Goal: Transaction & Acquisition: Purchase product/service

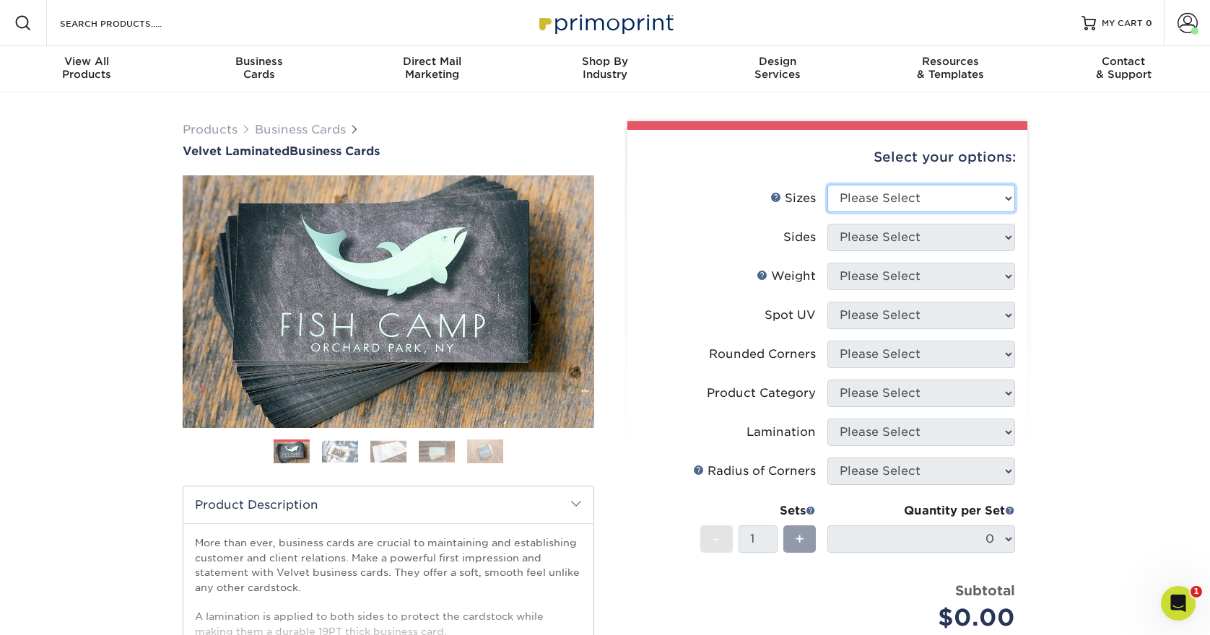
select select "2.00x3.50"
select select "13abbda7-1d64-4f25-8bb2-c179b224825d"
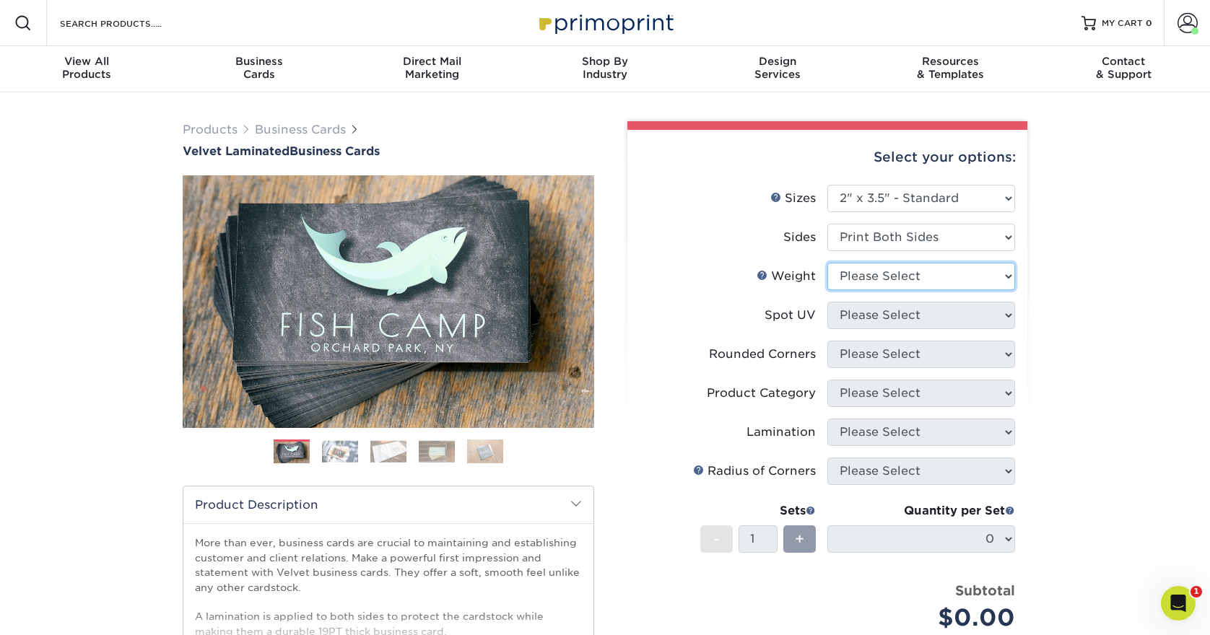
select select "16PT"
select select "0"
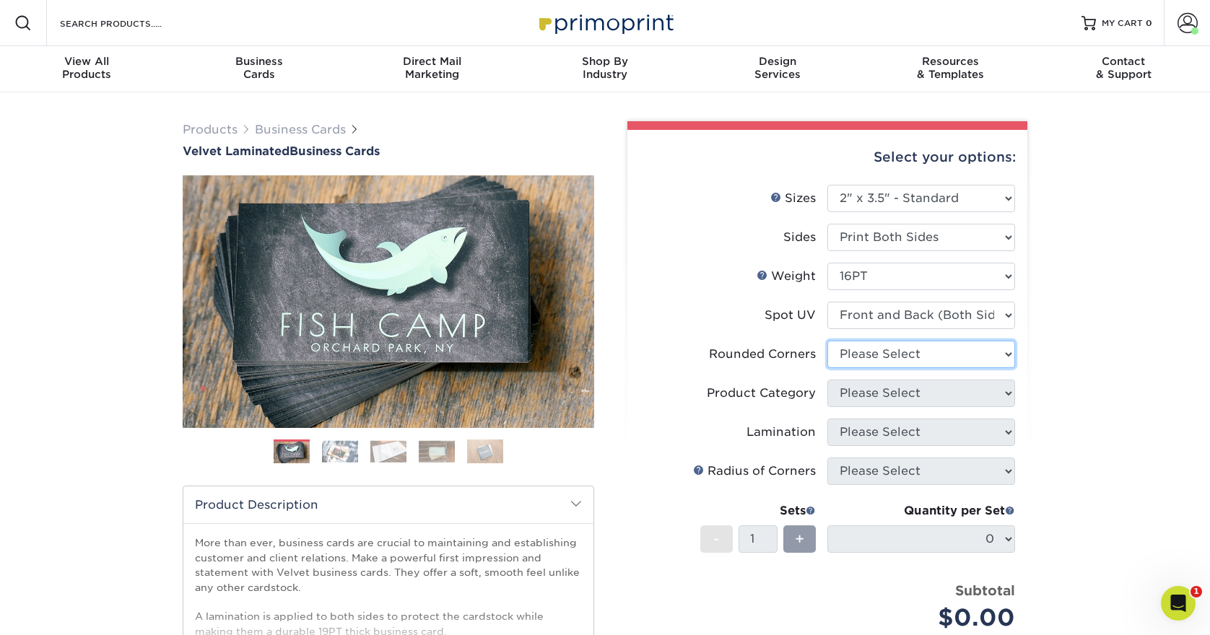
select select "7672df9e-0e0a-464d-8e1f-920c575e4da3"
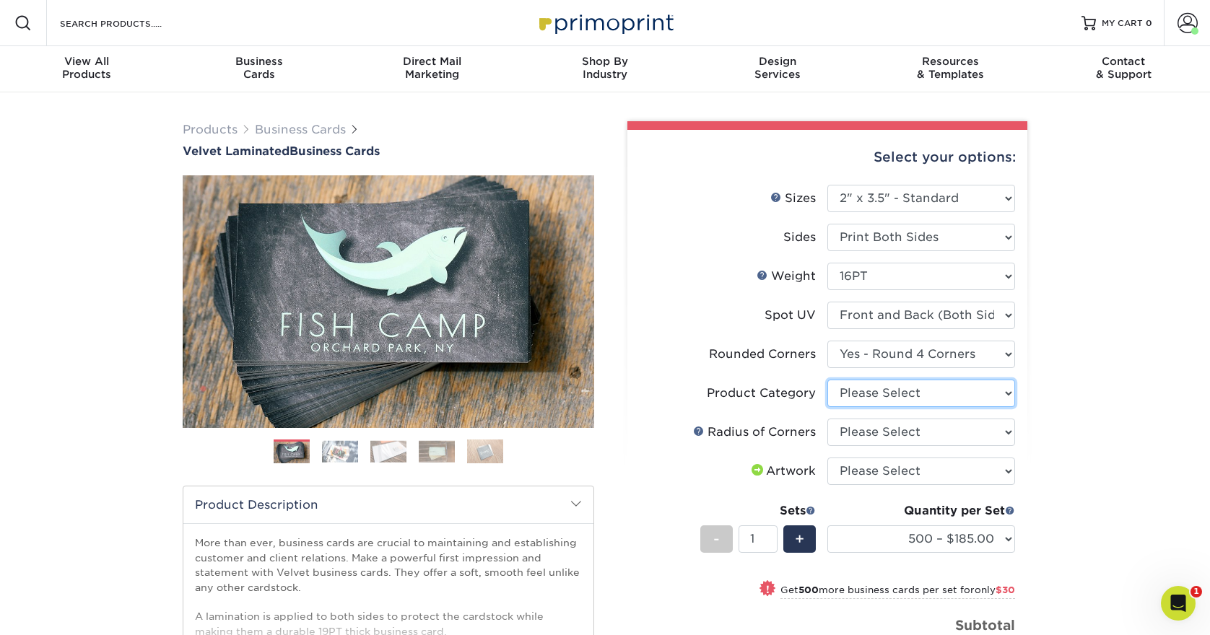
select select "3b5148f1-0588-4f88-a218-97bcfdce65c1"
select select "589680c7-ee9a-431b-9d12-d7aeb1386a97"
select select "upload"
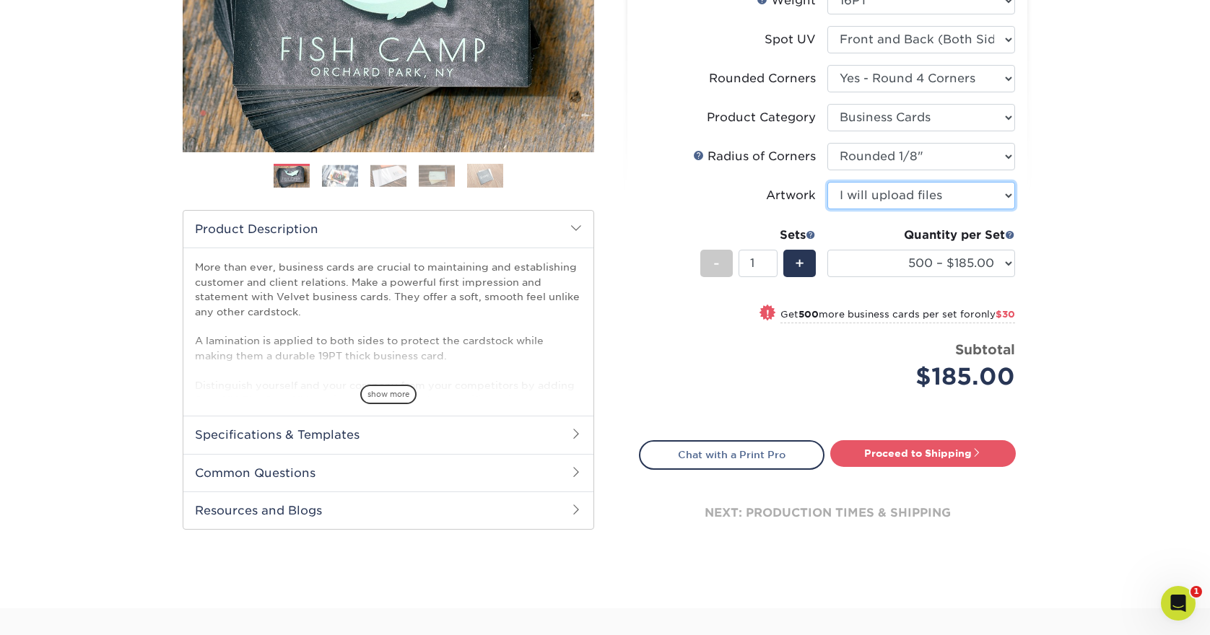
scroll to position [281, 0]
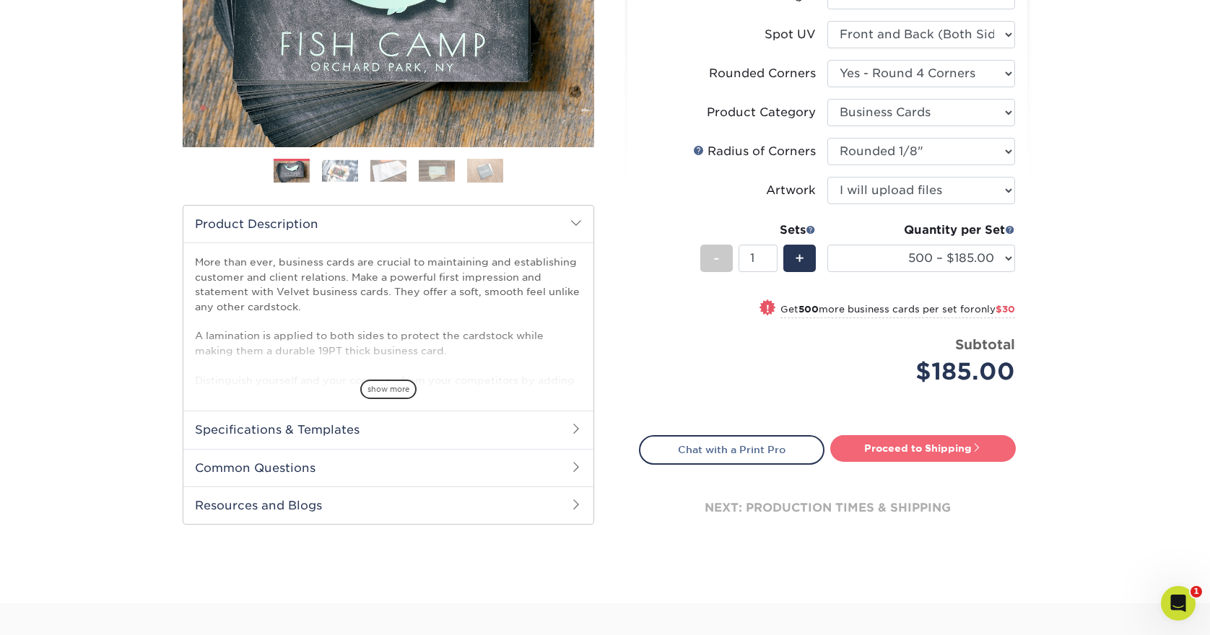
click at [912, 448] on link "Proceed to Shipping" at bounding box center [923, 448] width 186 height 26
type input "Set 1"
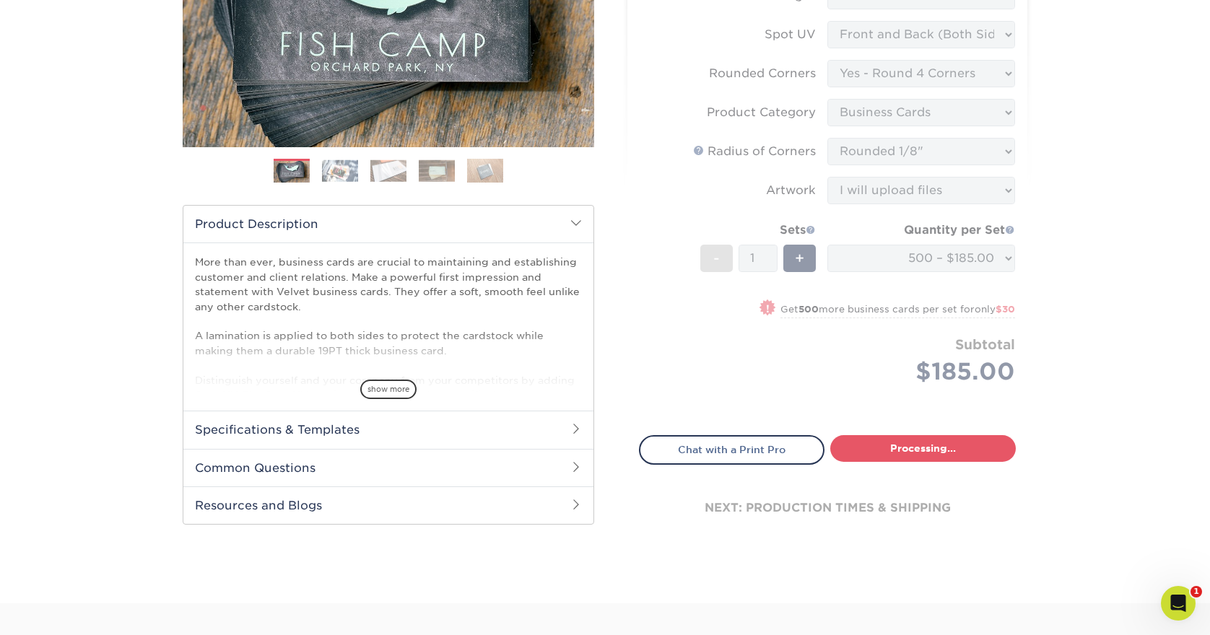
select select "324fe1f0-70d0-4914-adf4-8f61103db615"
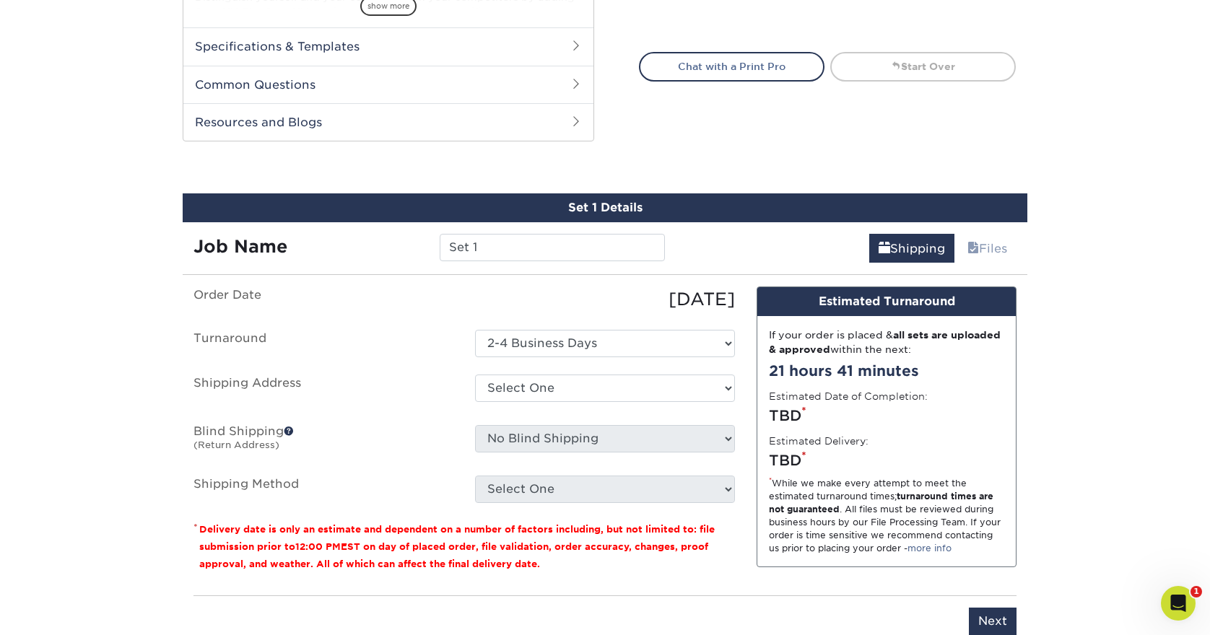
scroll to position [565, 0]
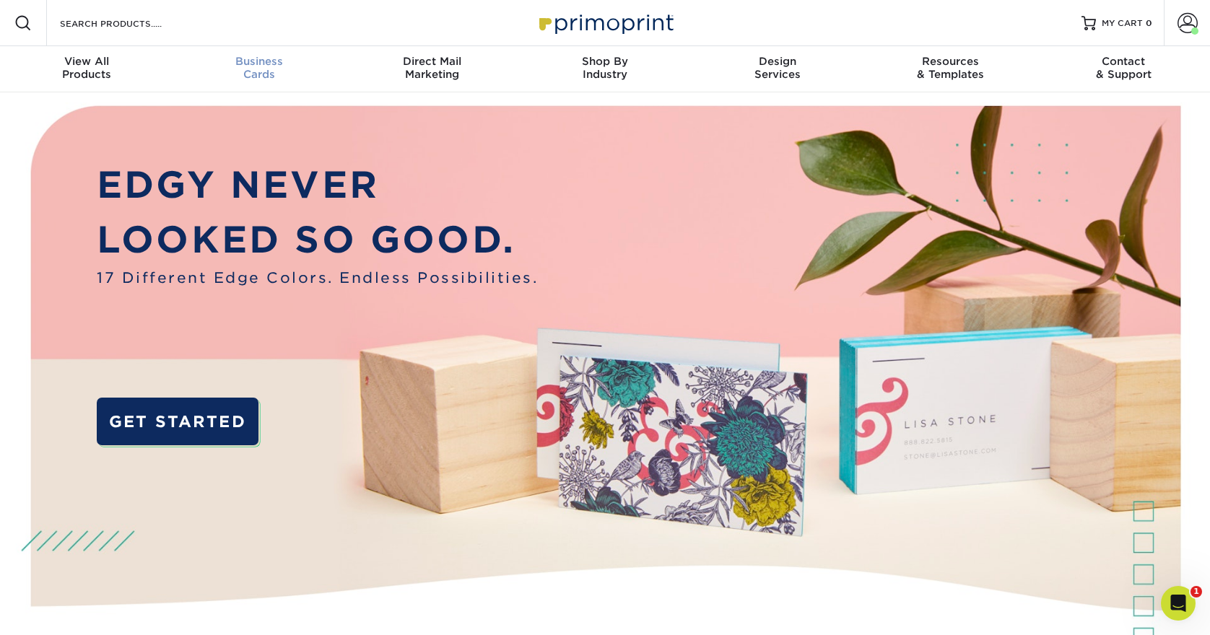
click at [267, 55] on span "Business" at bounding box center [259, 61] width 173 height 13
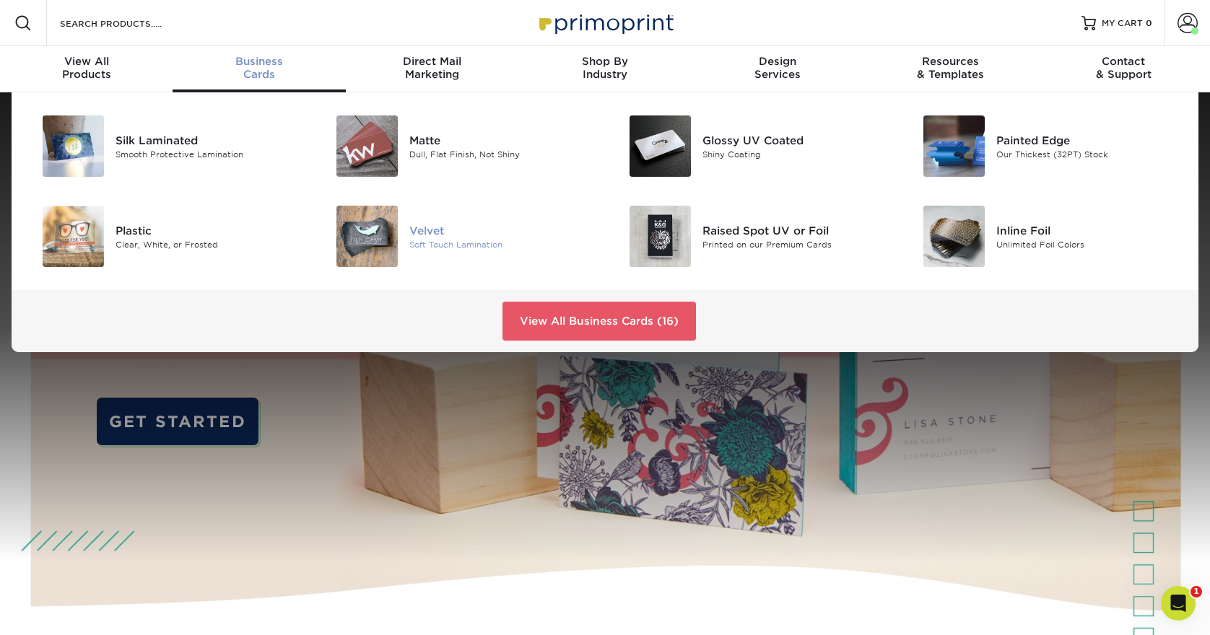
click at [484, 230] on div "Velvet" at bounding box center [501, 230] width 185 height 16
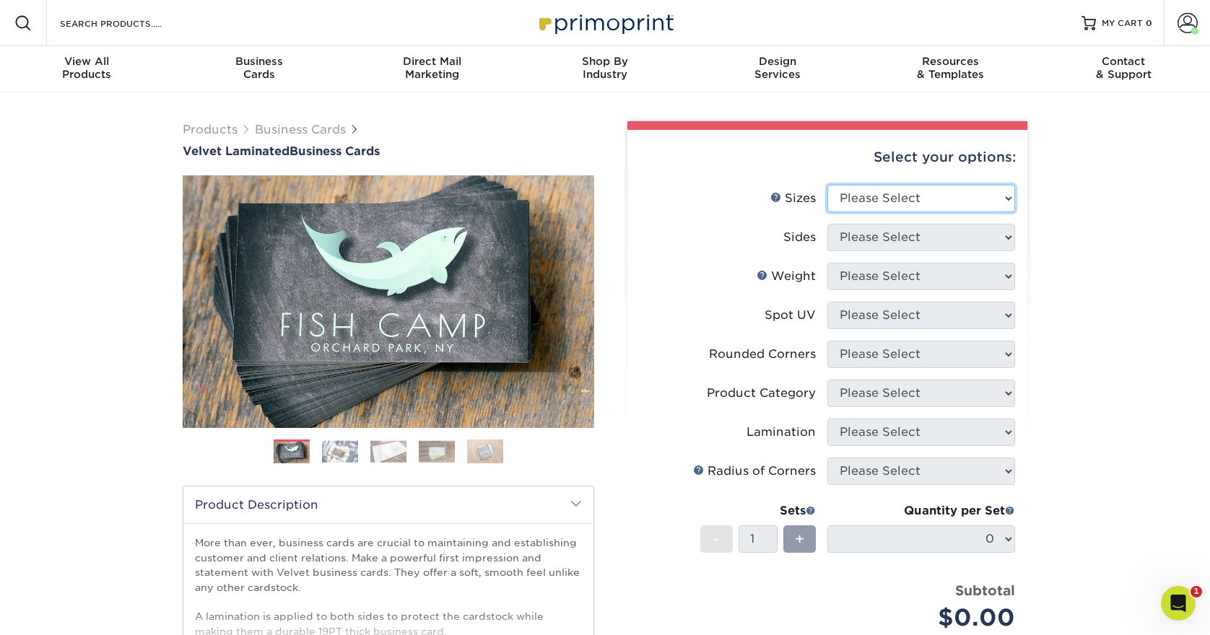
select select "2.00x3.50"
select select "13abbda7-1d64-4f25-8bb2-c179b224825d"
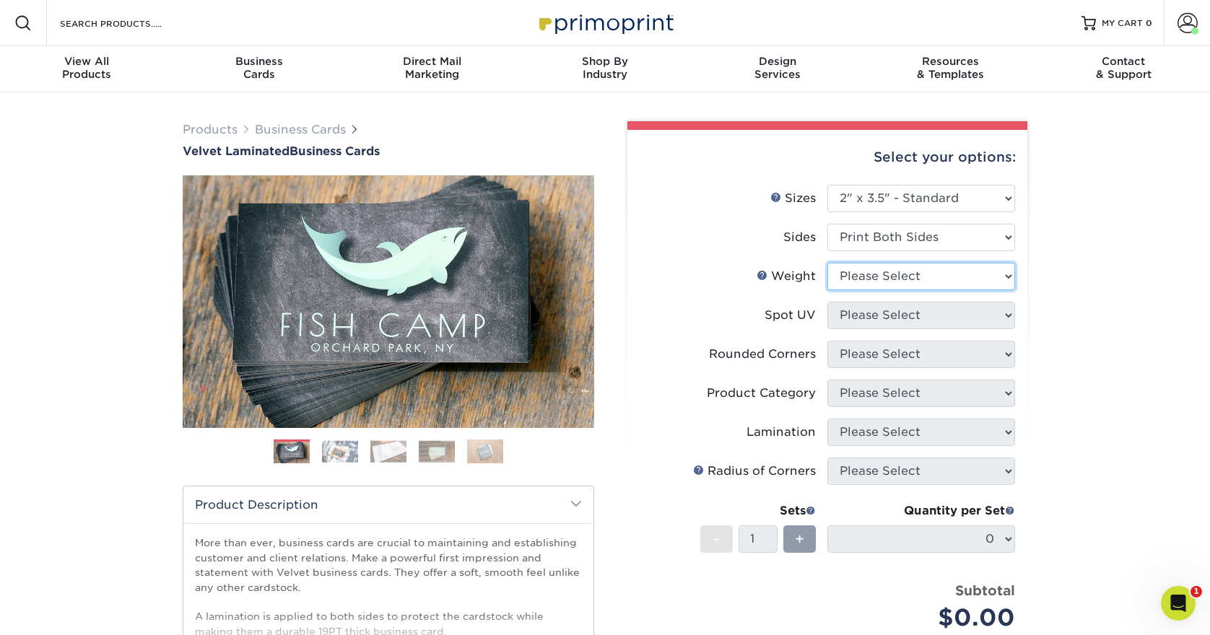
select select "16PT"
select select "0"
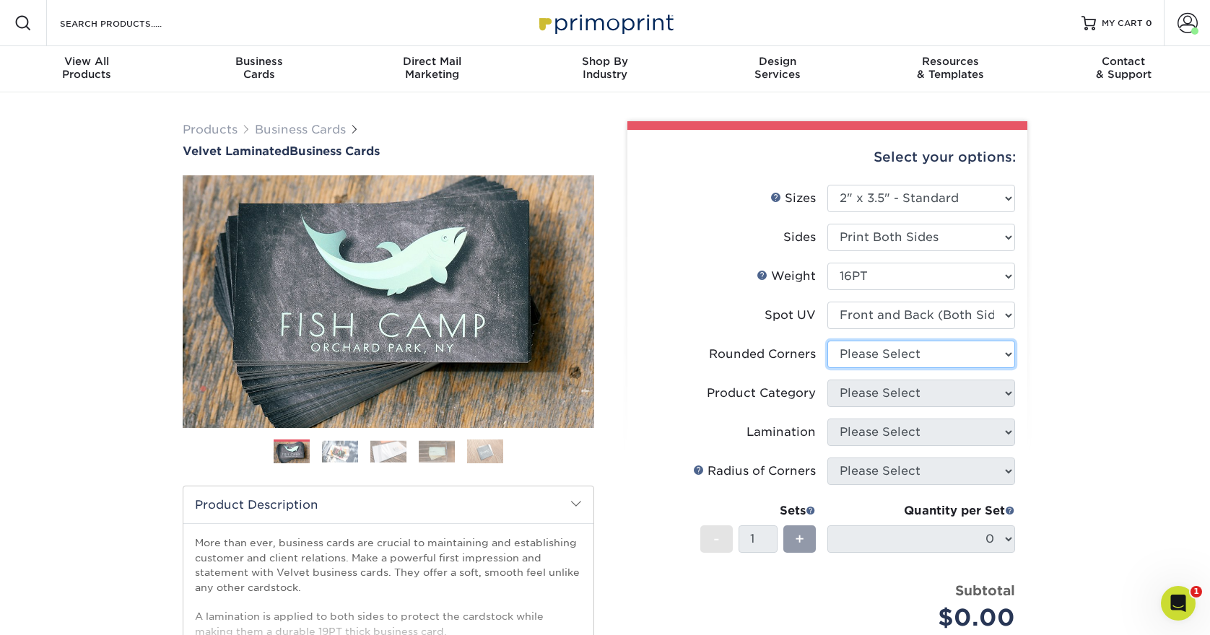
select select "7672df9e-0e0a-464d-8e1f-920c575e4da3"
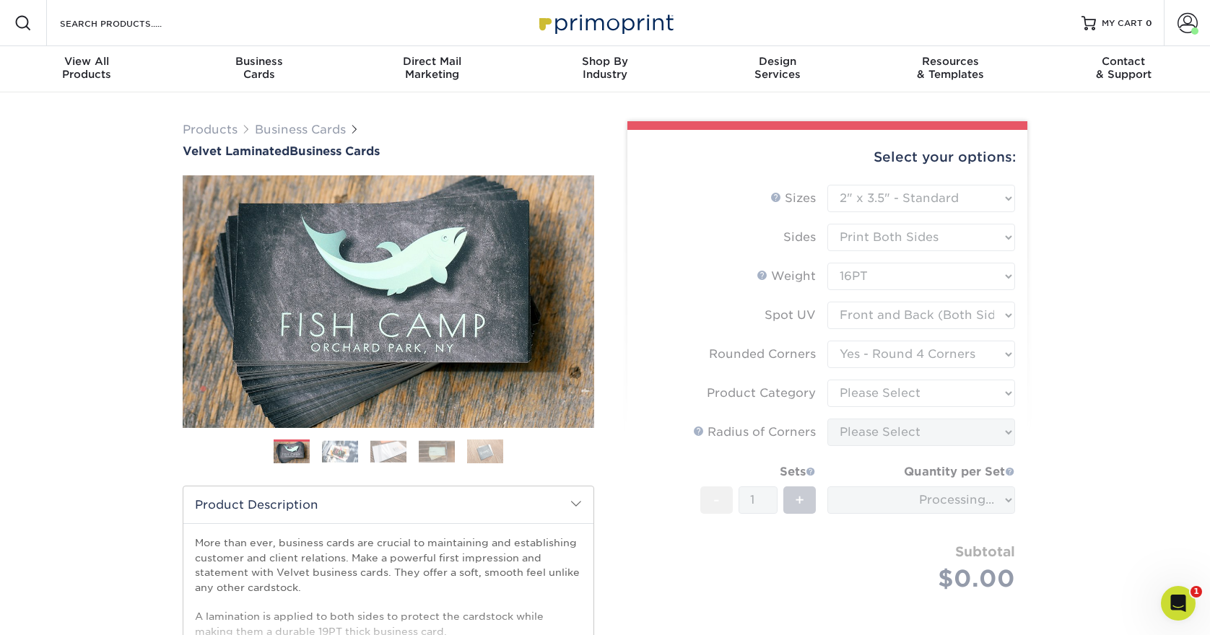
click at [919, 388] on form "Sizes Help Sizes Please Select 1.5" x 3.5" - Mini 1.75" x 3.5" - Mini 2" x 2" -…" at bounding box center [827, 405] width 377 height 441
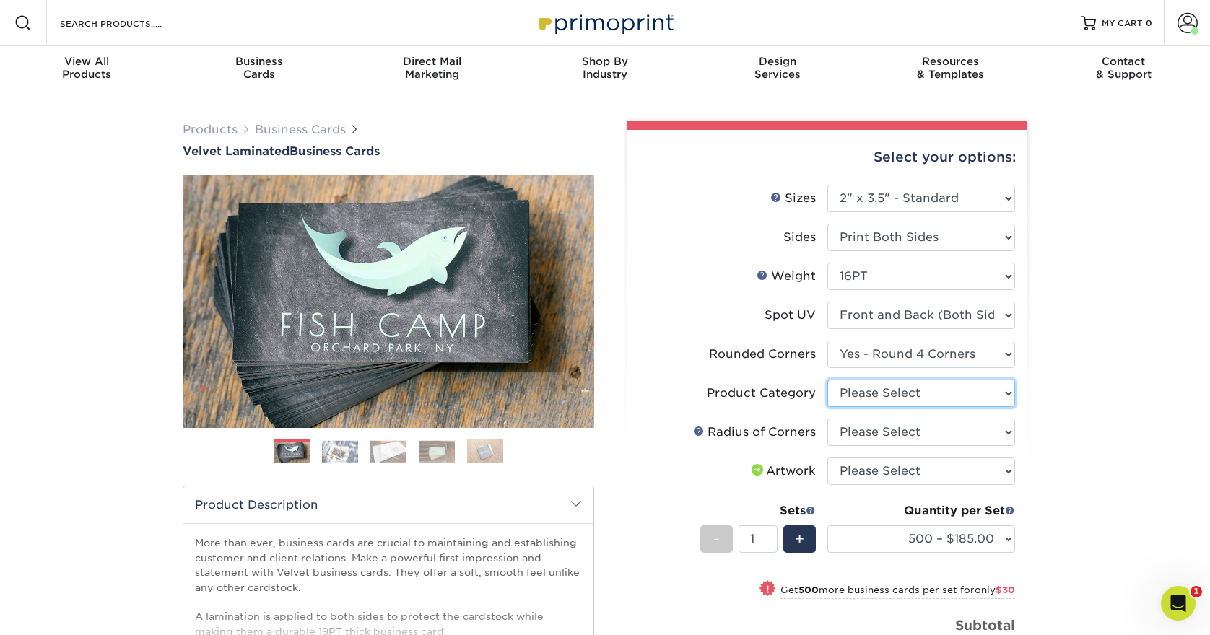
select select "3b5148f1-0588-4f88-a218-97bcfdce65c1"
select select "589680c7-ee9a-431b-9d12-d7aeb1386a97"
select select "upload"
click at [802, 541] on span "+" at bounding box center [799, 539] width 9 height 22
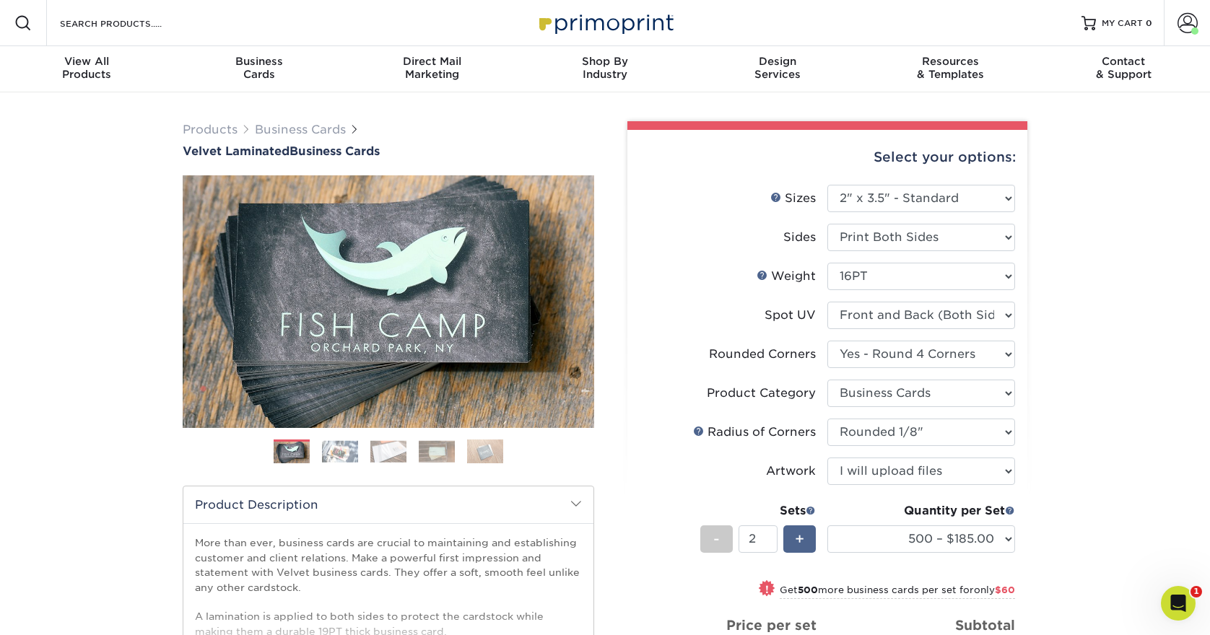
type input "3"
click at [717, 589] on div "! Get 500 more business cards per set for only $90" at bounding box center [827, 598] width 375 height 35
select select "1000 – $215.00"
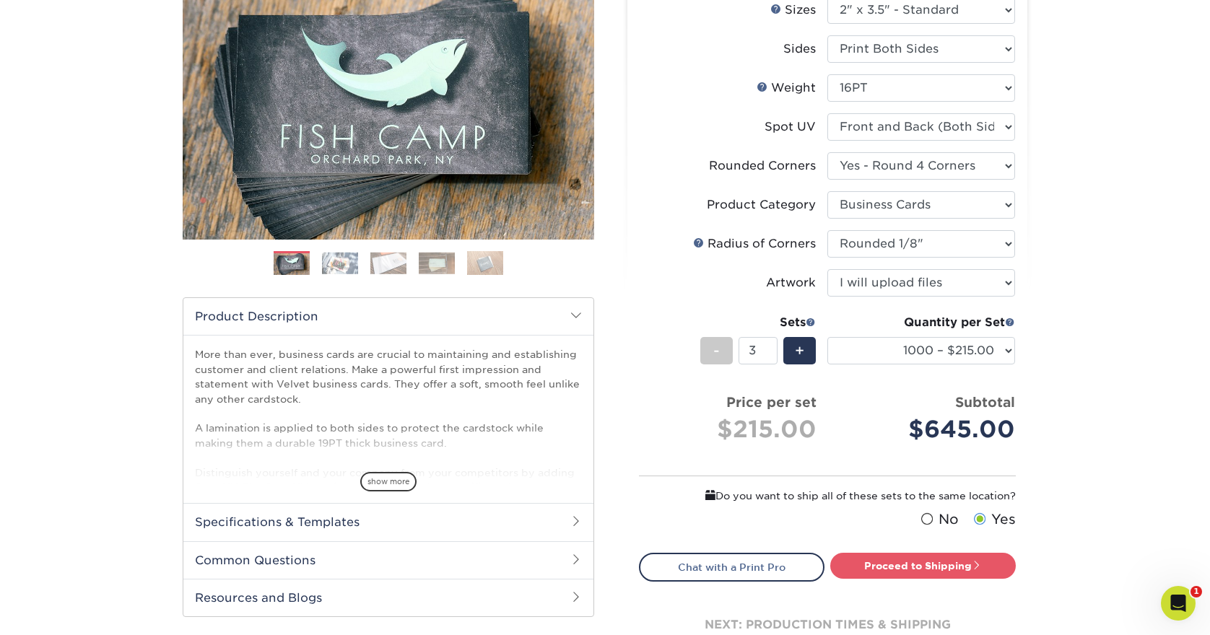
scroll to position [211, 0]
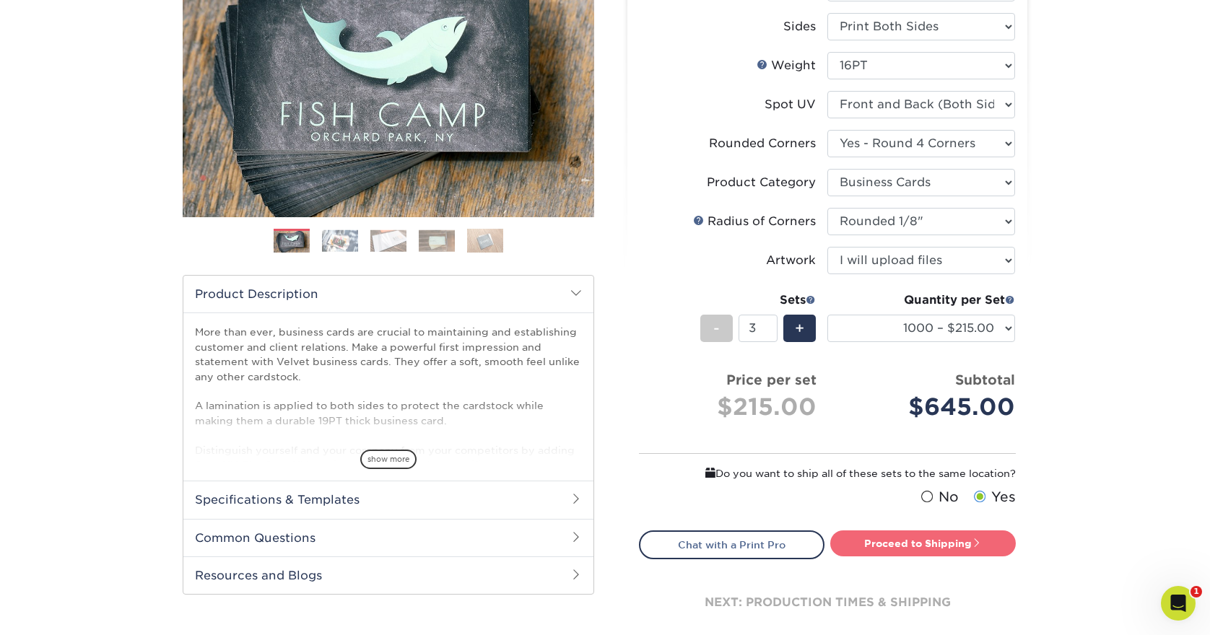
click at [918, 547] on link "Proceed to Shipping" at bounding box center [923, 544] width 186 height 26
type input "Set 1"
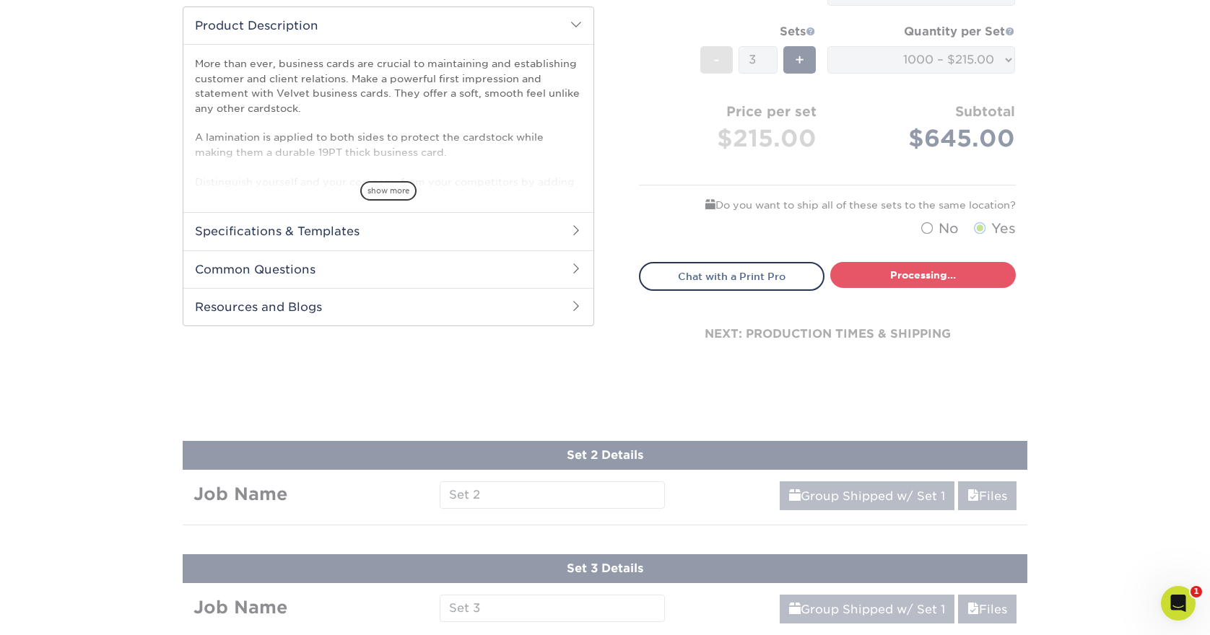
select select "912215f6-34e8-48a6-a6ba-c7729ee1a623"
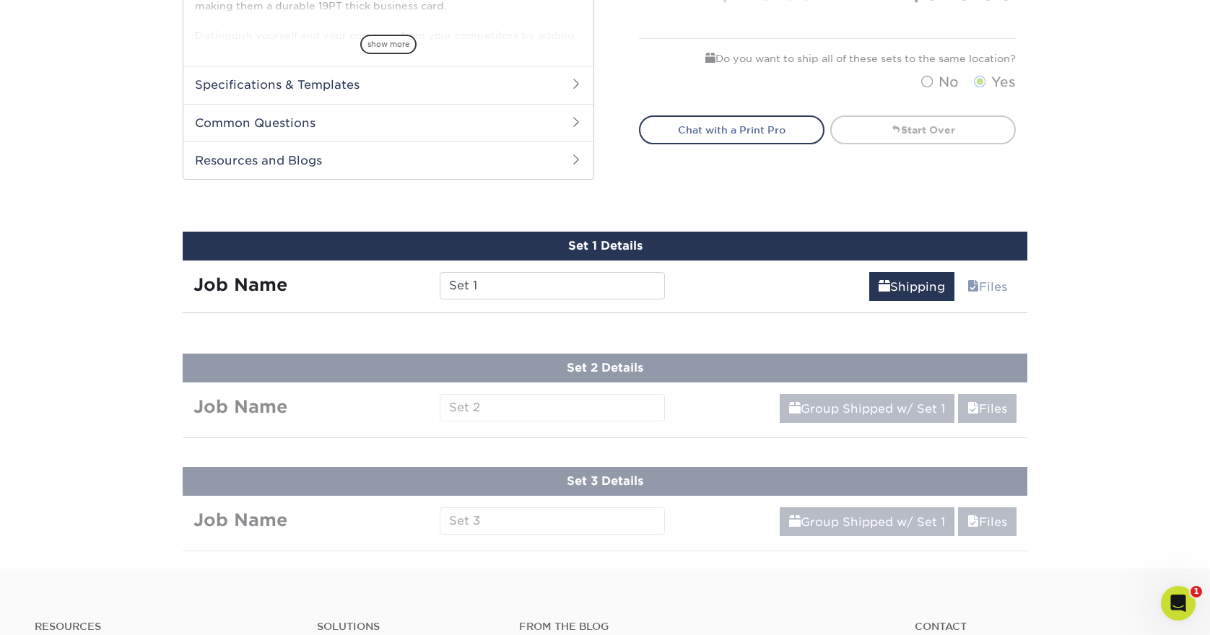
scroll to position [778, 0]
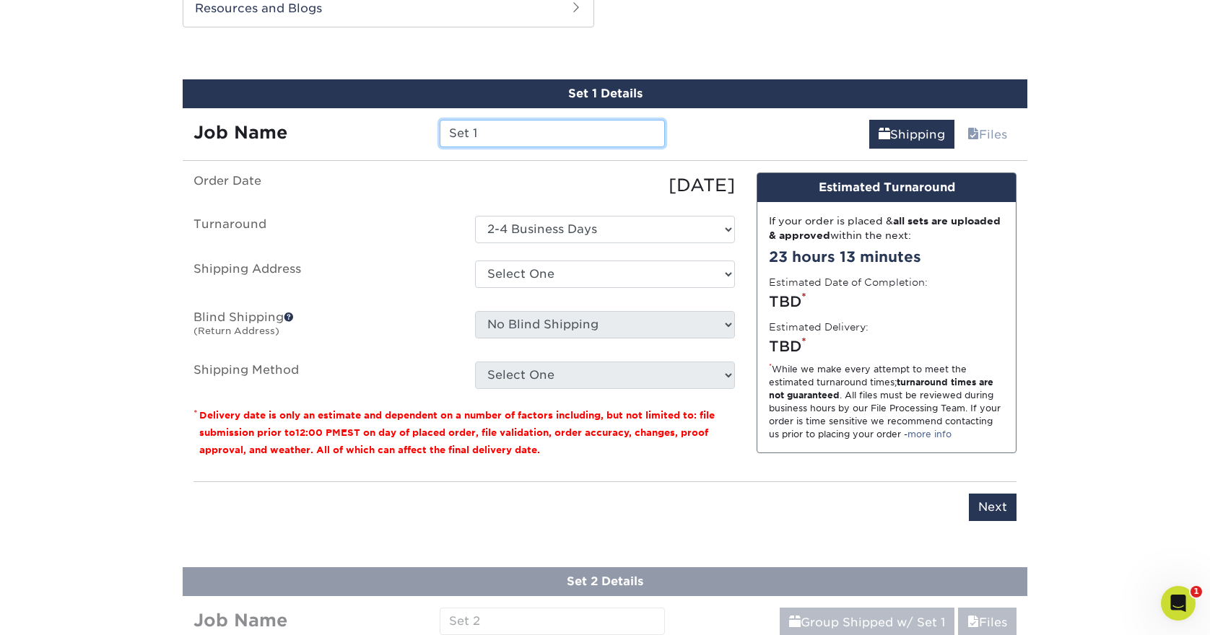
click at [554, 129] on input "Set 1" at bounding box center [552, 133] width 225 height 27
click at [554, 130] on input "Set 1" at bounding box center [552, 133] width 225 height 27
type input "S"
type input "Jenni"
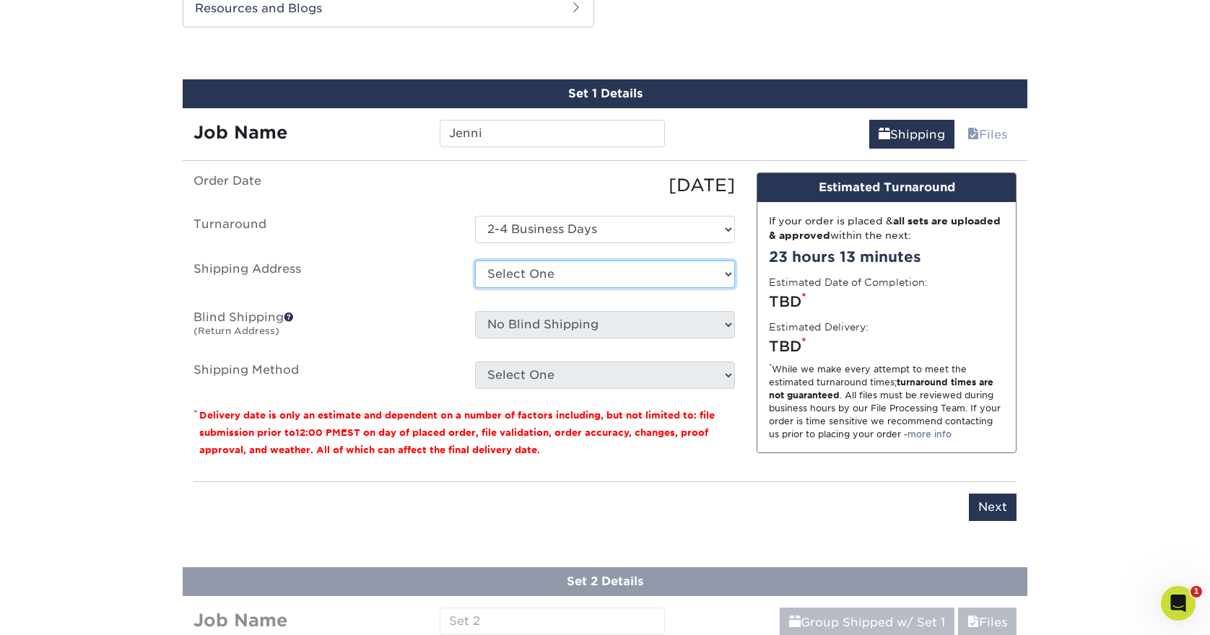
select select "285661"
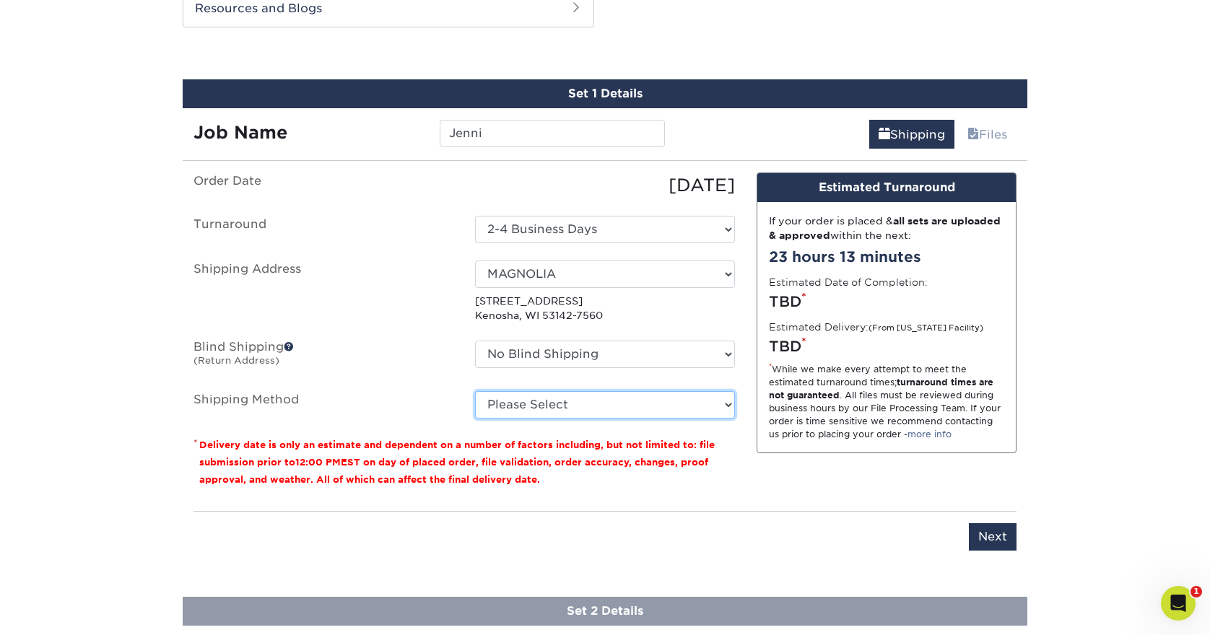
select select "03"
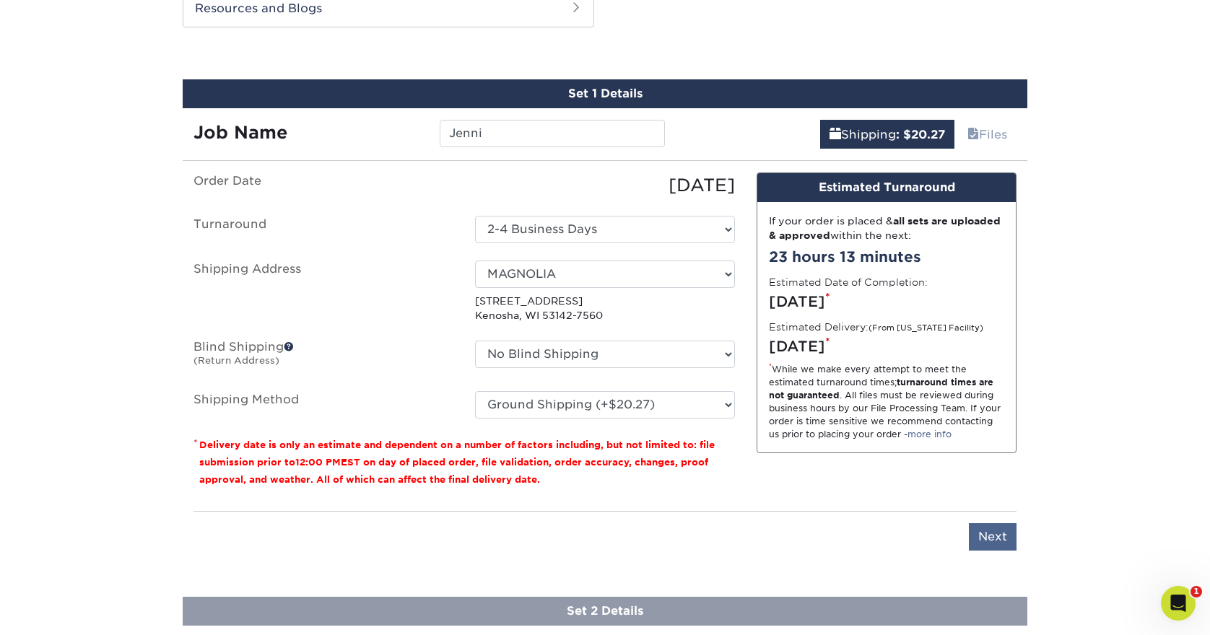
click at [992, 532] on input "Next" at bounding box center [993, 536] width 48 height 27
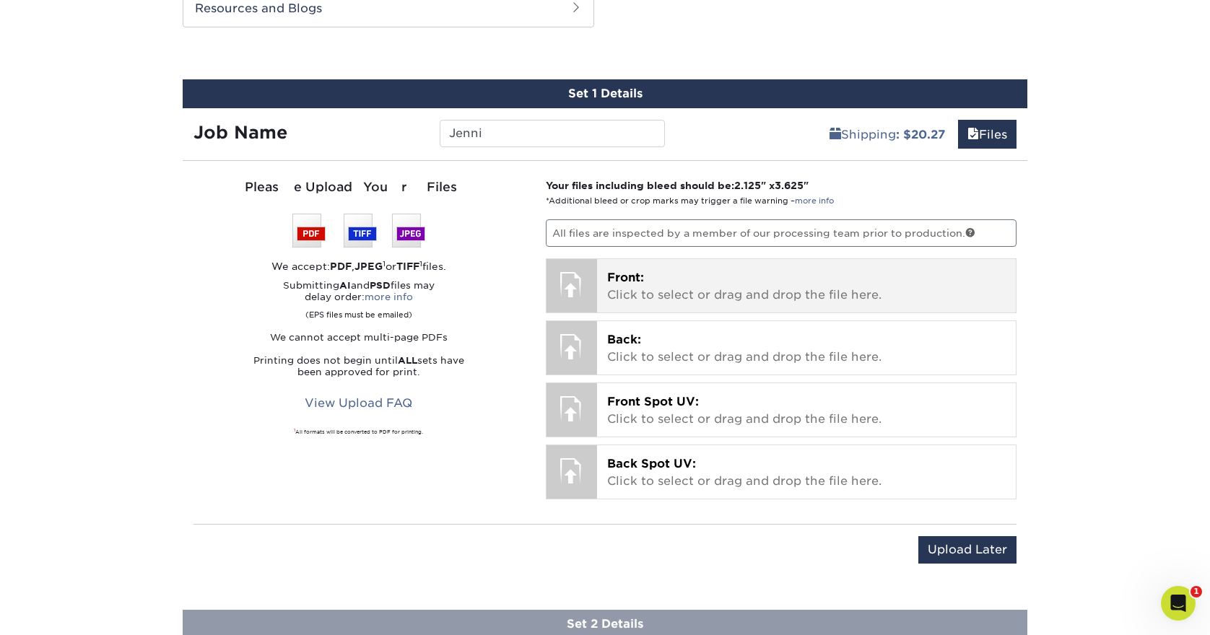
click at [663, 297] on p "Front: Click to select or drag and drop the file here." at bounding box center [806, 286] width 399 height 35
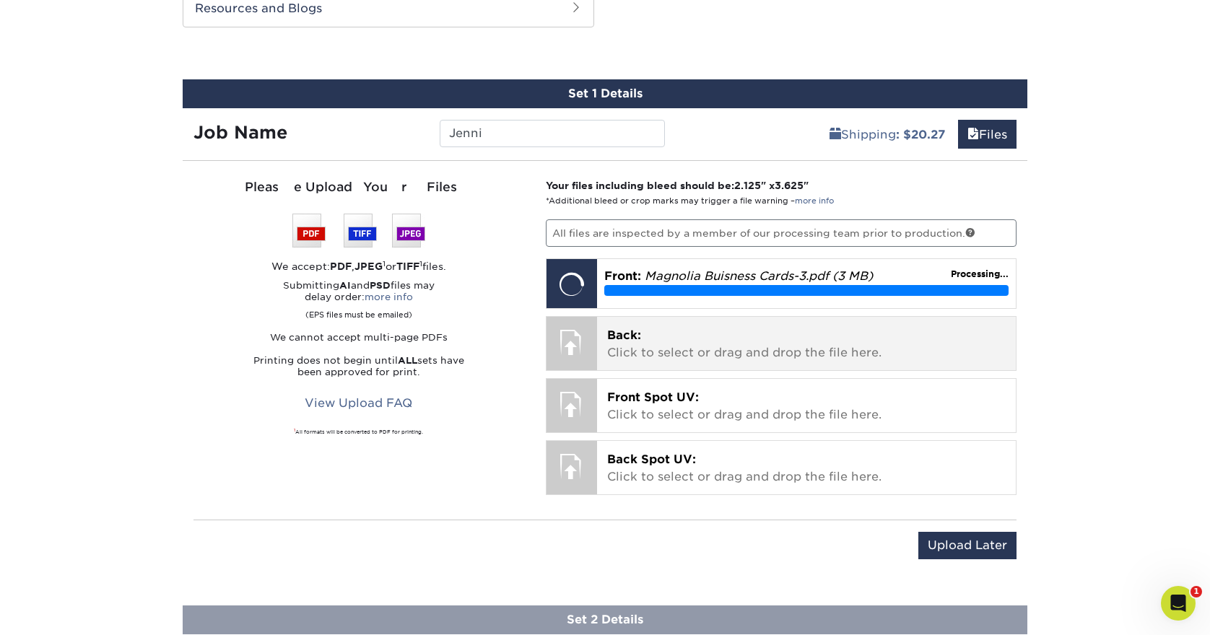
click at [661, 357] on p "Back: Click to select or drag and drop the file here." at bounding box center [806, 344] width 399 height 35
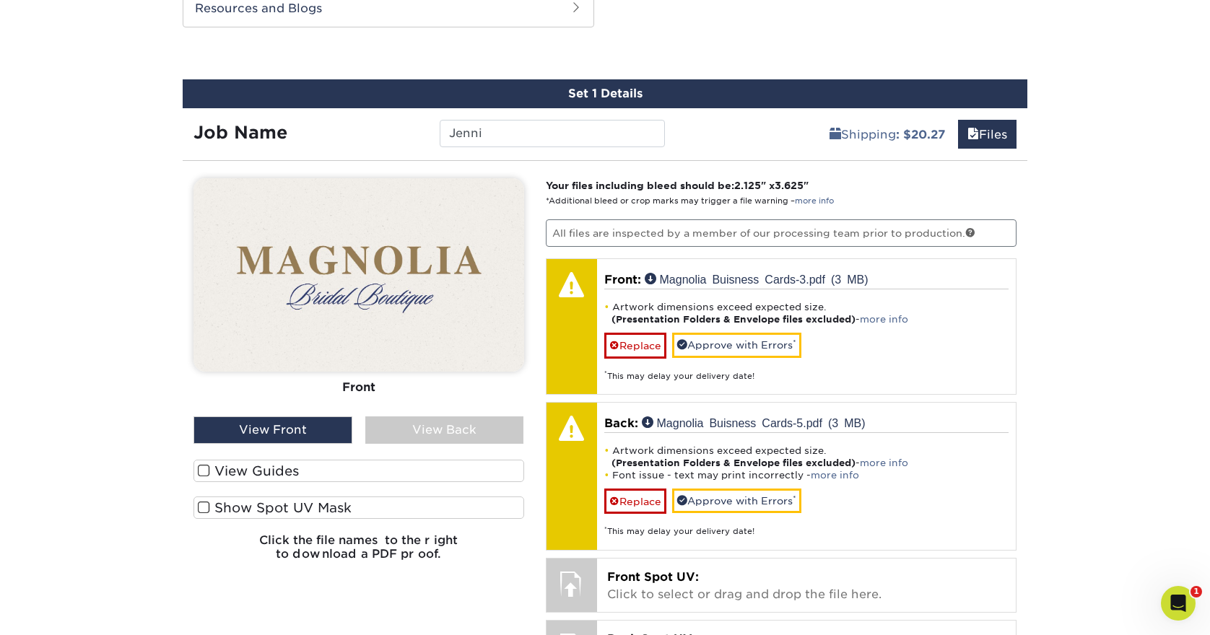
click at [287, 465] on label "View Guides" at bounding box center [358, 471] width 331 height 22
click at [0, 0] on input "View Guides" at bounding box center [0, 0] width 0 height 0
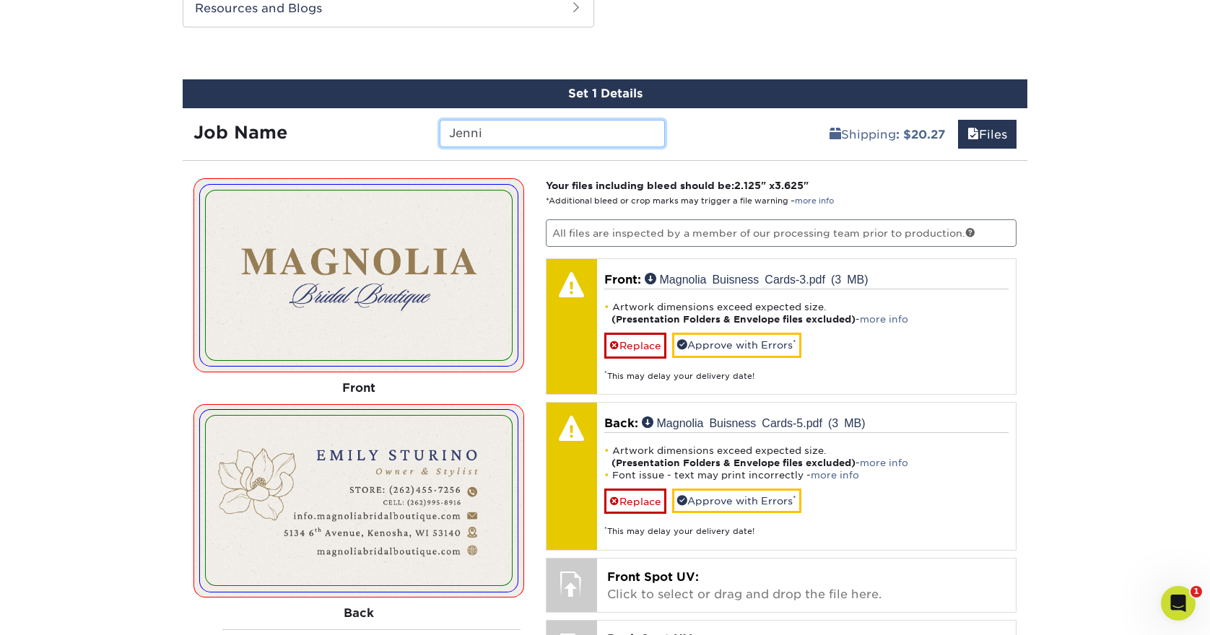
click at [523, 131] on input "Jenni" at bounding box center [552, 133] width 225 height 27
click at [523, 132] on input "Jenni" at bounding box center [552, 133] width 225 height 27
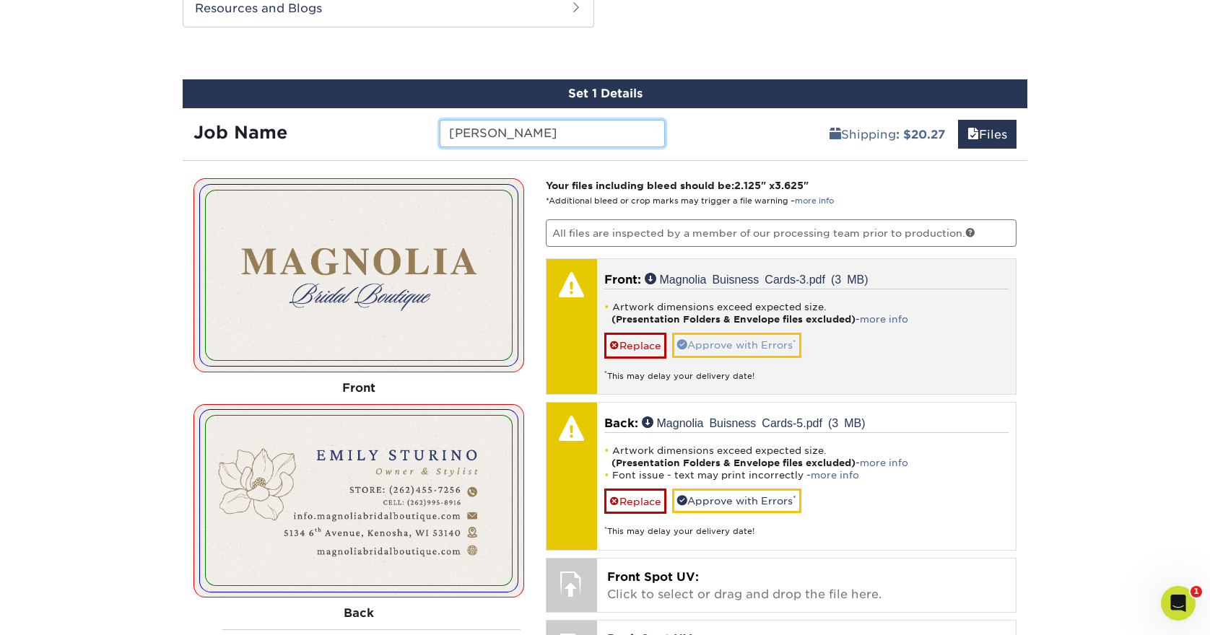
type input "[PERSON_NAME]"
click at [714, 342] on link "Approve with Errors *" at bounding box center [736, 345] width 129 height 25
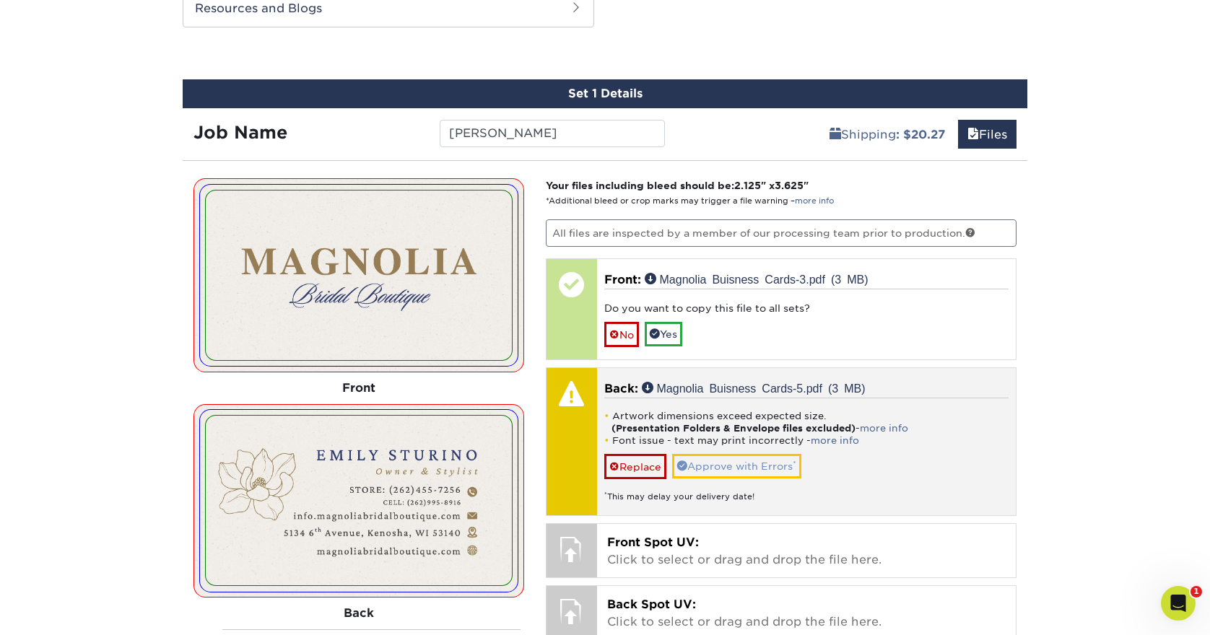
click at [725, 461] on link "Approve with Errors *" at bounding box center [736, 466] width 129 height 25
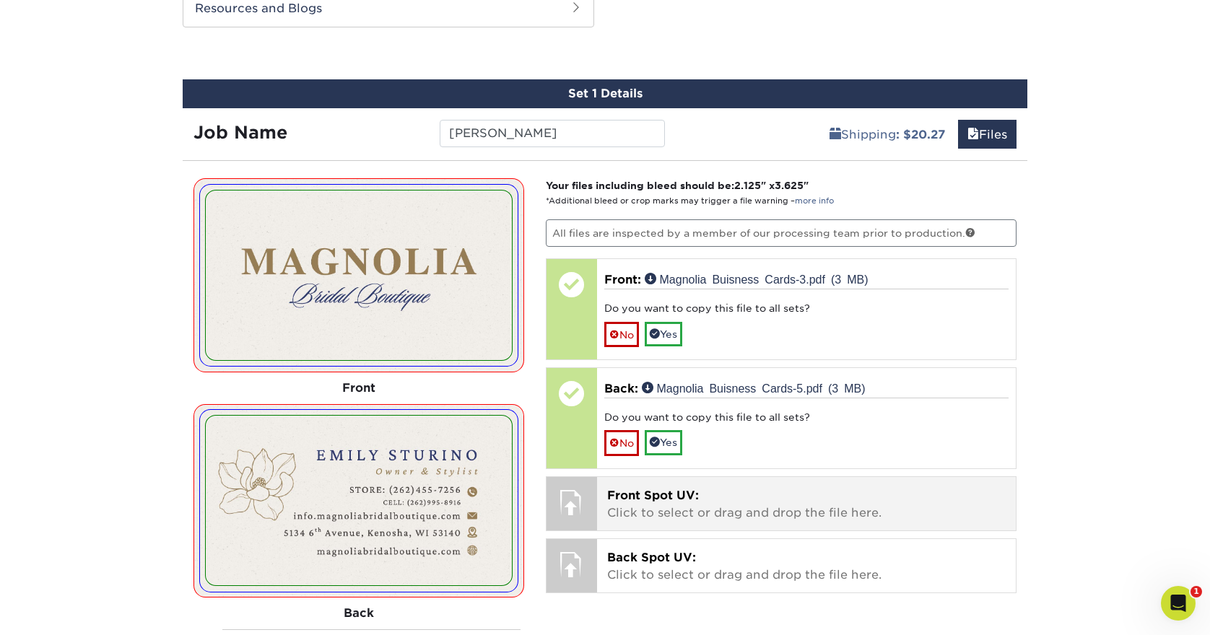
click at [671, 500] on p "Front Spot UV: Click to select or drag and drop the file here." at bounding box center [806, 504] width 399 height 35
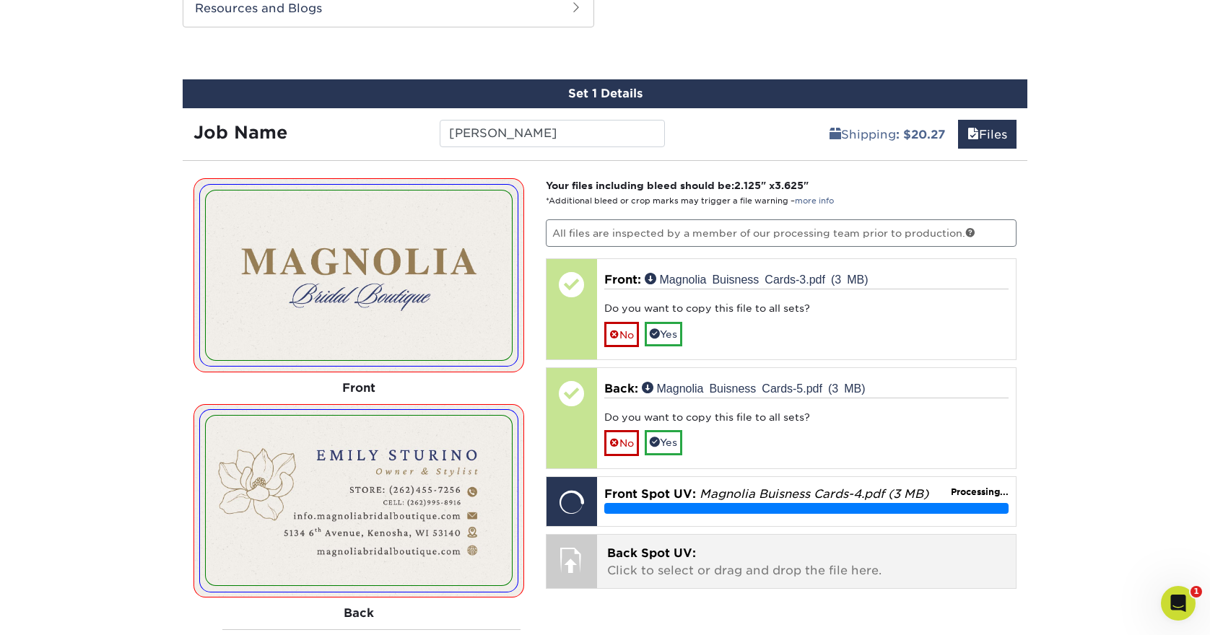
click at [660, 565] on p "Back Spot UV: Click to select or drag and drop the file here." at bounding box center [806, 562] width 399 height 35
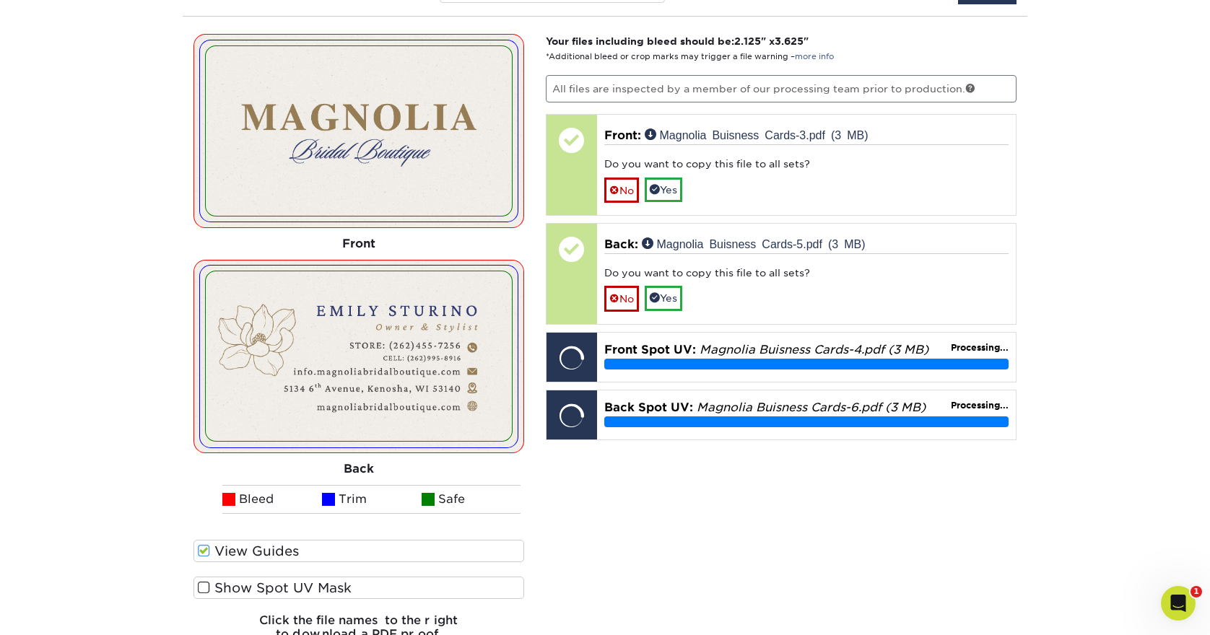
scroll to position [931, 0]
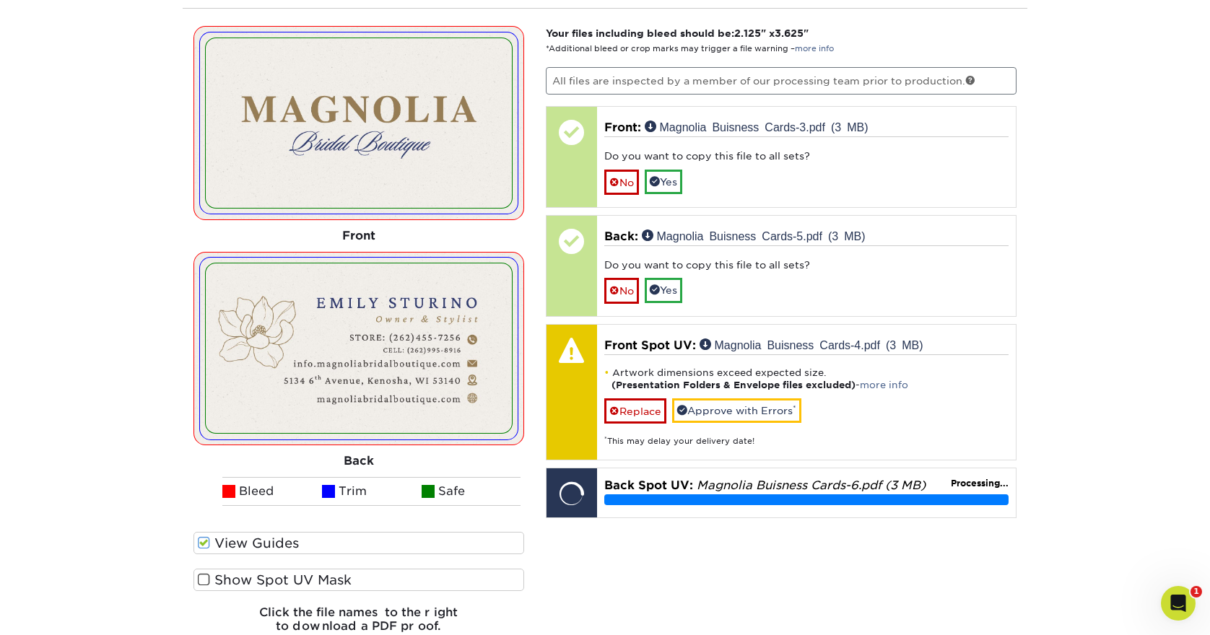
click at [261, 582] on label "Show Spot UV Mask" at bounding box center [358, 580] width 331 height 22
click at [0, 0] on input "Show Spot UV Mask" at bounding box center [0, 0] width 0 height 0
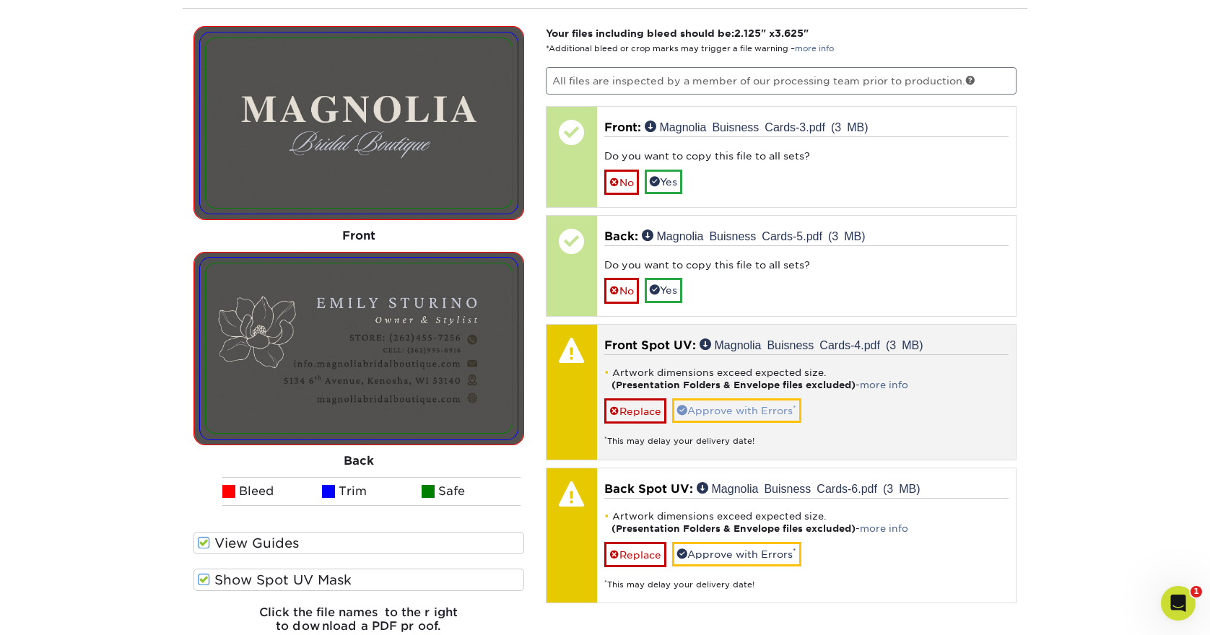
click at [778, 406] on link "Approve with Errors *" at bounding box center [736, 411] width 129 height 25
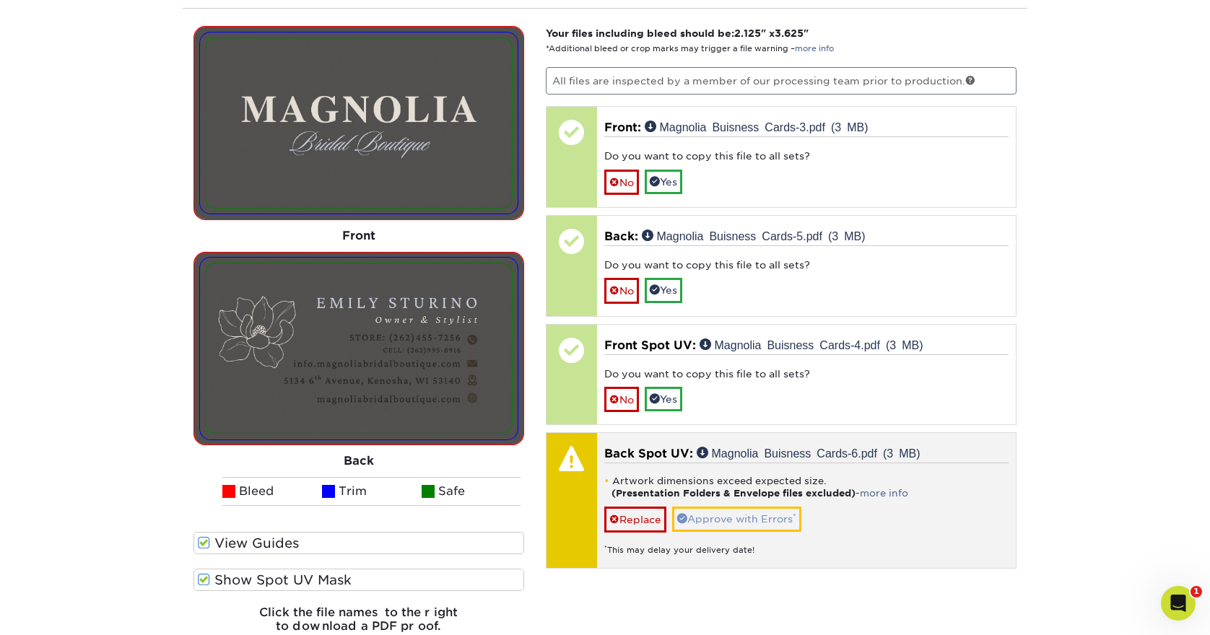
click at [744, 521] on link "Approve with Errors *" at bounding box center [736, 519] width 129 height 25
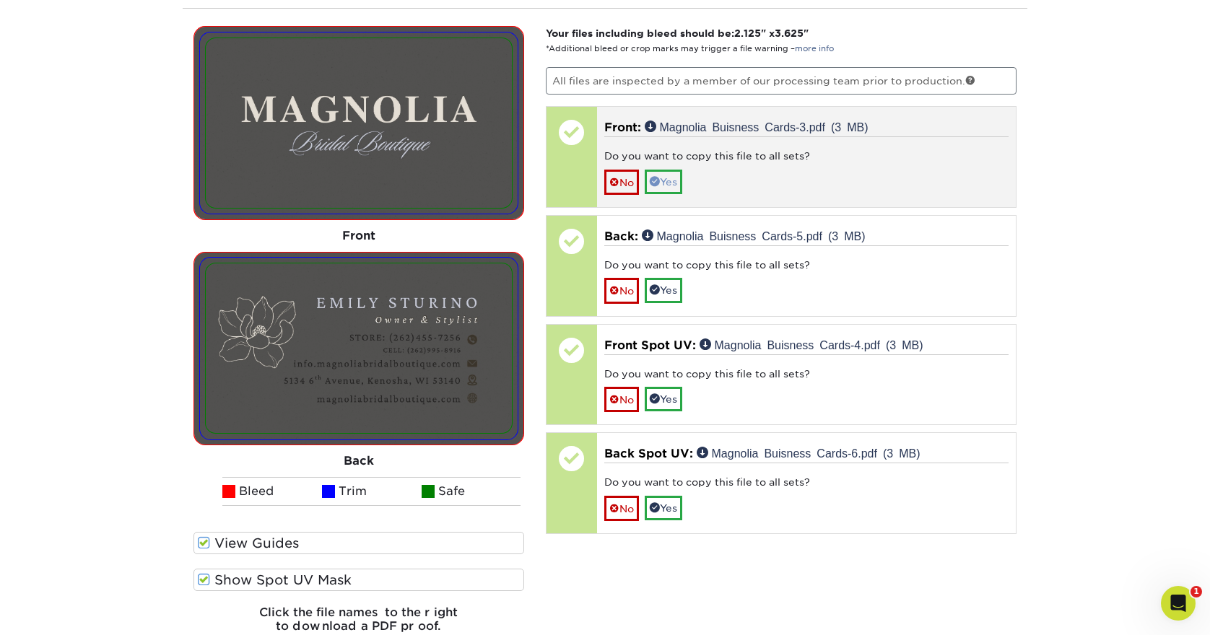
click at [682, 180] on link "Yes" at bounding box center [664, 182] width 38 height 25
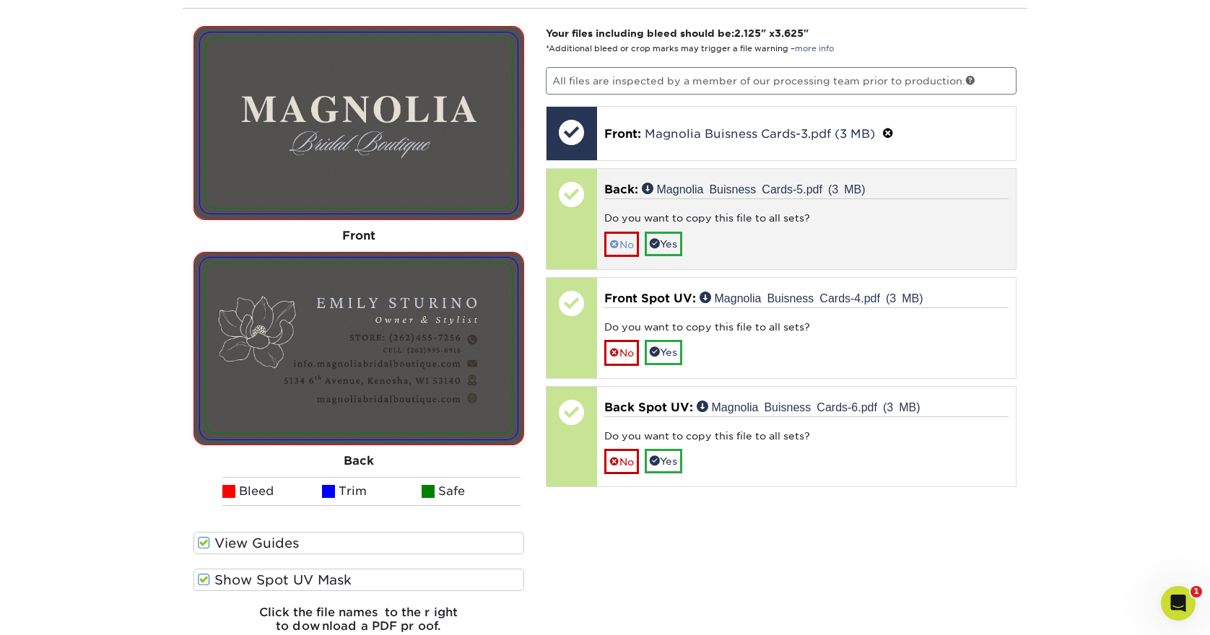
click at [629, 235] on link "No" at bounding box center [621, 244] width 35 height 25
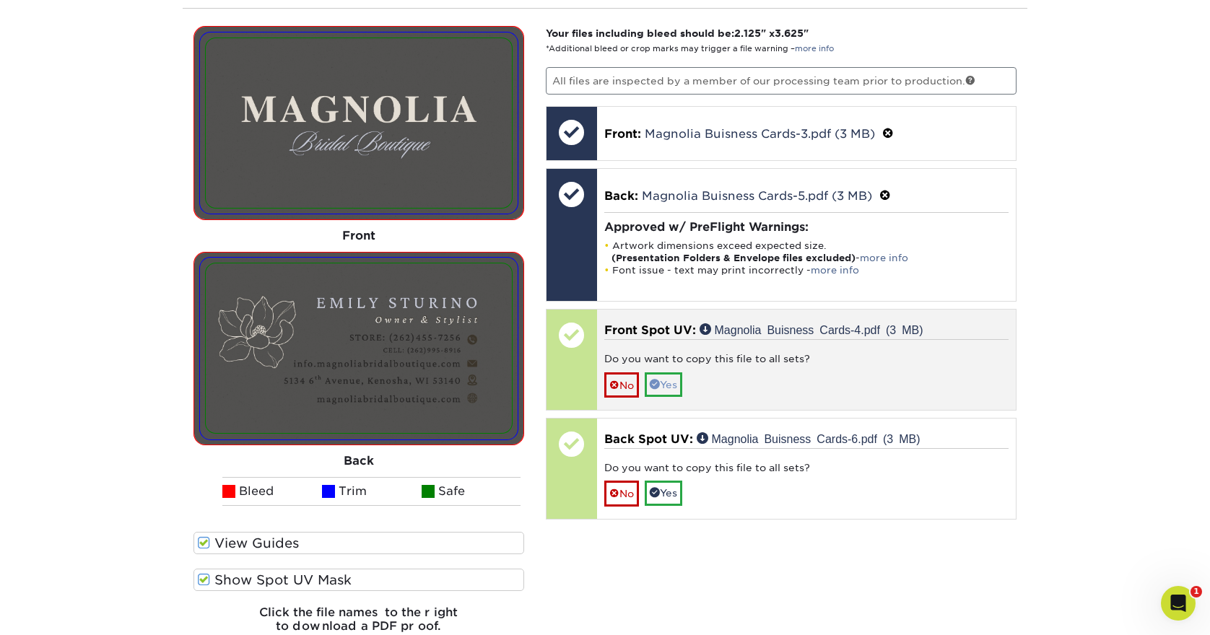
click at [677, 388] on link "Yes" at bounding box center [664, 385] width 38 height 25
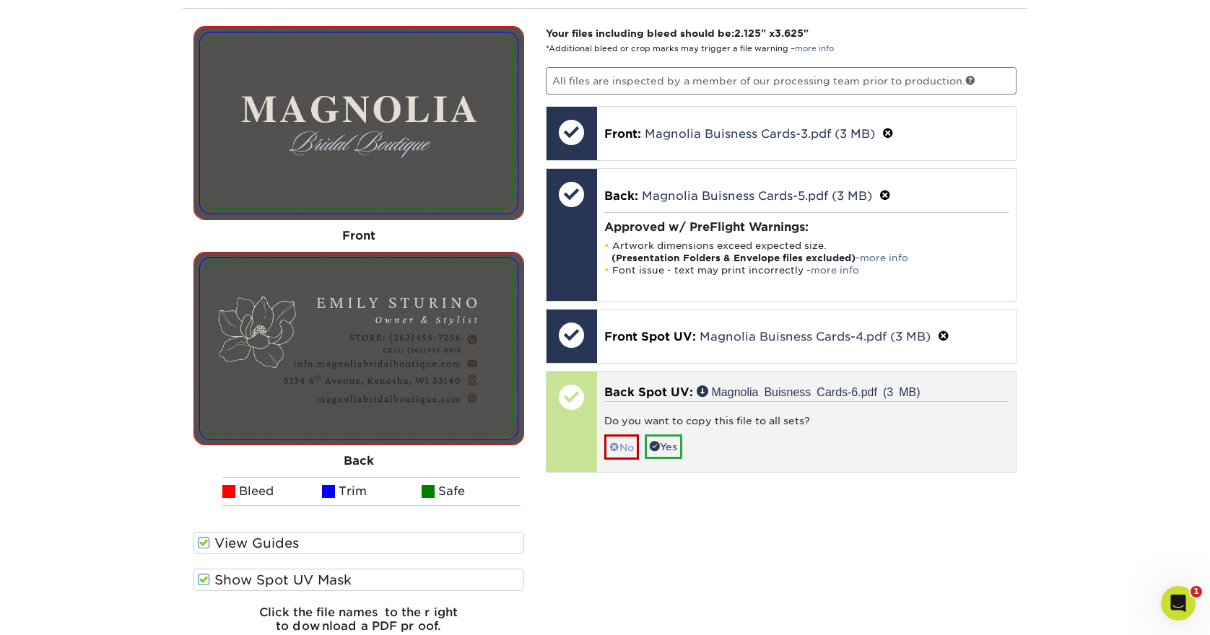
click at [625, 452] on link "No" at bounding box center [621, 447] width 35 height 25
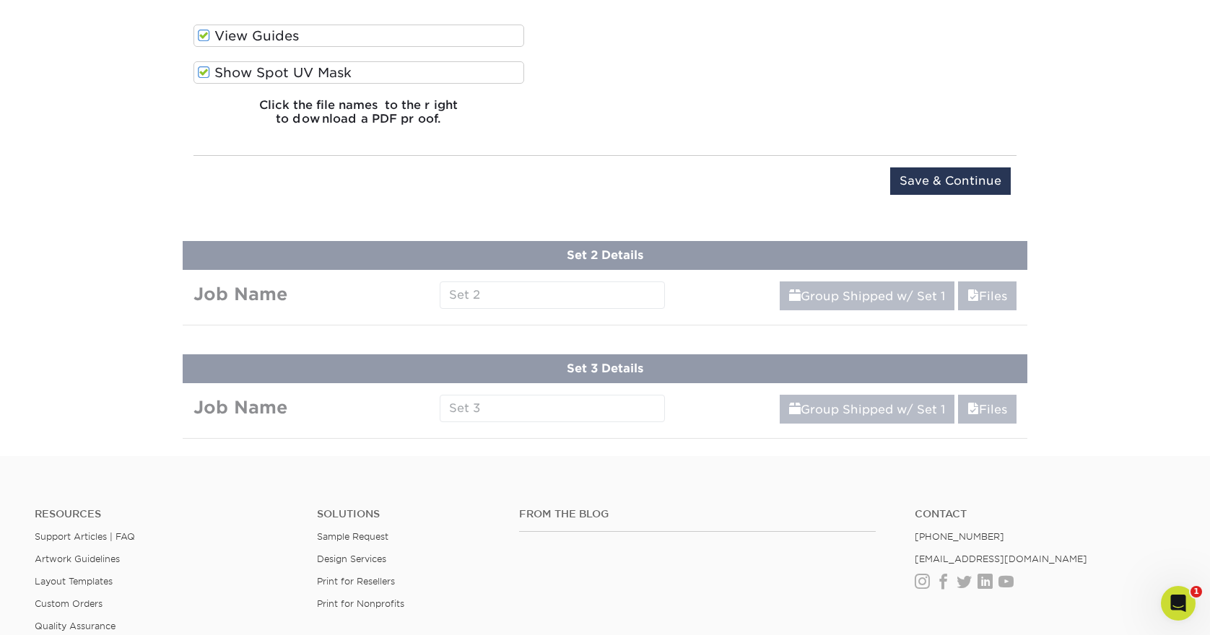
scroll to position [1440, 0]
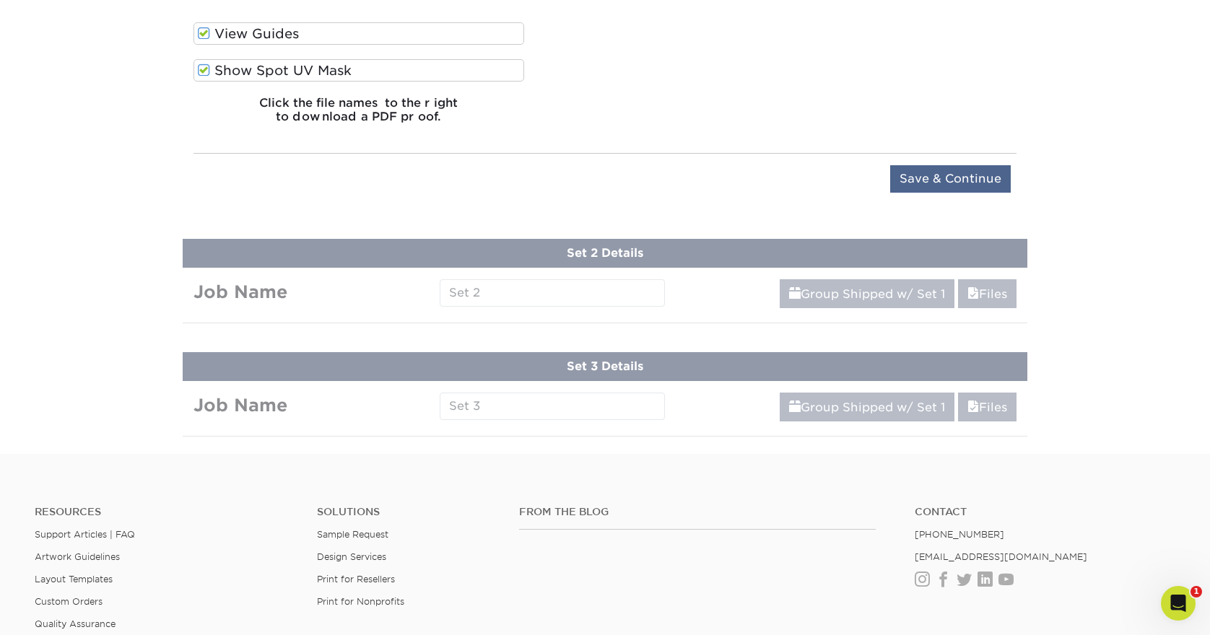
click at [931, 173] on input "Save & Continue" at bounding box center [950, 178] width 121 height 27
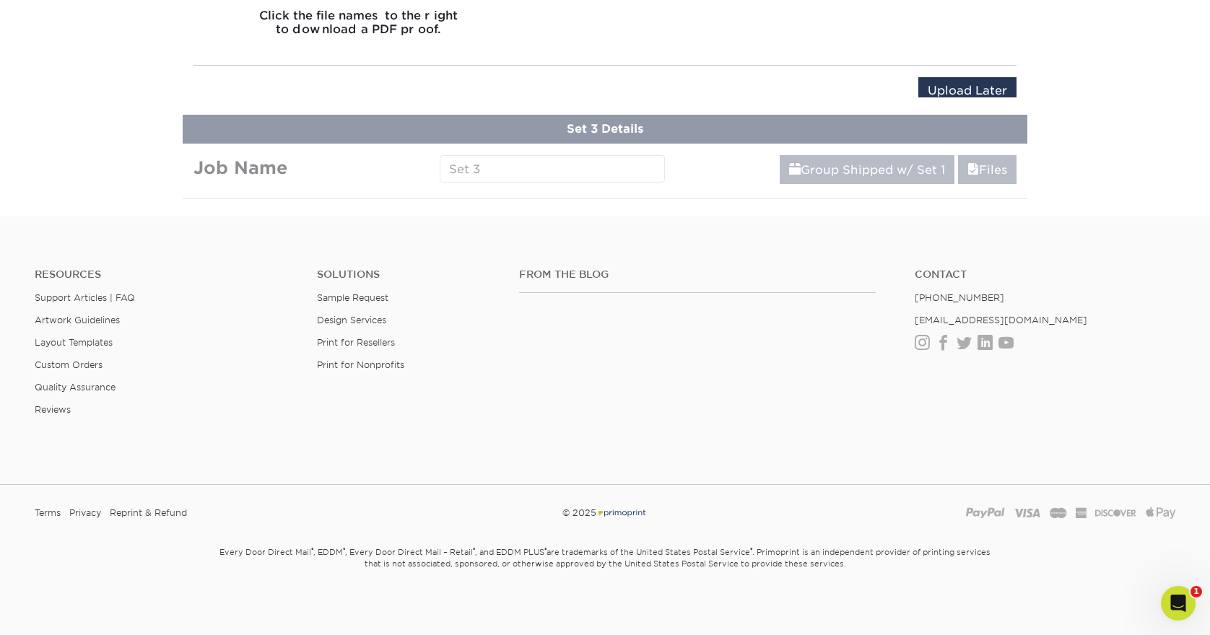
scroll to position [704, 0]
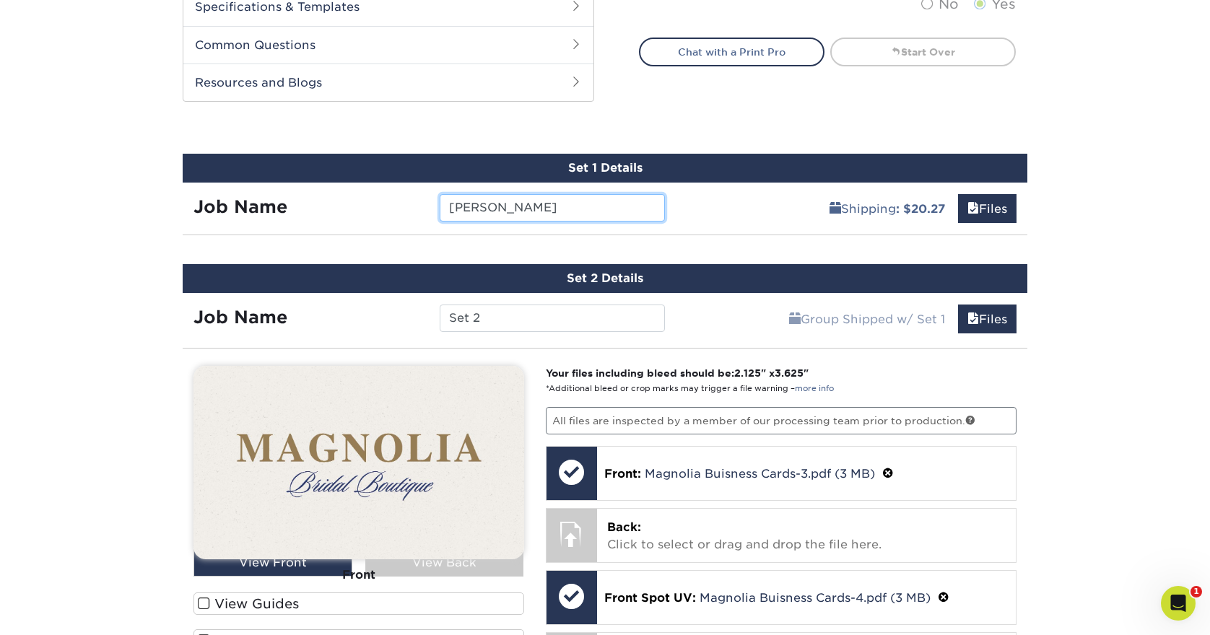
click at [603, 209] on input "Emily" at bounding box center [552, 207] width 225 height 27
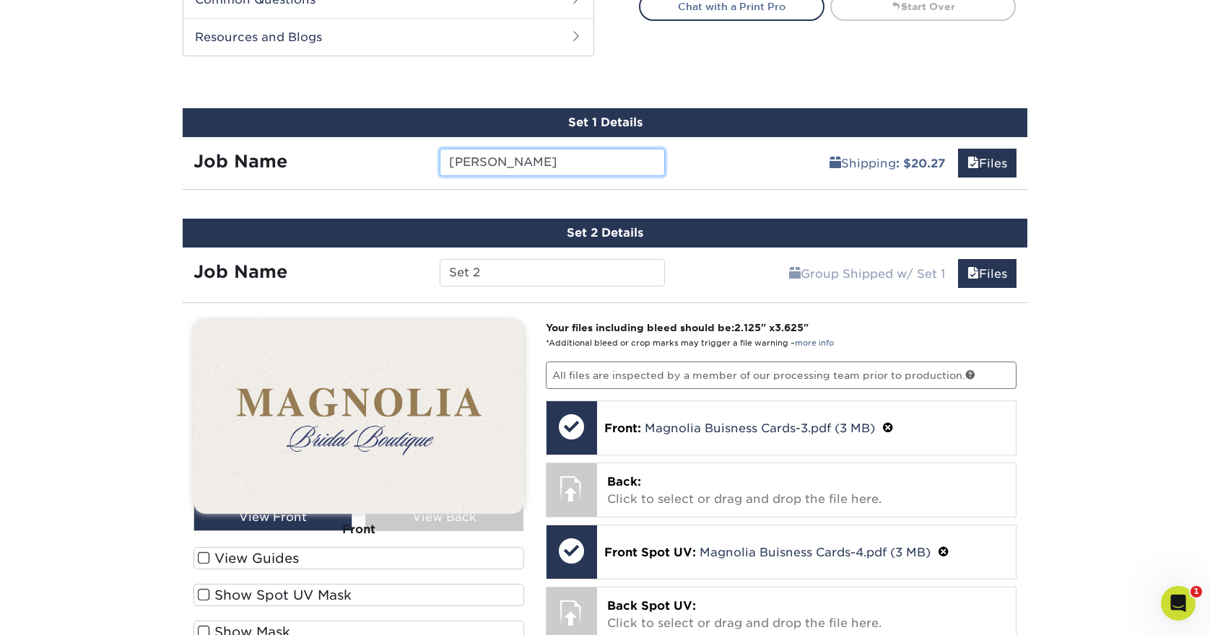
scroll to position [750, 0]
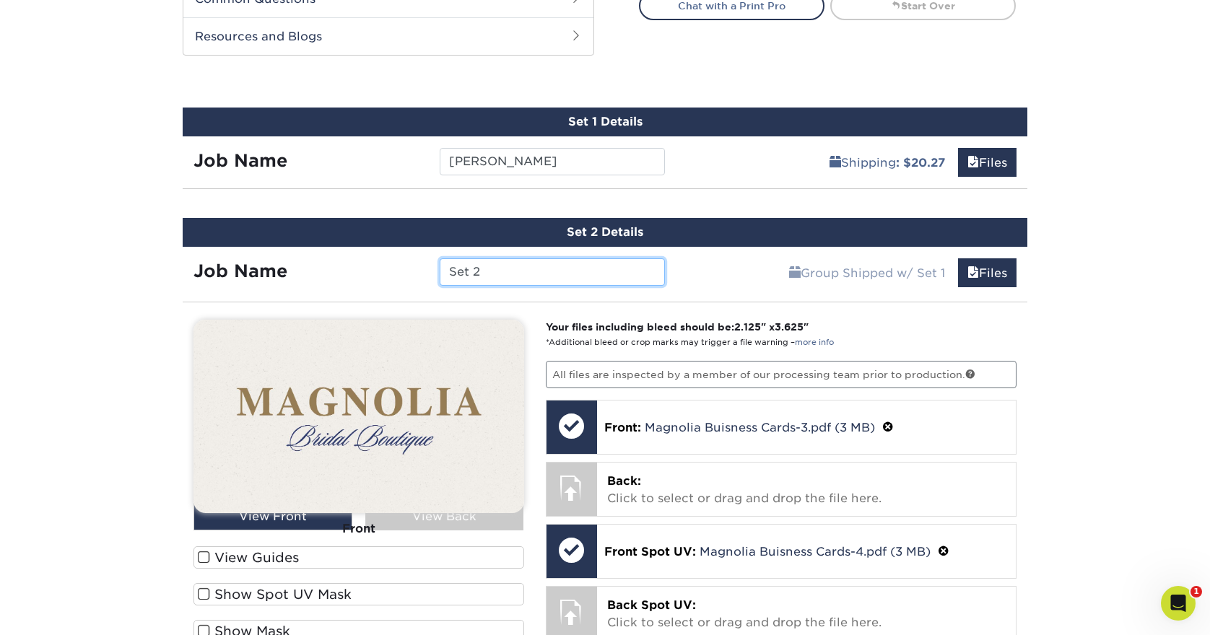
click at [523, 277] on input "Set 2" at bounding box center [552, 271] width 225 height 27
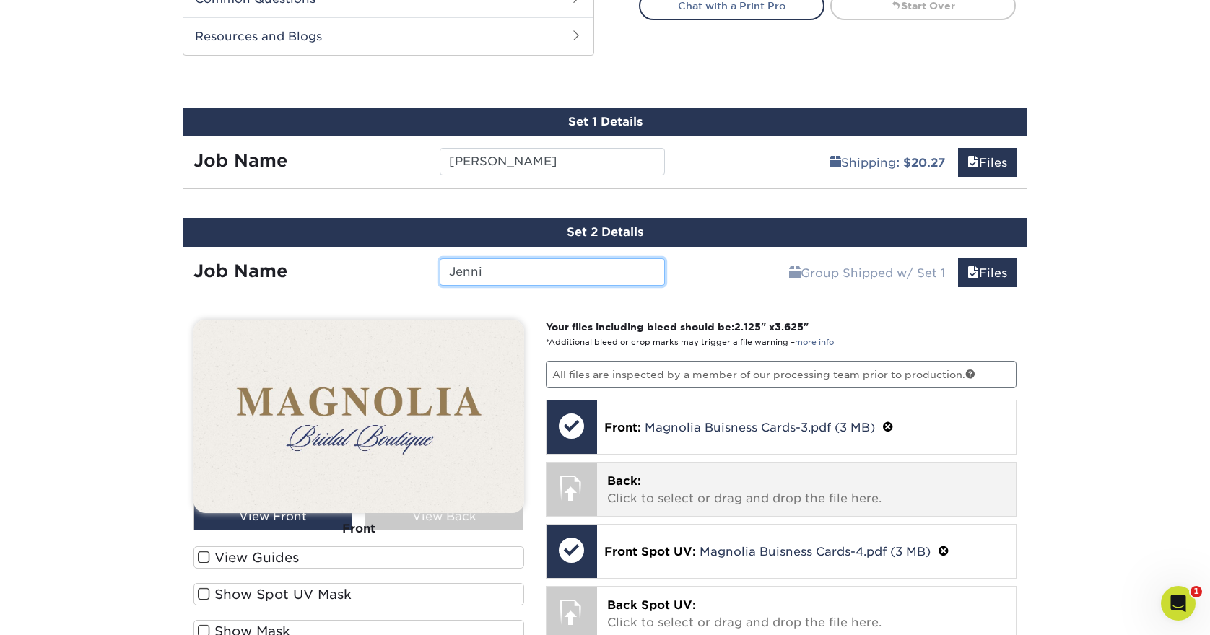
type input "Jenni"
click at [780, 503] on p "Back: Click to select or drag and drop the file here." at bounding box center [806, 490] width 399 height 35
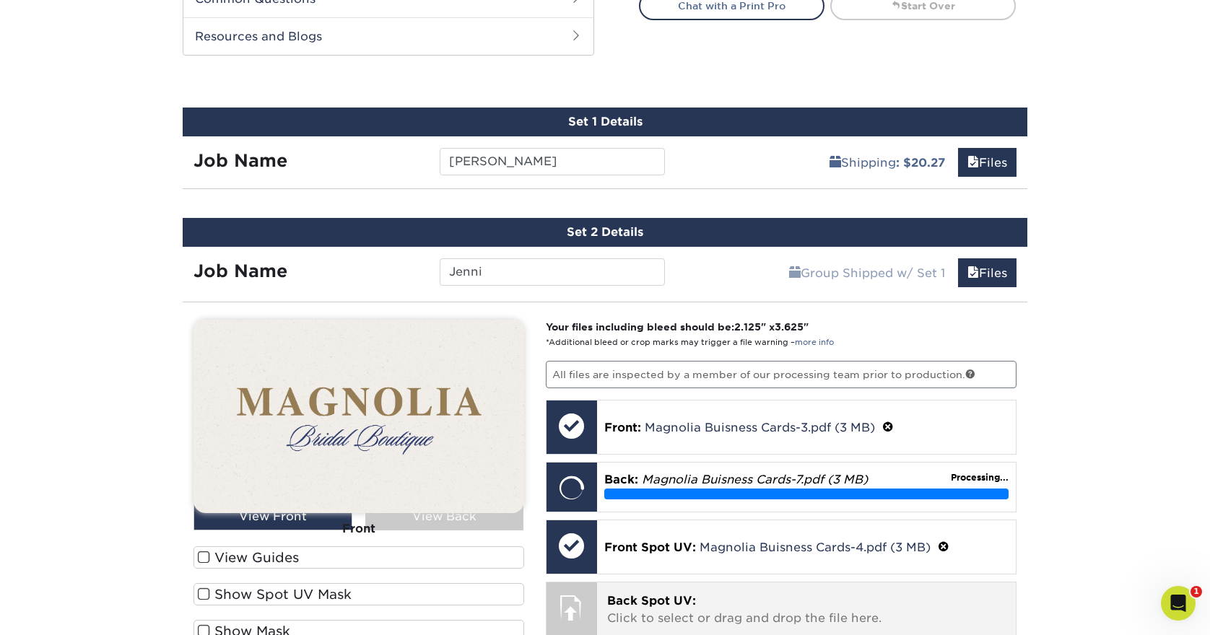
scroll to position [758, 0]
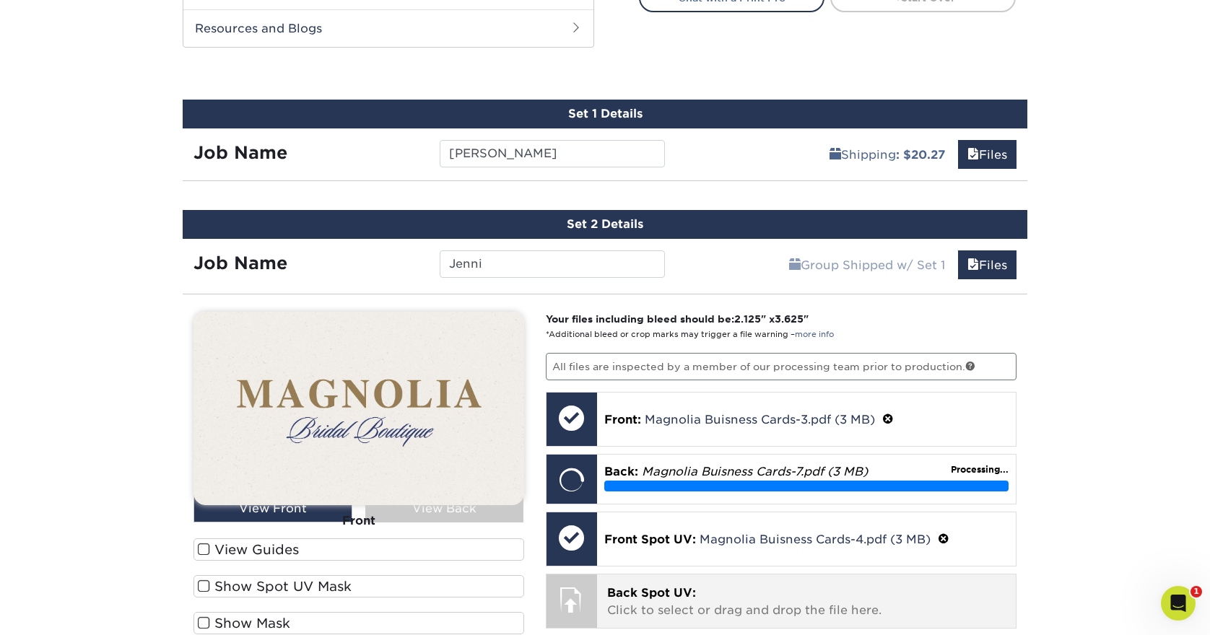
click at [693, 606] on p "Back Spot UV: Click to select or drag and drop the file here." at bounding box center [806, 602] width 399 height 35
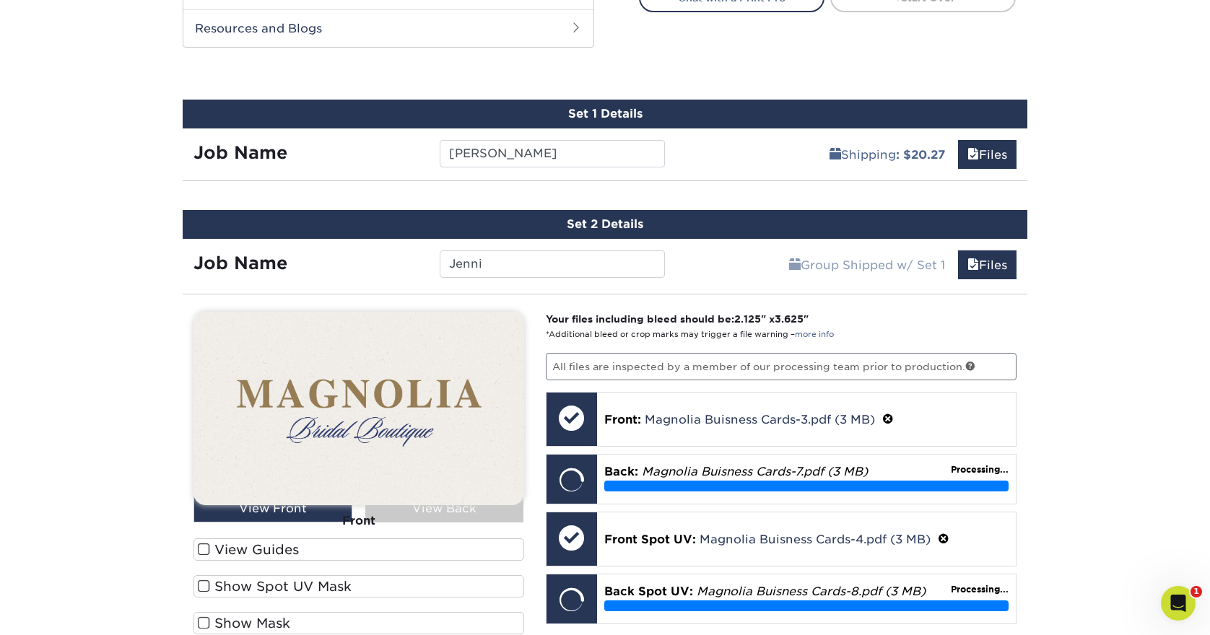
click at [203, 549] on span at bounding box center [204, 550] width 12 height 14
click at [0, 0] on input "View Guides" at bounding box center [0, 0] width 0 height 0
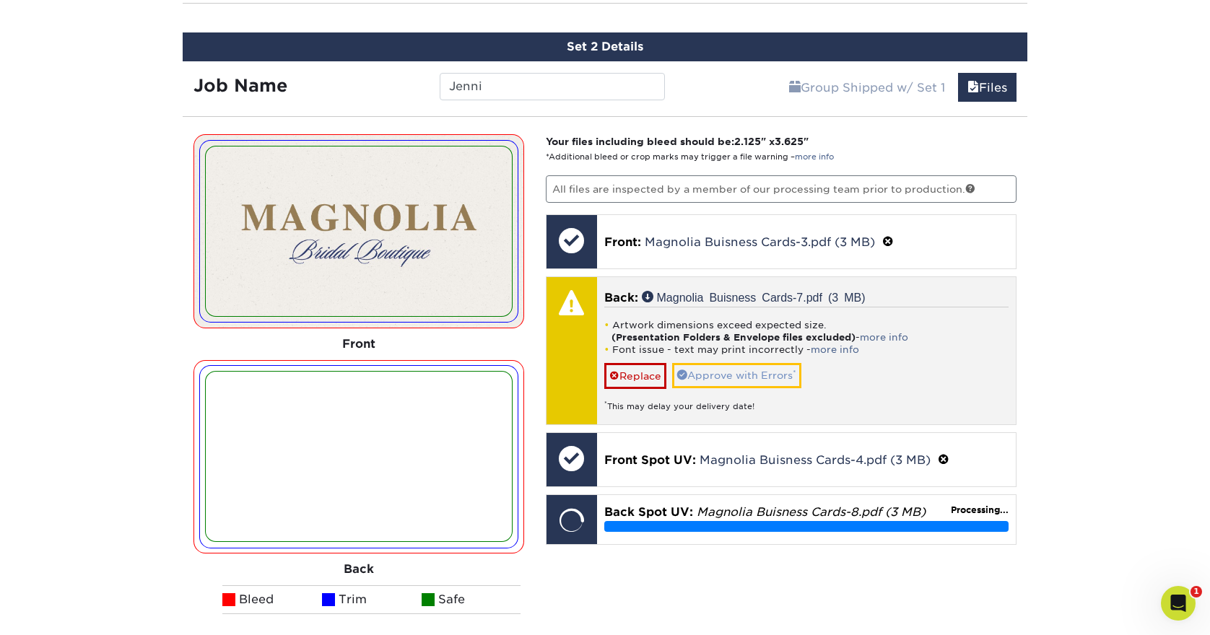
scroll to position [939, 0]
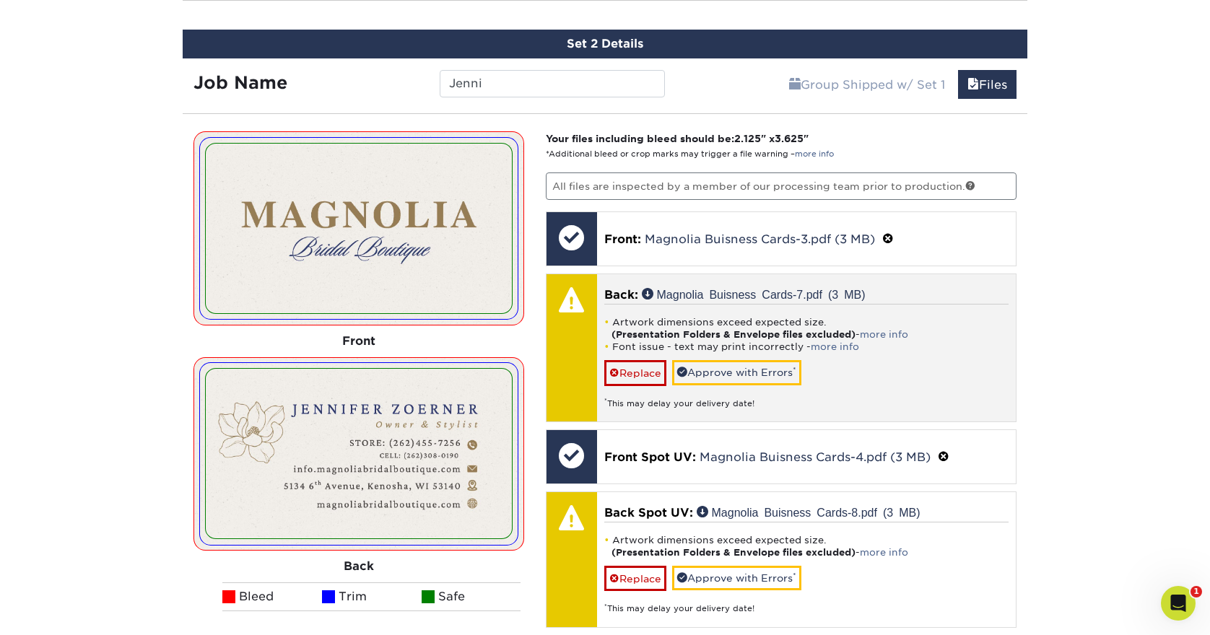
click at [701, 366] on link "Approve with Errors *" at bounding box center [736, 372] width 129 height 25
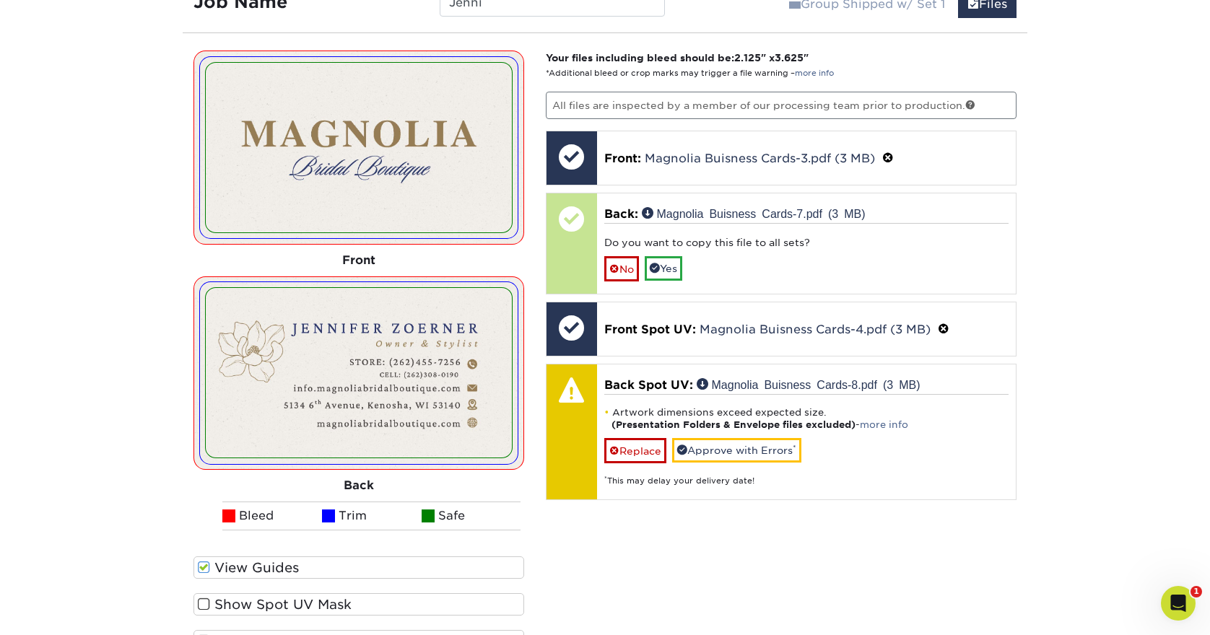
scroll to position [1028, 0]
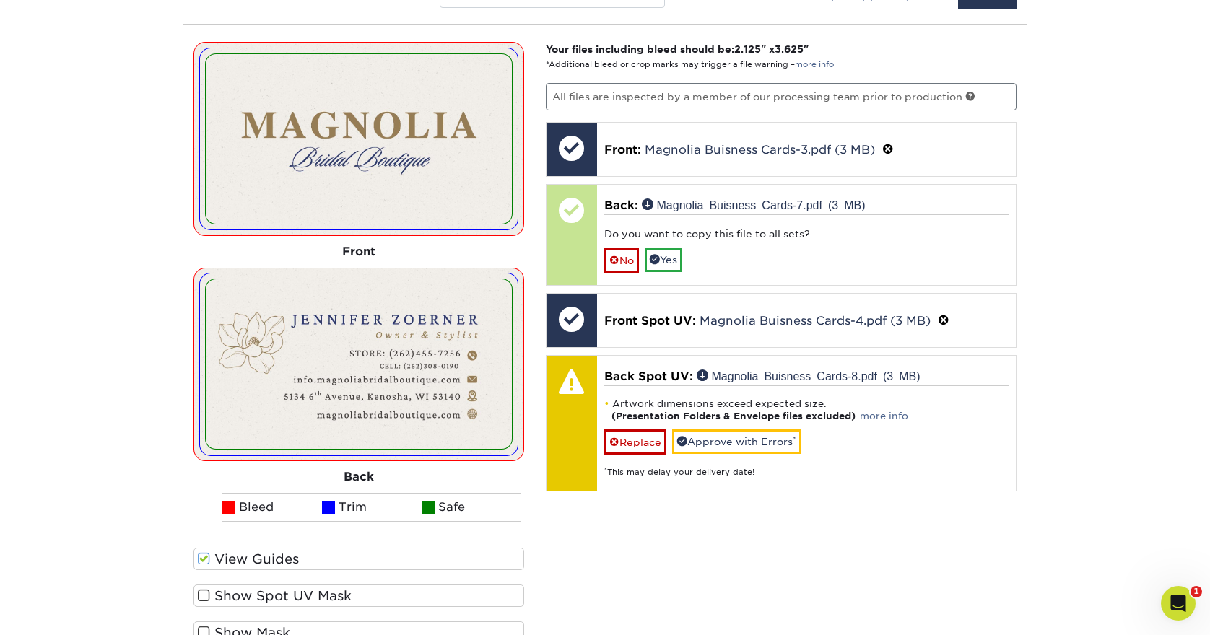
click at [230, 590] on label "Show Spot UV Mask" at bounding box center [358, 596] width 331 height 22
click at [0, 0] on input "Show Spot UV Mask" at bounding box center [0, 0] width 0 height 0
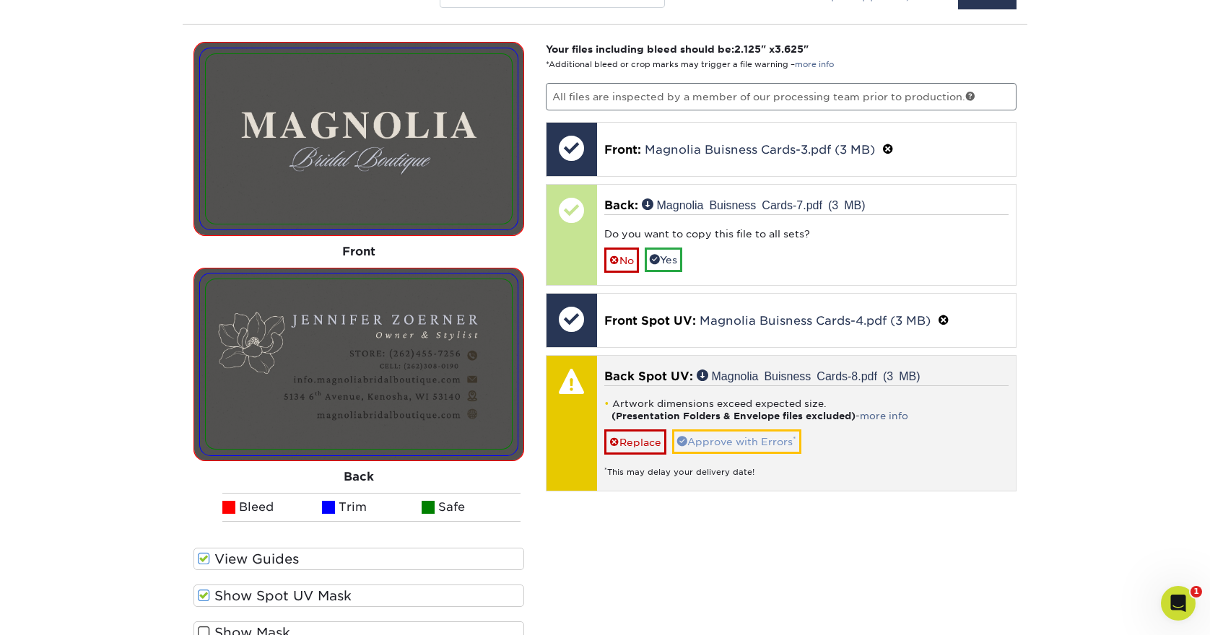
click at [733, 444] on link "Approve with Errors *" at bounding box center [736, 442] width 129 height 25
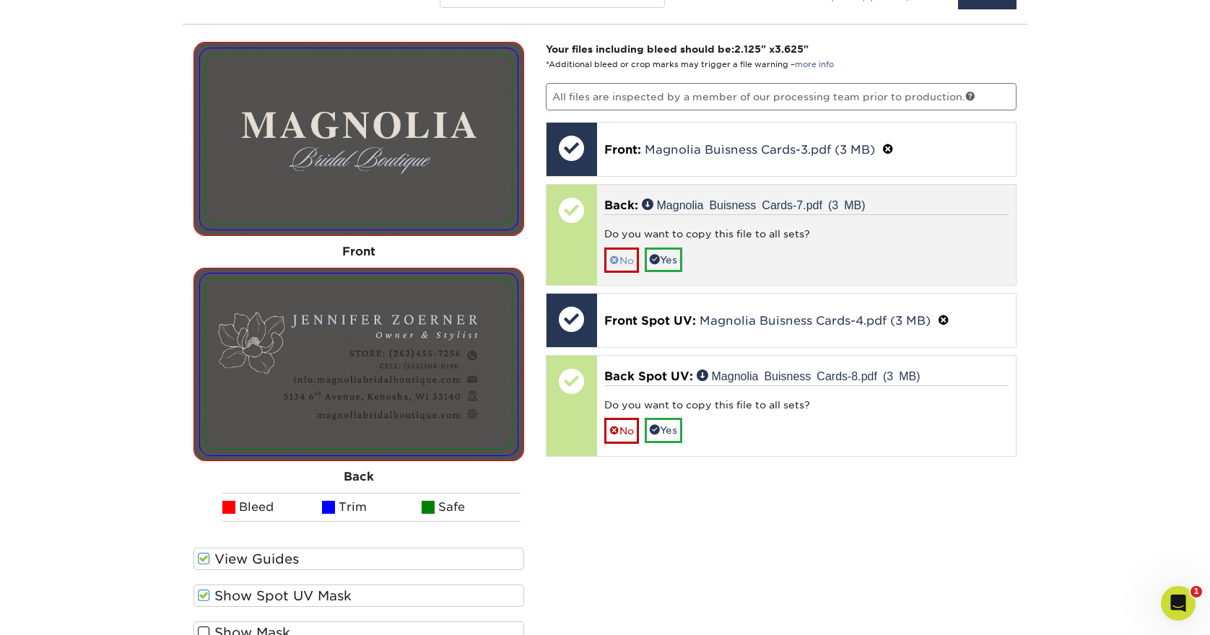
click at [620, 263] on link "No" at bounding box center [621, 260] width 35 height 25
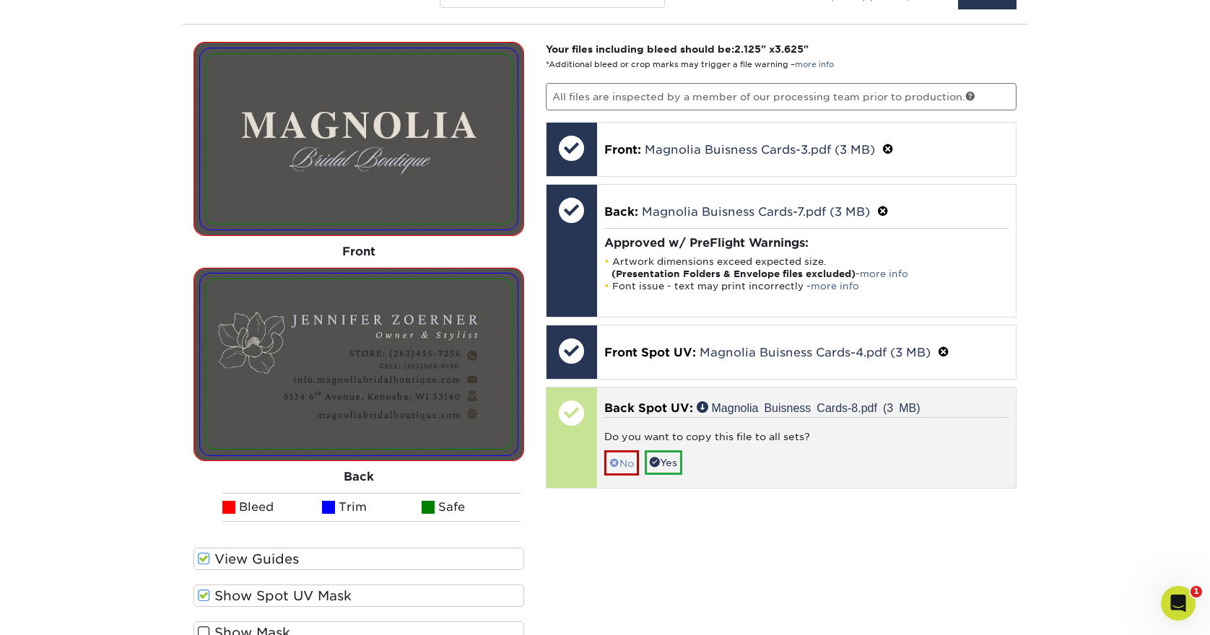
click at [636, 458] on link "No" at bounding box center [621, 463] width 35 height 25
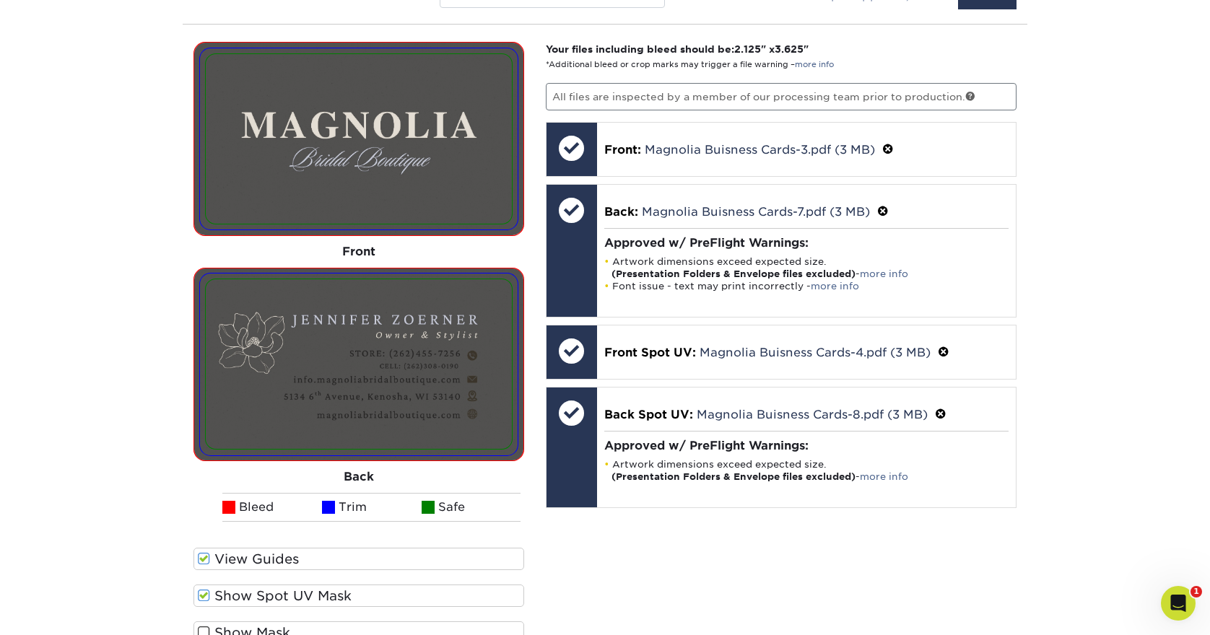
click at [656, 570] on div "Your files including bleed should be: 2.125 " x 3.625 " *Additional bleed or cr…" at bounding box center [781, 370] width 493 height 656
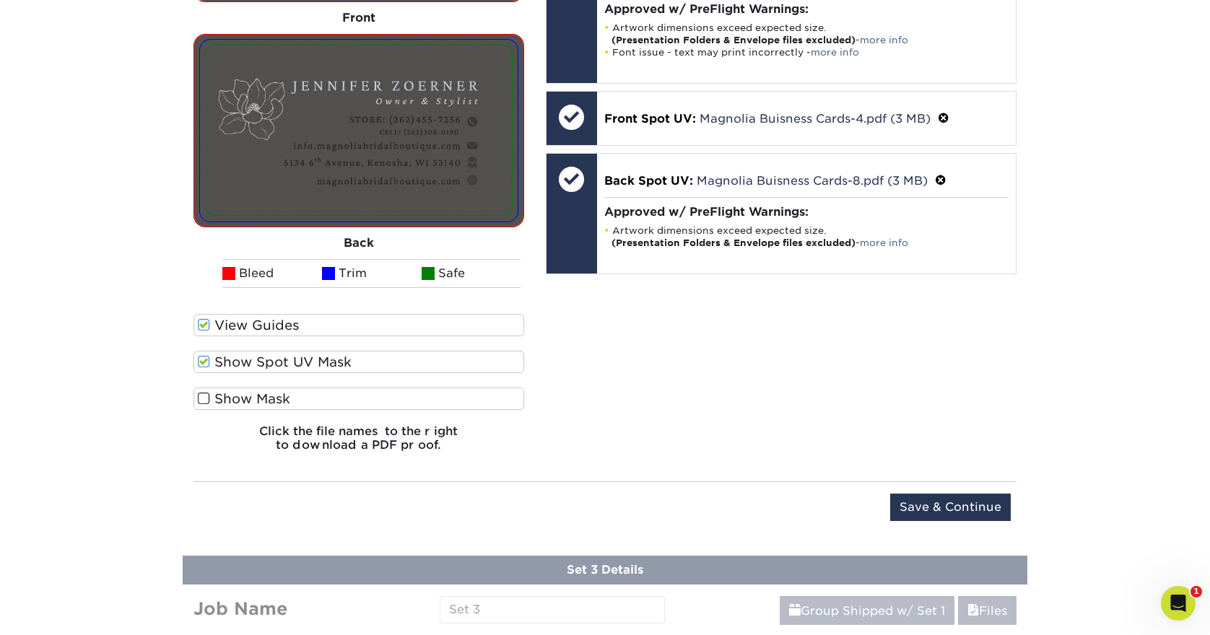
scroll to position [1265, 0]
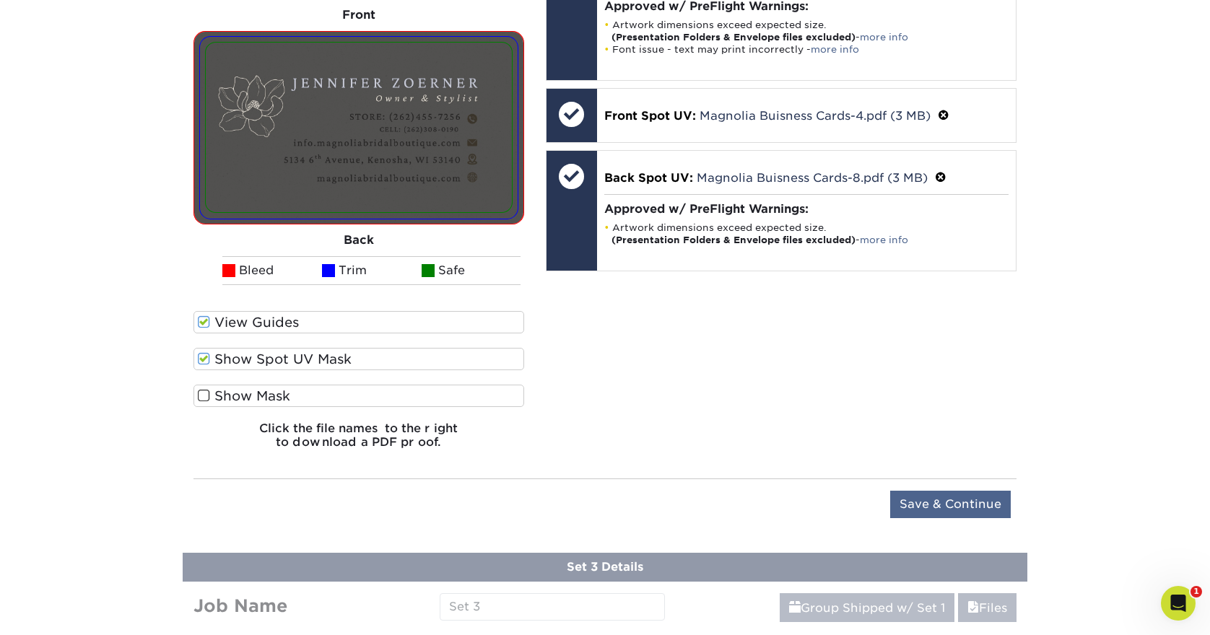
click at [935, 509] on input "Save & Continue" at bounding box center [950, 504] width 121 height 27
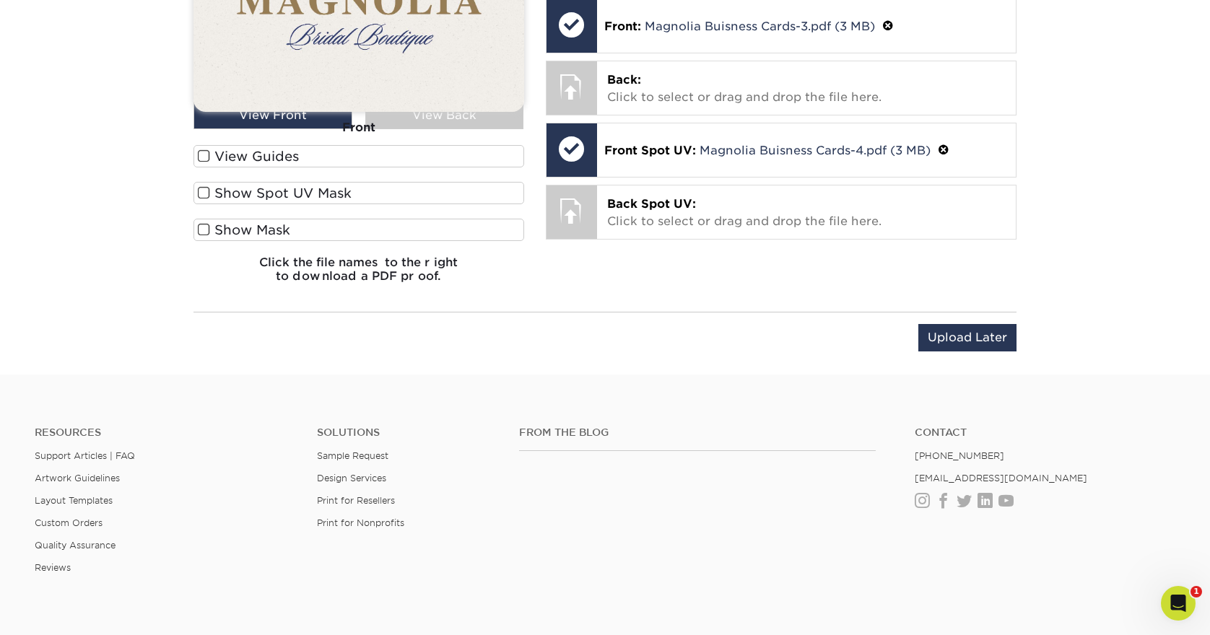
scroll to position [817, 0]
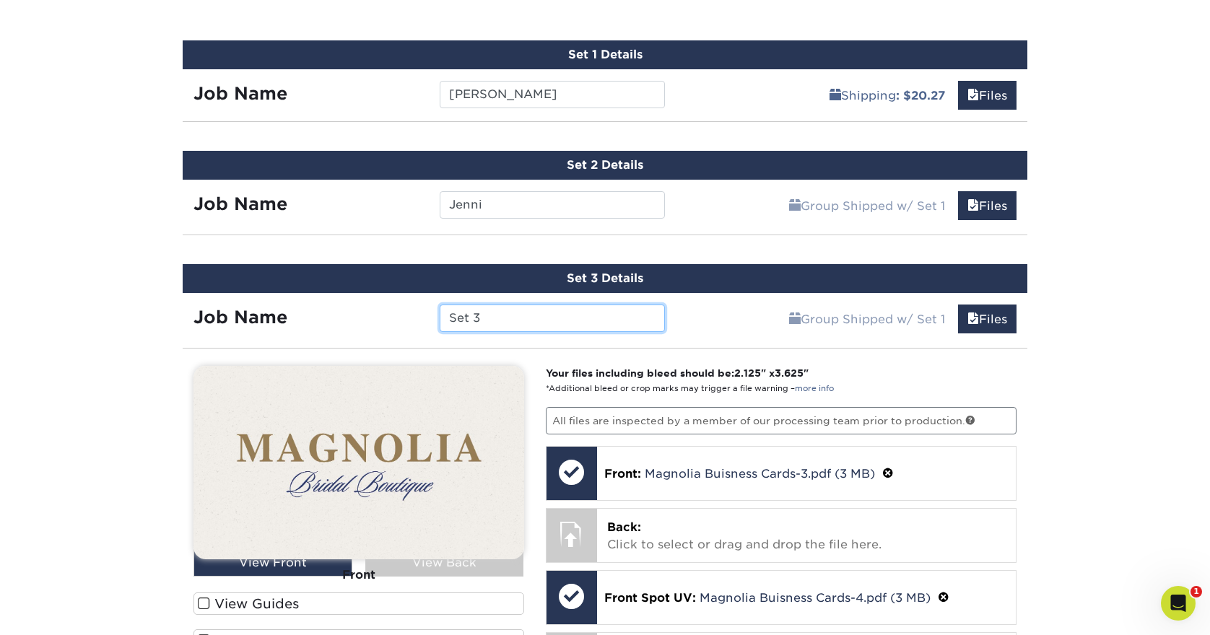
click at [510, 321] on input "Set 3" at bounding box center [552, 318] width 225 height 27
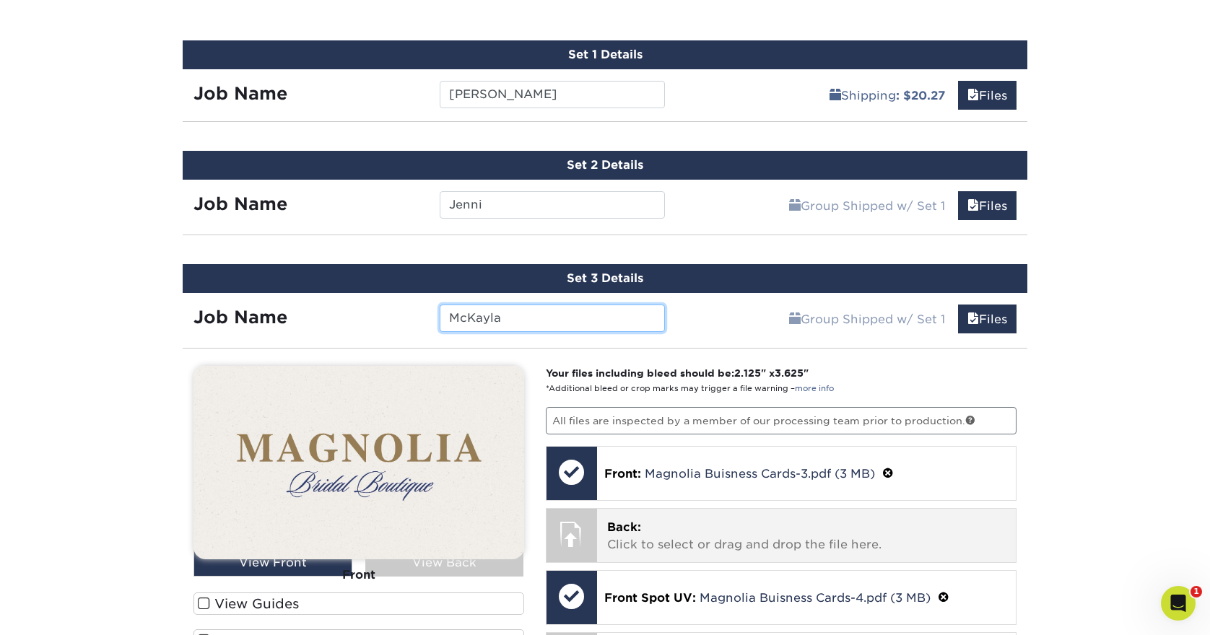
type input "McKayla"
click at [722, 547] on p "Back: Click to select or drag and drop the file here." at bounding box center [806, 536] width 399 height 35
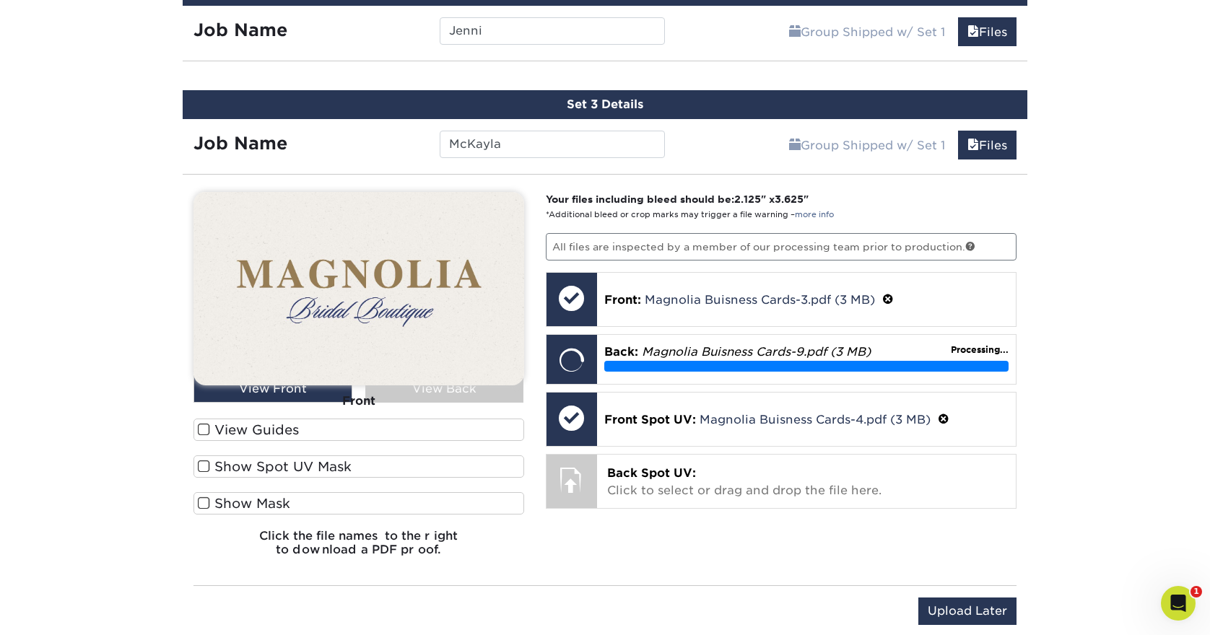
scroll to position [996, 0]
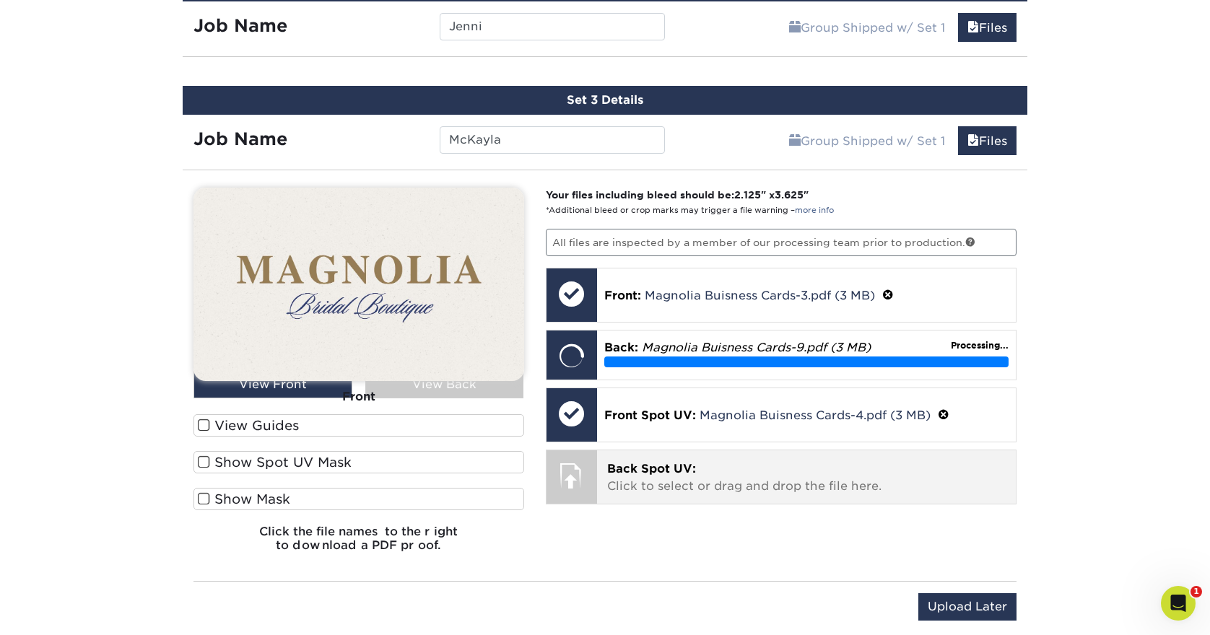
click at [770, 489] on p "Back Spot UV: Click to select or drag and drop the file here." at bounding box center [806, 478] width 399 height 35
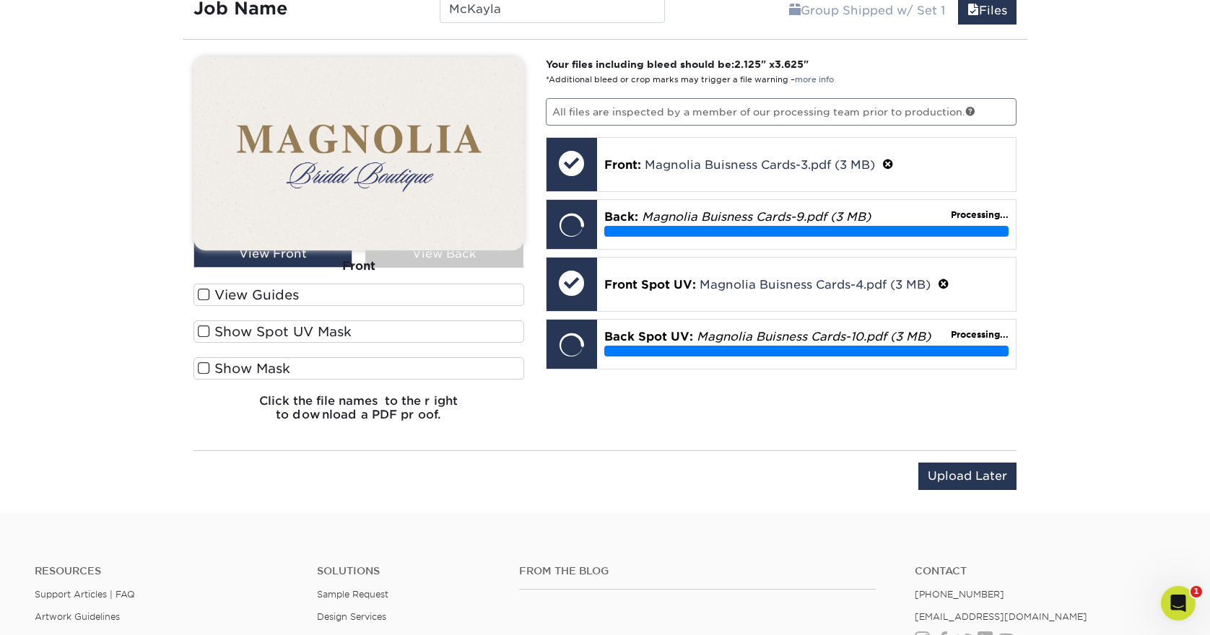
scroll to position [1134, 0]
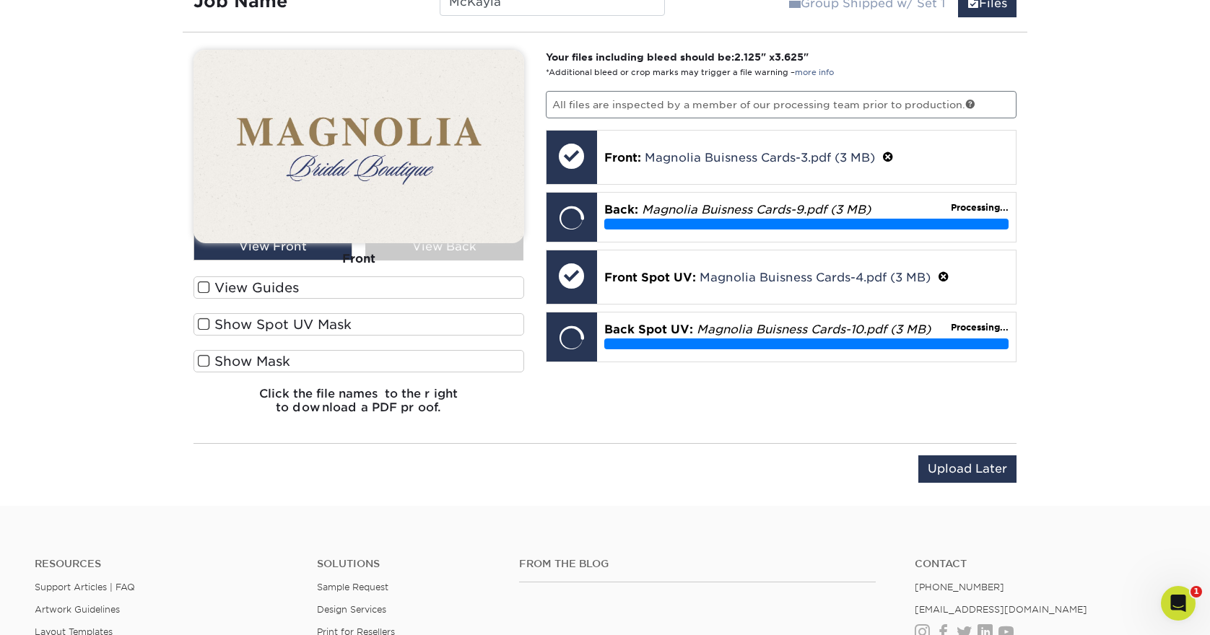
click at [238, 290] on label "View Guides" at bounding box center [358, 288] width 331 height 22
click at [0, 0] on input "View Guides" at bounding box center [0, 0] width 0 height 0
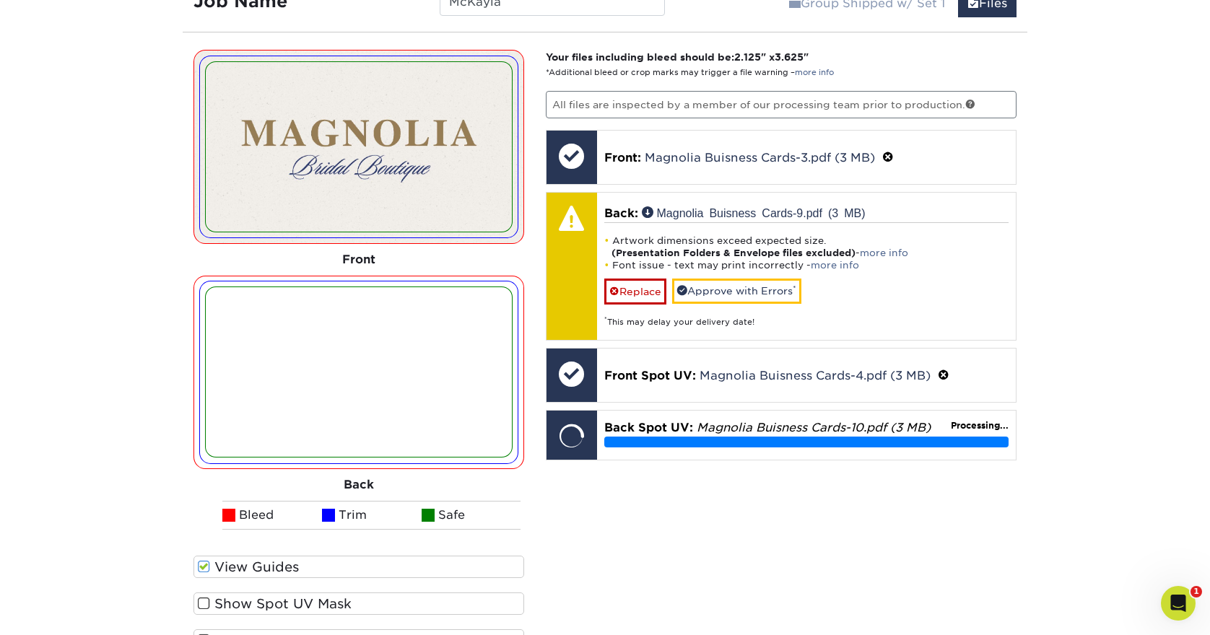
click at [265, 604] on label "Show Spot UV Mask" at bounding box center [358, 604] width 331 height 22
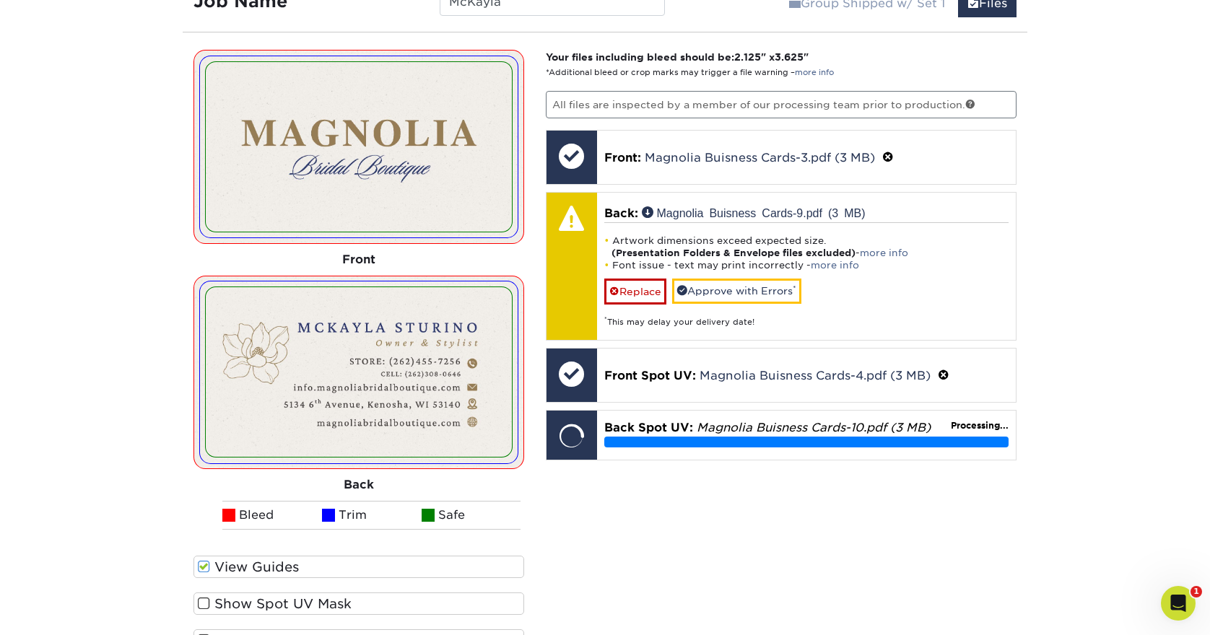
click at [0, 0] on input "Show Spot UV Mask" at bounding box center [0, 0] width 0 height 0
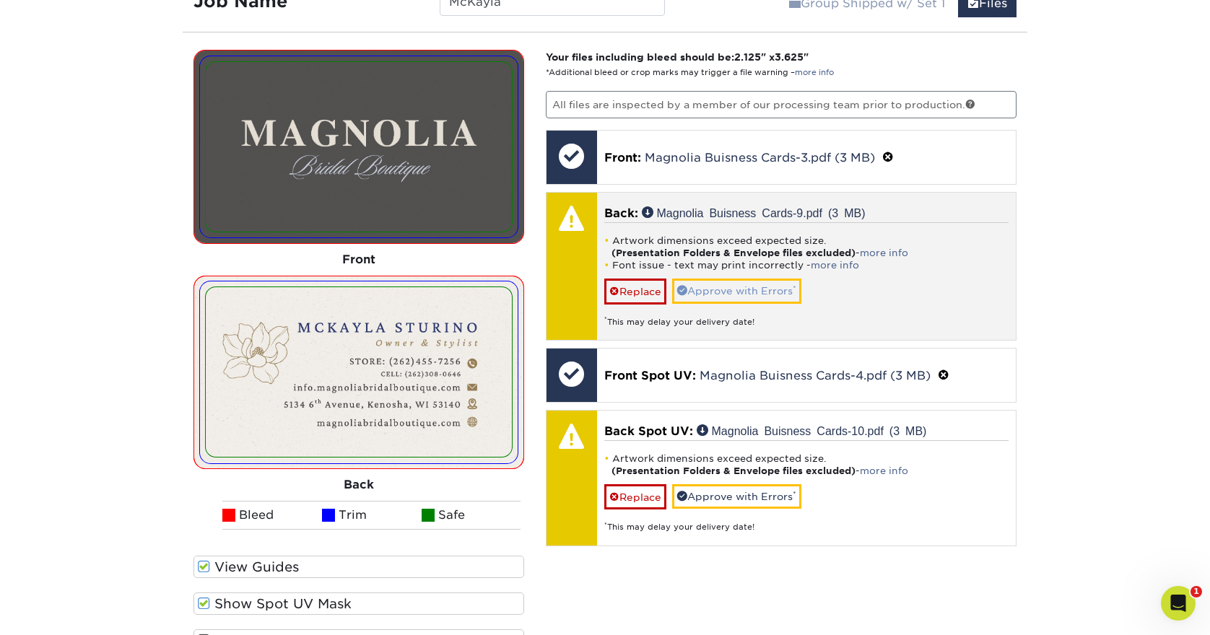
click at [749, 288] on link "Approve with Errors *" at bounding box center [736, 291] width 129 height 25
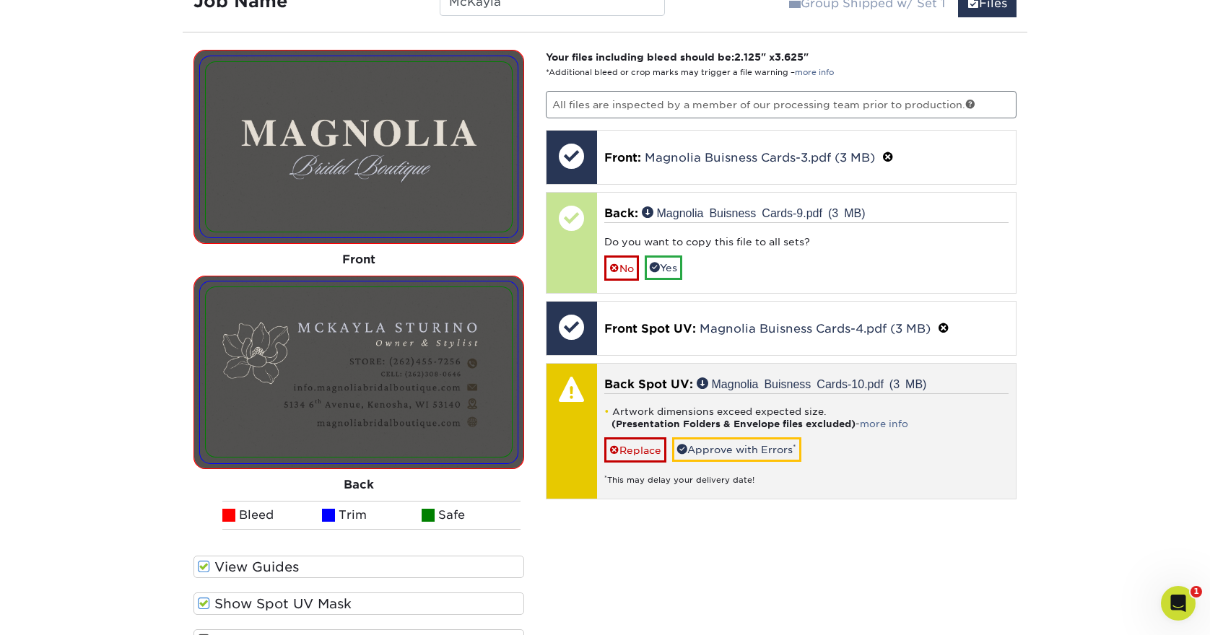
click at [761, 451] on link "Approve with Errors *" at bounding box center [736, 450] width 129 height 25
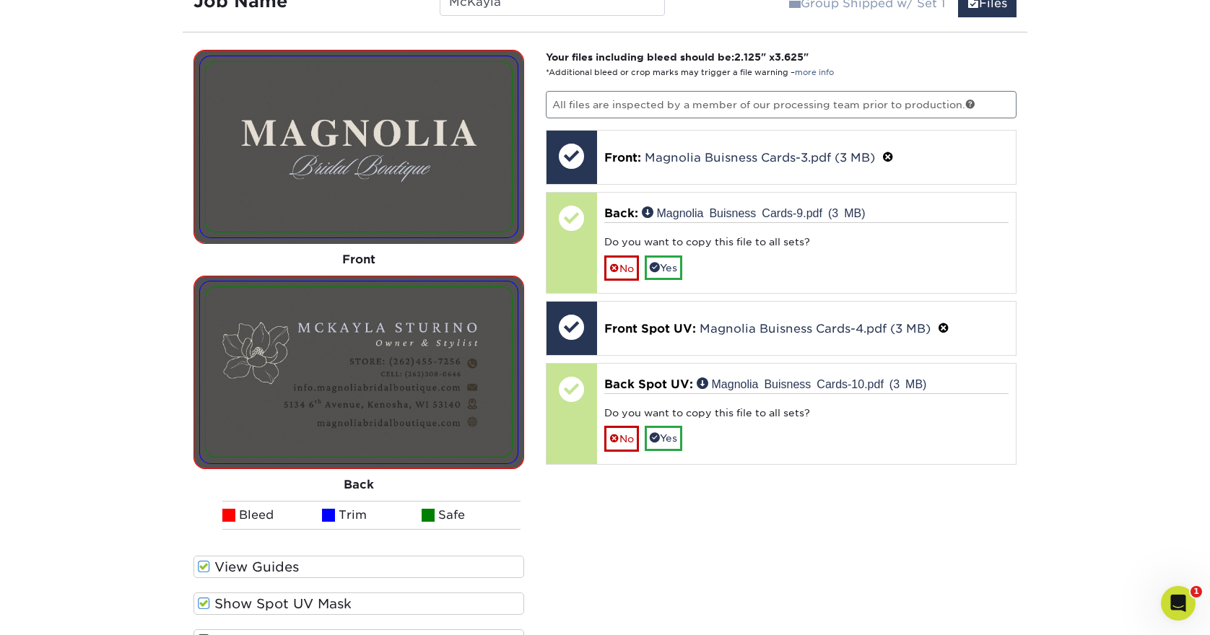
click at [731, 521] on div "Your files including bleed should be: 2.125 " x 3.625 " *Additional bleed or cr…" at bounding box center [781, 378] width 493 height 656
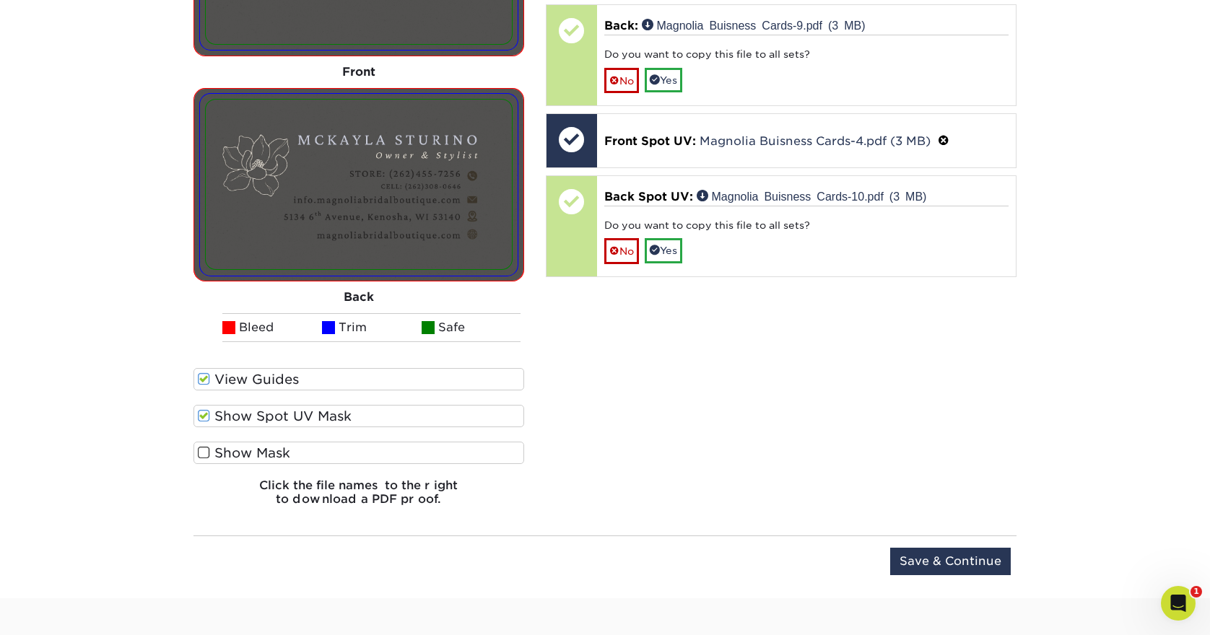
scroll to position [1323, 0]
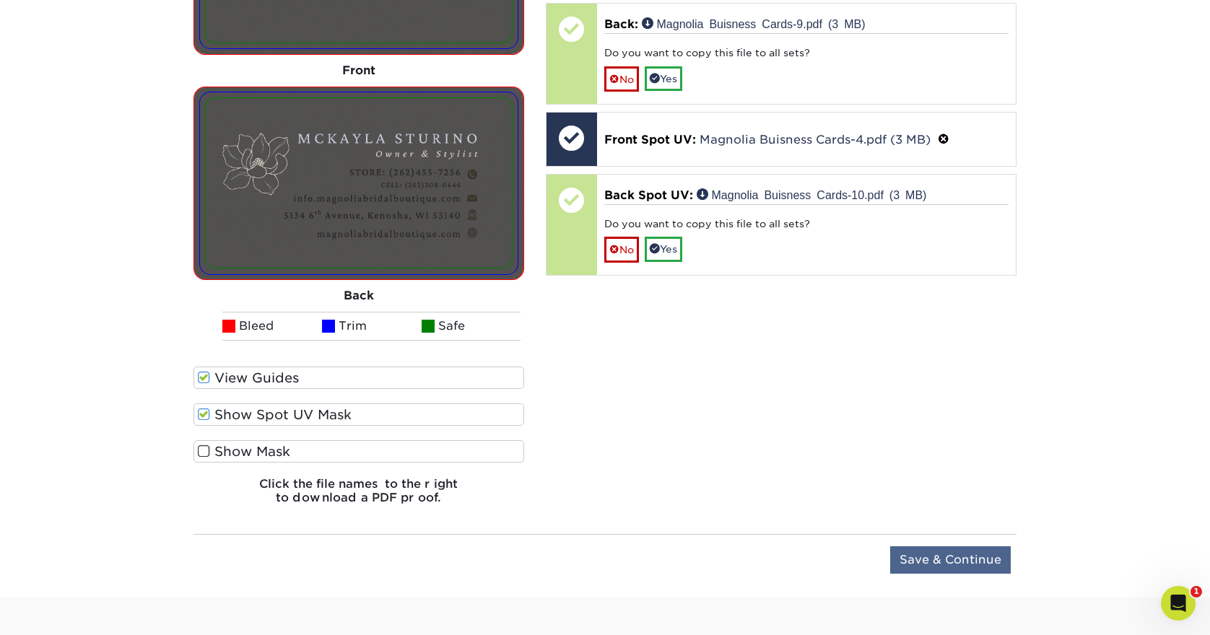
click at [962, 556] on input "Save & Continue" at bounding box center [950, 560] width 121 height 27
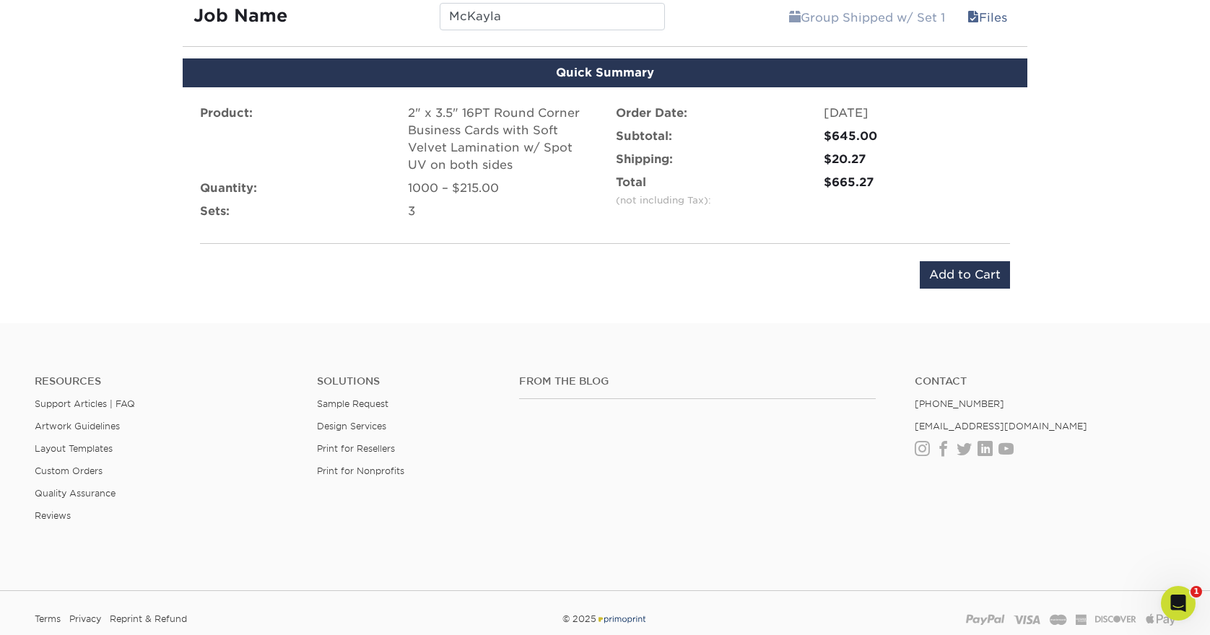
scroll to position [1108, 0]
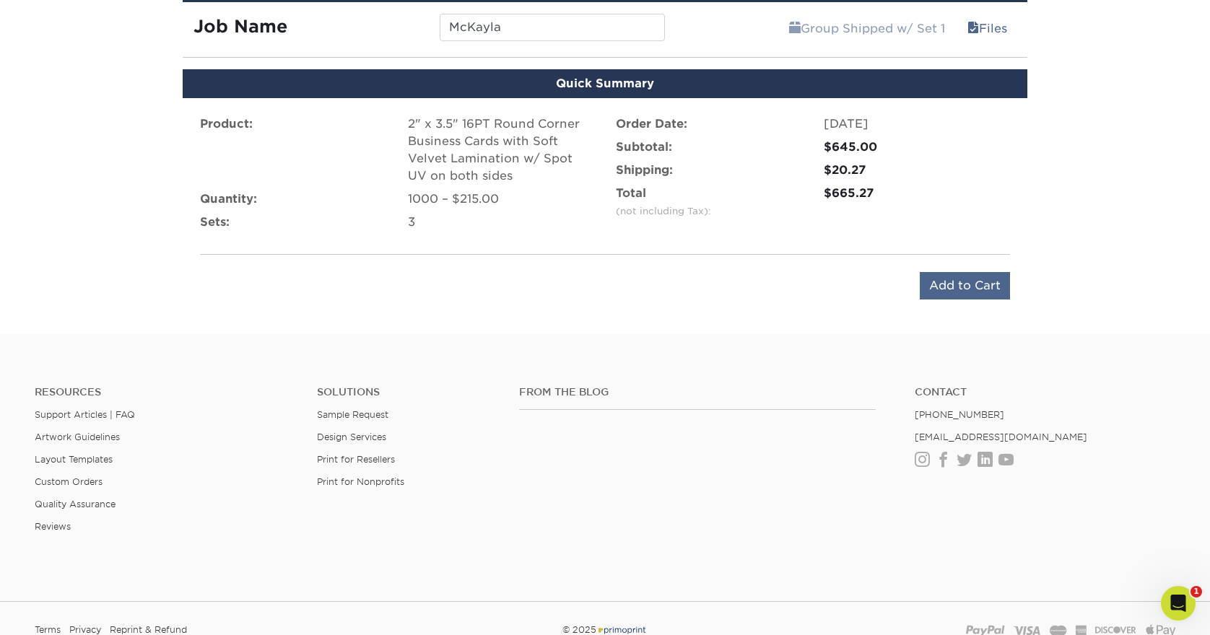
click at [986, 284] on input "Add to Cart" at bounding box center [965, 285] width 90 height 27
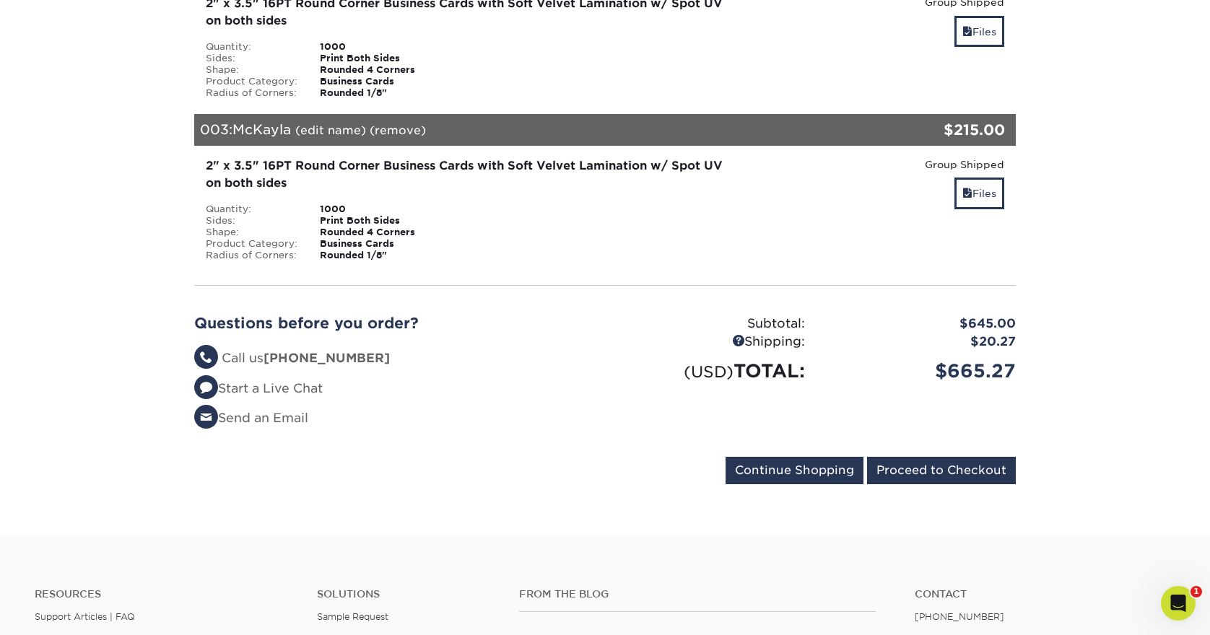
scroll to position [477, 0]
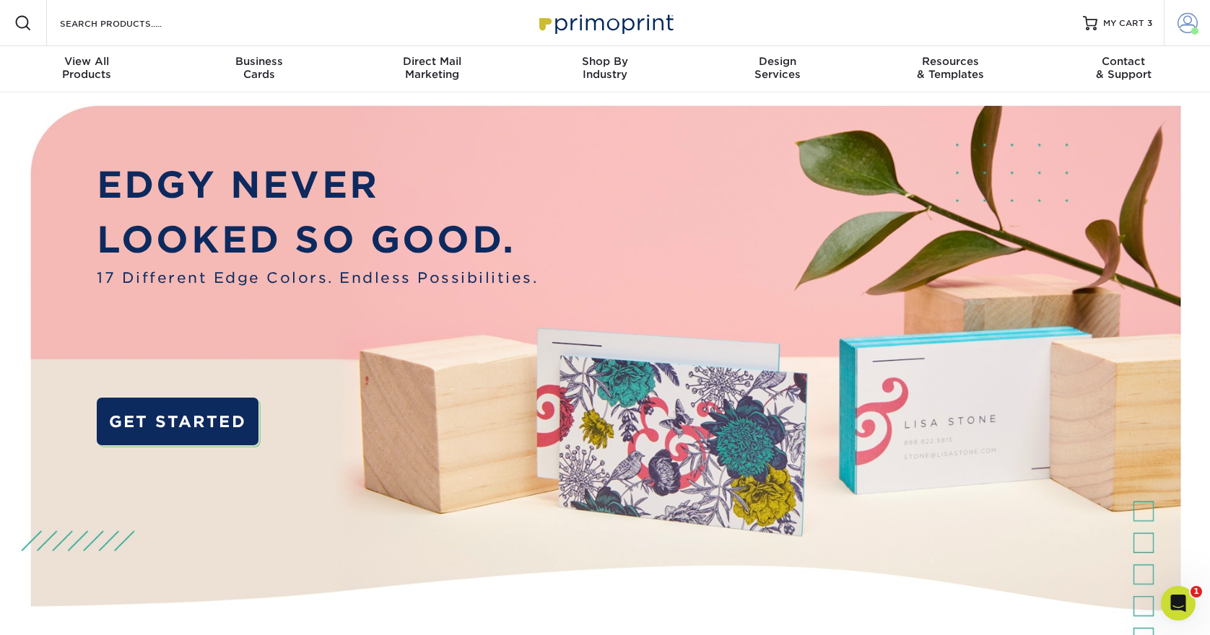
click at [1185, 35] on link "Account" at bounding box center [1187, 23] width 46 height 46
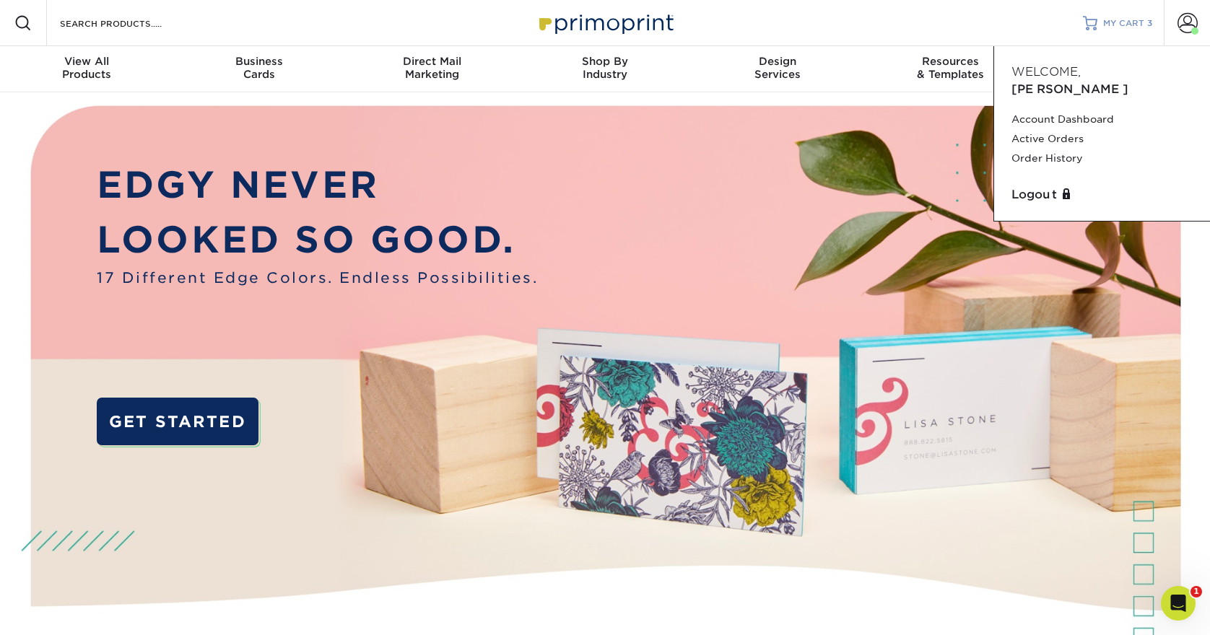
click at [1123, 17] on link "MY CART 3" at bounding box center [1117, 23] width 69 height 46
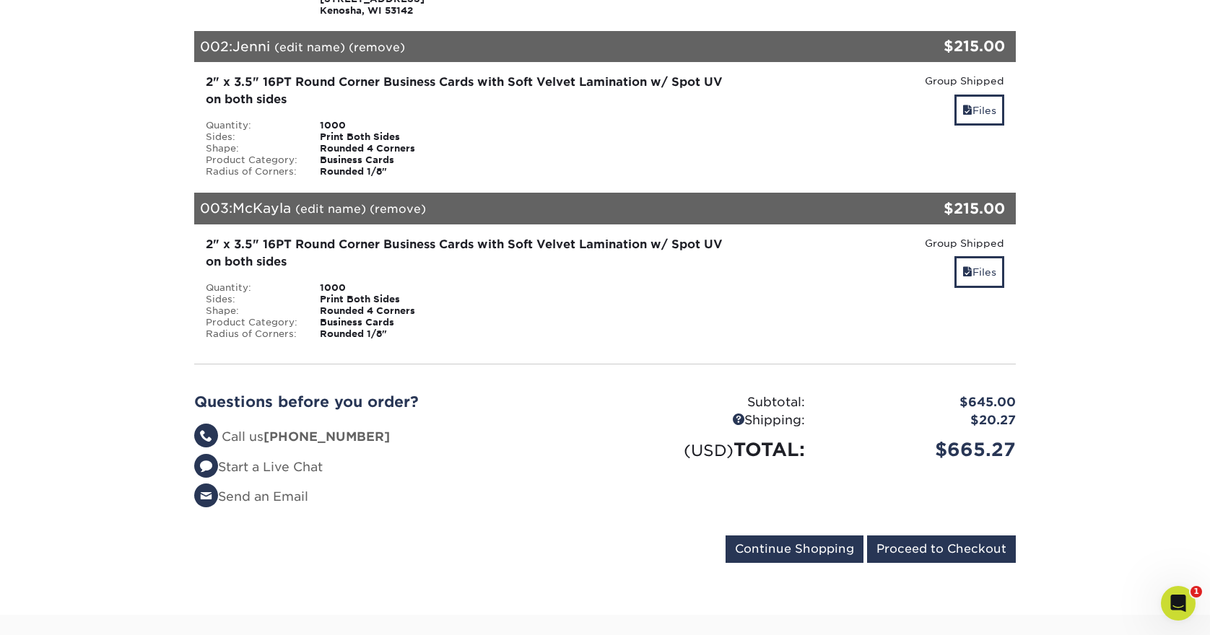
scroll to position [403, 0]
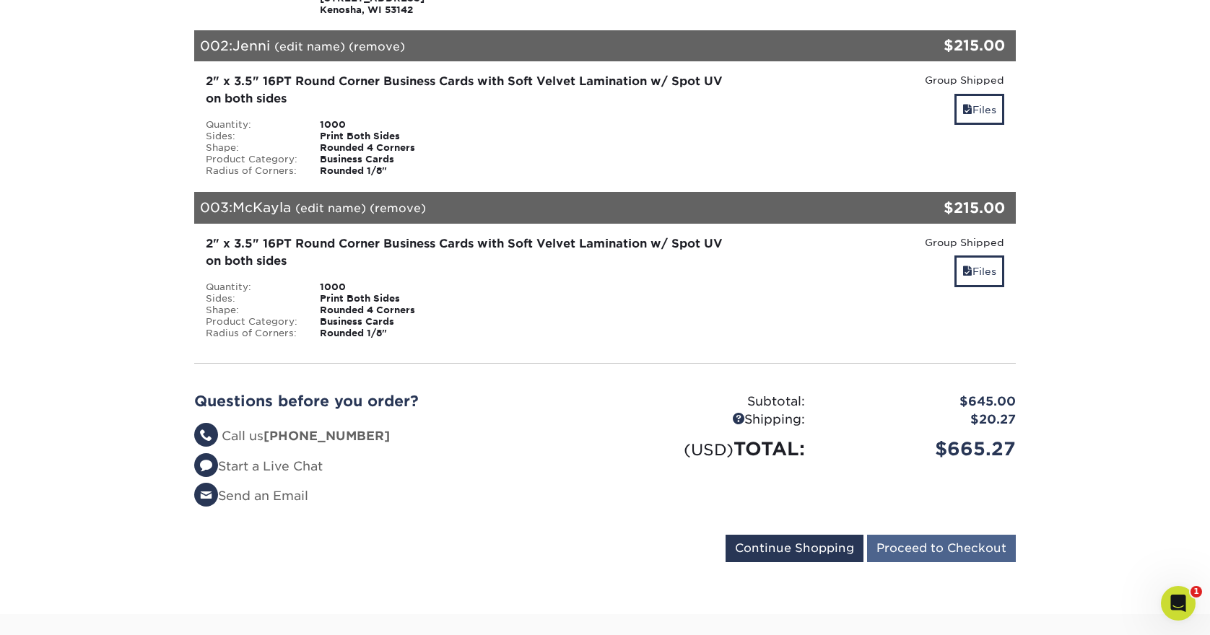
click at [932, 554] on input "Proceed to Checkout" at bounding box center [941, 548] width 149 height 27
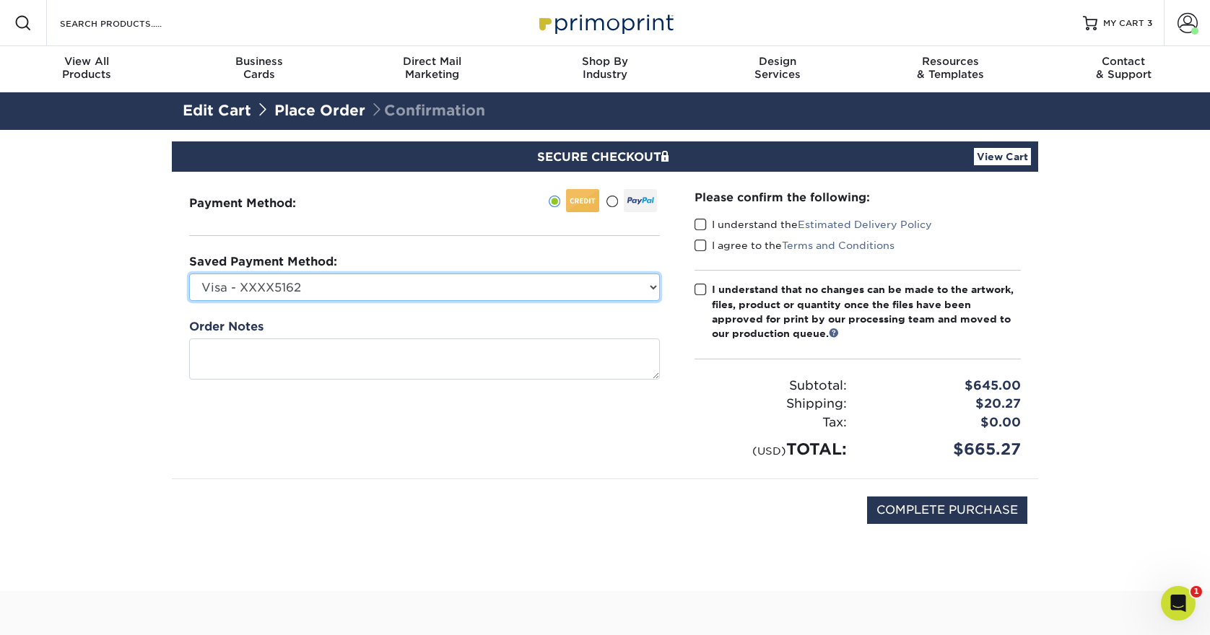
select select
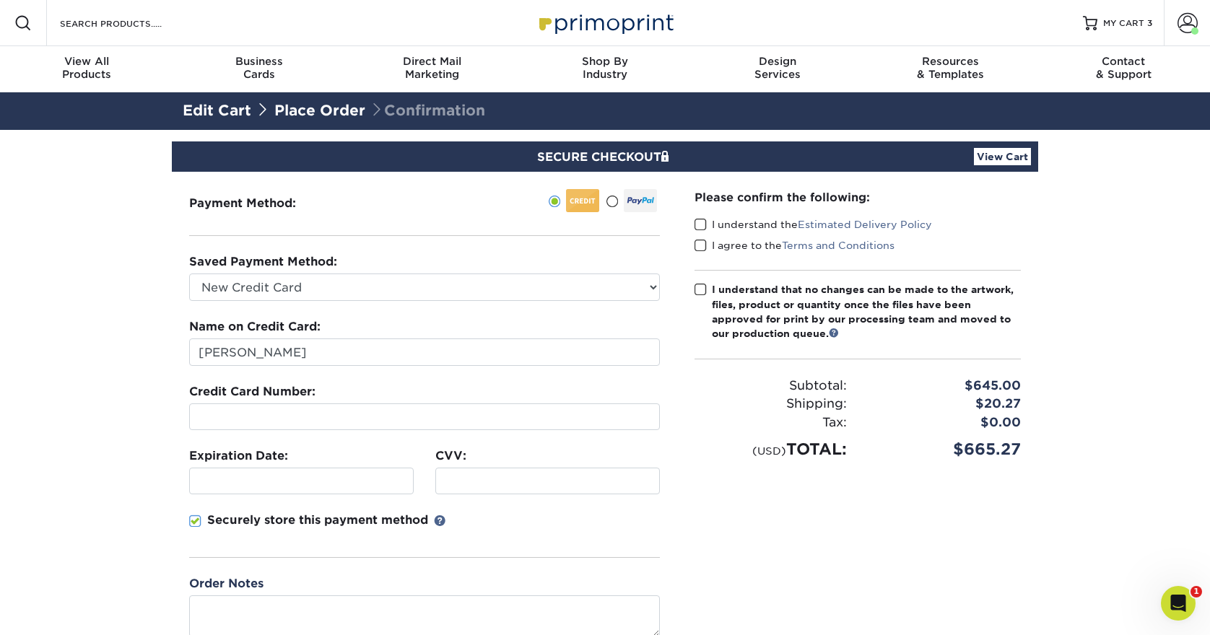
click at [237, 474] on div at bounding box center [301, 481] width 225 height 27
click at [518, 488] on iframe at bounding box center [548, 481] width 212 height 14
click at [318, 548] on div "Securely store this payment method" at bounding box center [424, 535] width 471 height 46
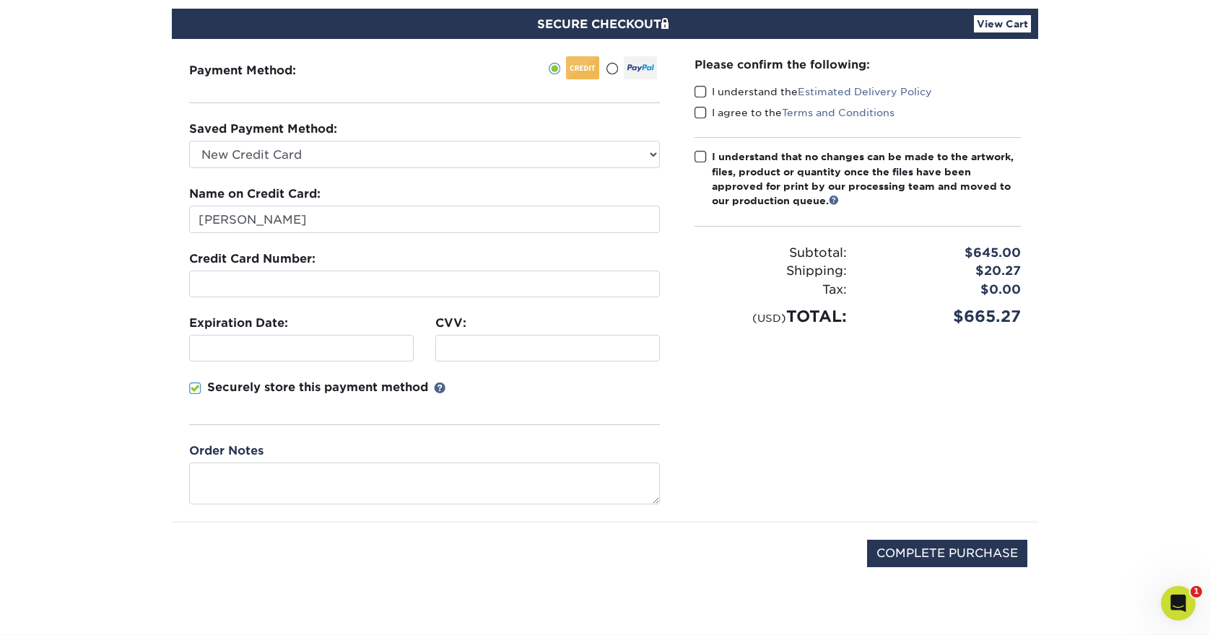
scroll to position [122, 0]
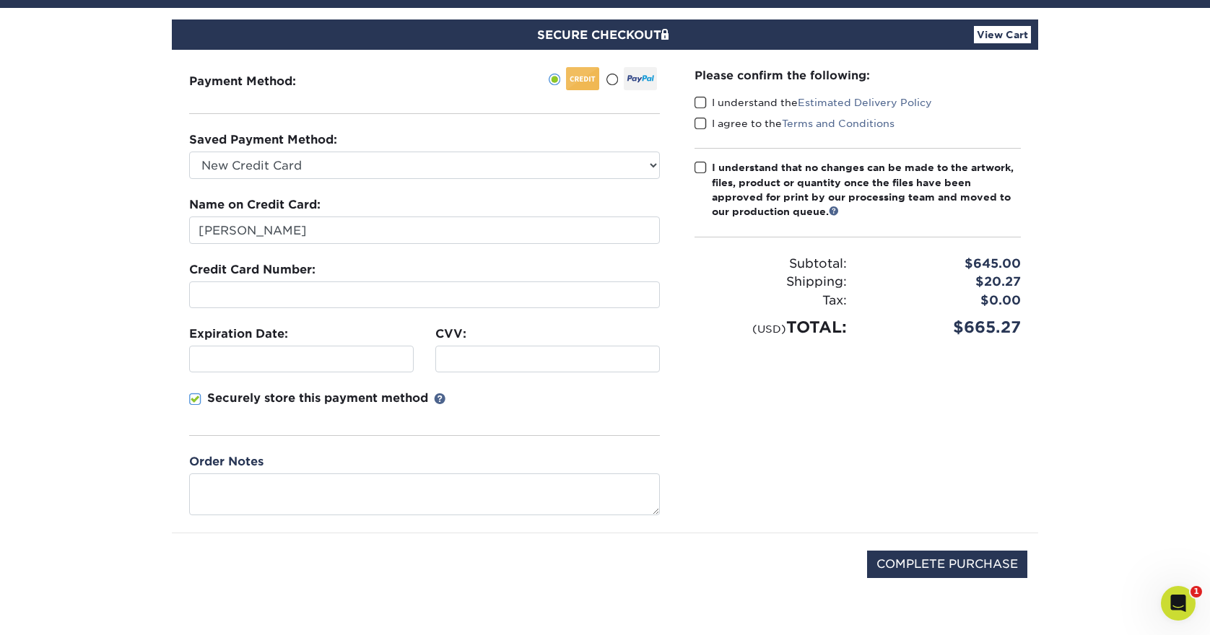
click at [698, 105] on span at bounding box center [701, 103] width 12 height 14
click at [0, 0] on input "I understand the Estimated Delivery Policy" at bounding box center [0, 0] width 0 height 0
click at [699, 123] on span at bounding box center [701, 124] width 12 height 14
click at [0, 0] on input "I agree to the Terms and Conditions" at bounding box center [0, 0] width 0 height 0
click at [707, 166] on label "I understand that no changes can be made to the artwork, files, product or quan…" at bounding box center [858, 189] width 326 height 59
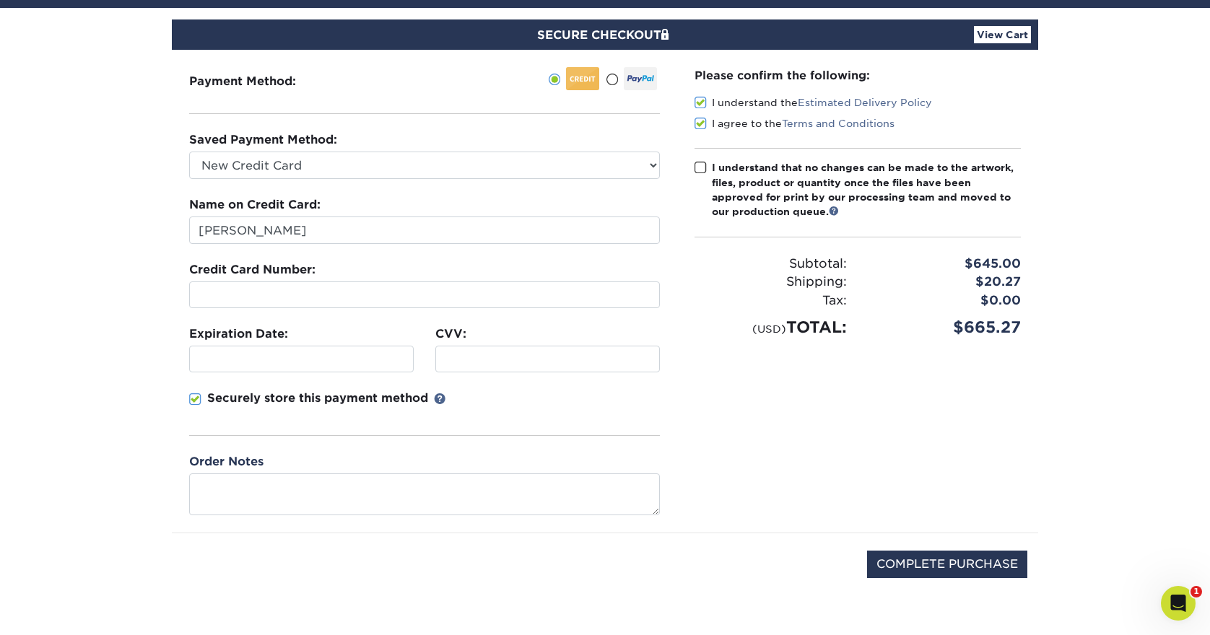
click at [0, 0] on input "I understand that no changes can be made to the artwork, files, product or quan…" at bounding box center [0, 0] width 0 height 0
click at [942, 572] on input "COMPLETE PURCHASE" at bounding box center [947, 564] width 160 height 27
type input "PROCESSING, PLEASE WAIT..."
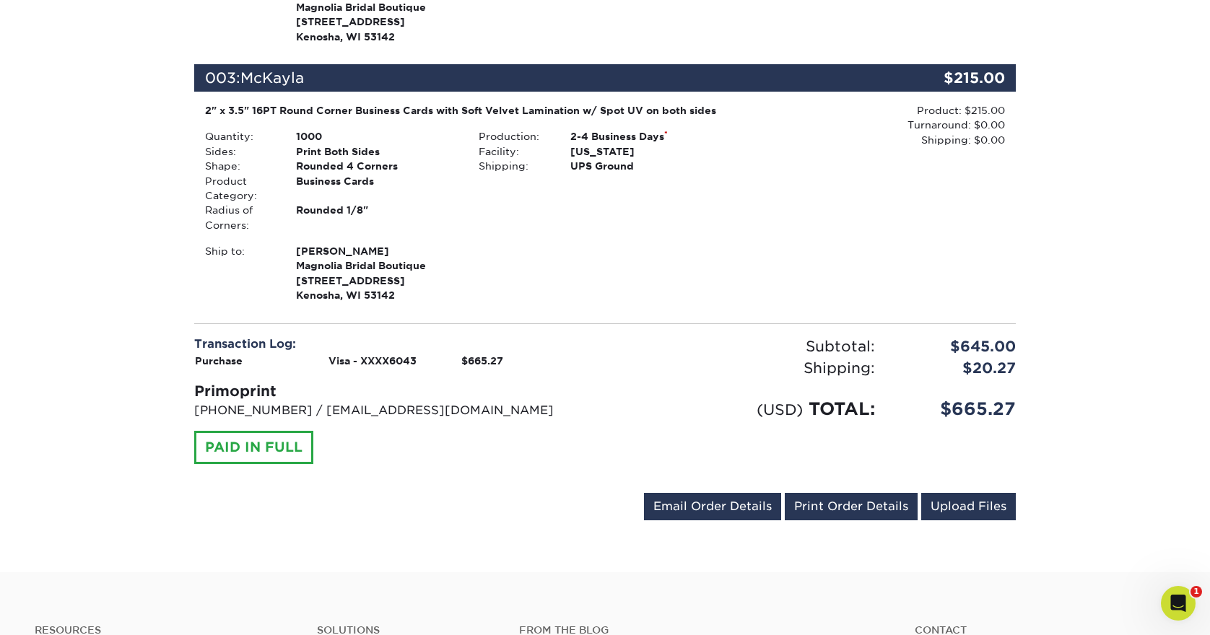
scroll to position [856, 0]
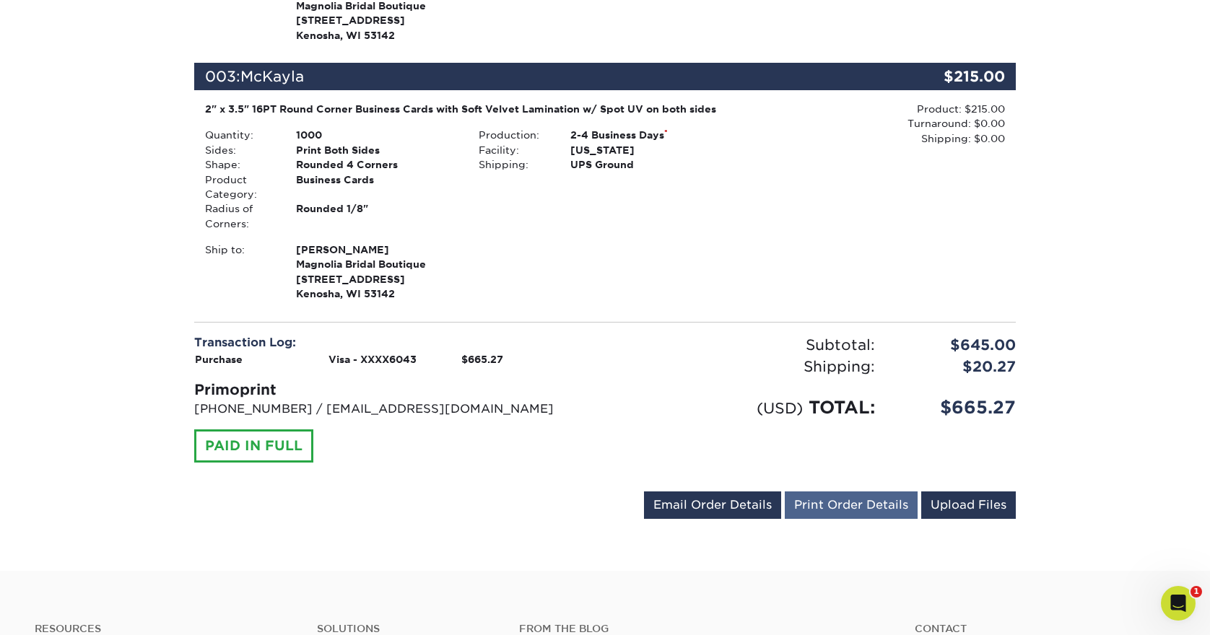
click at [848, 492] on link "Print Order Details" at bounding box center [851, 505] width 133 height 27
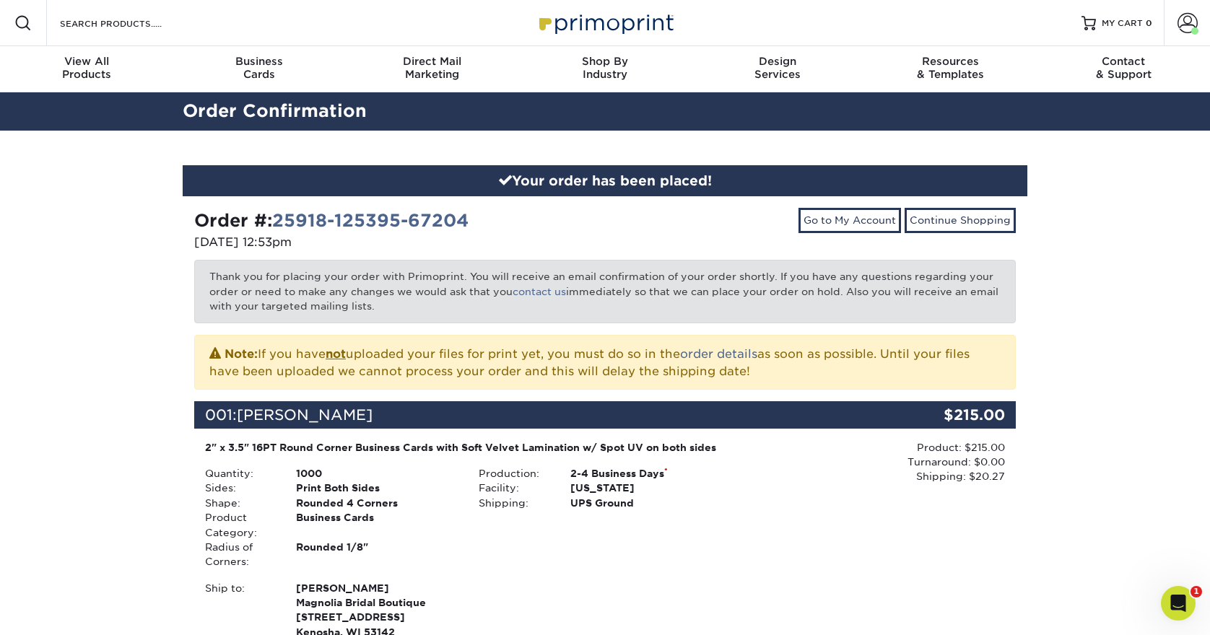
scroll to position [0, 0]
click at [1180, 28] on span at bounding box center [1188, 23] width 20 height 20
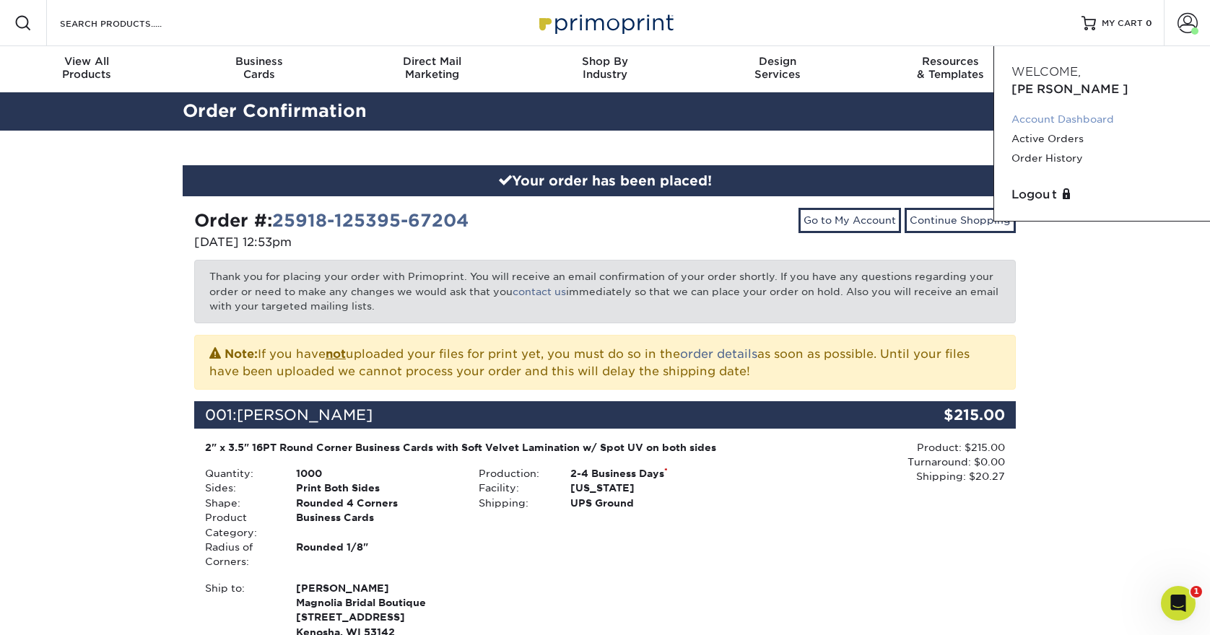
click at [1079, 110] on link "Account Dashboard" at bounding box center [1102, 119] width 181 height 19
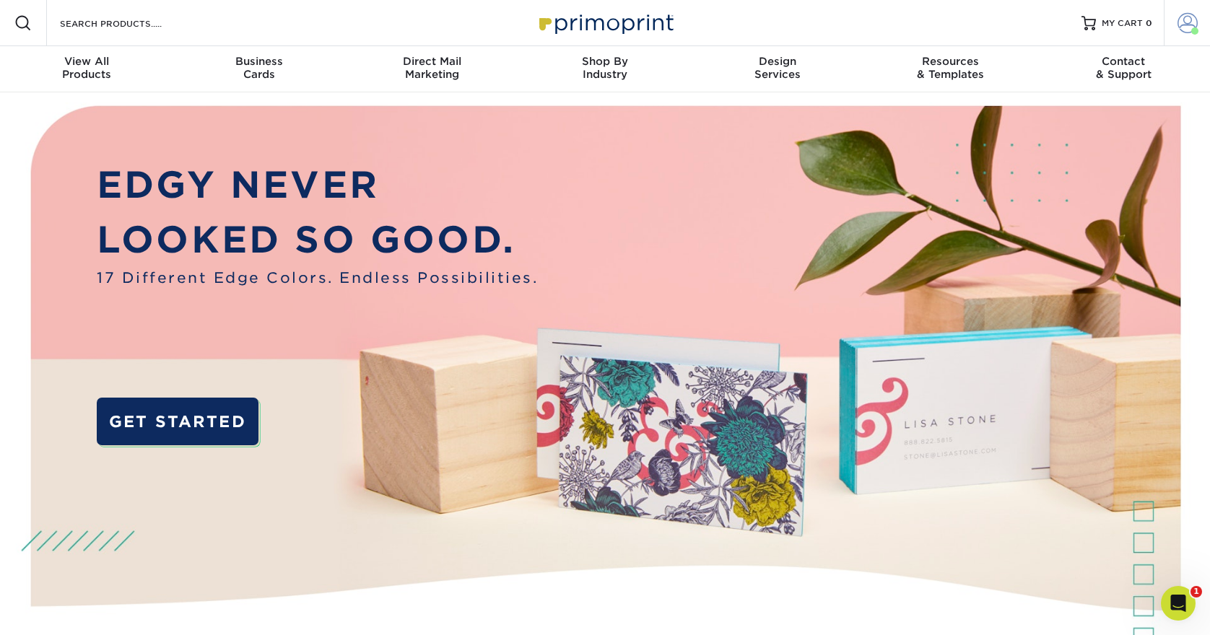
click at [1178, 25] on span at bounding box center [1188, 23] width 20 height 20
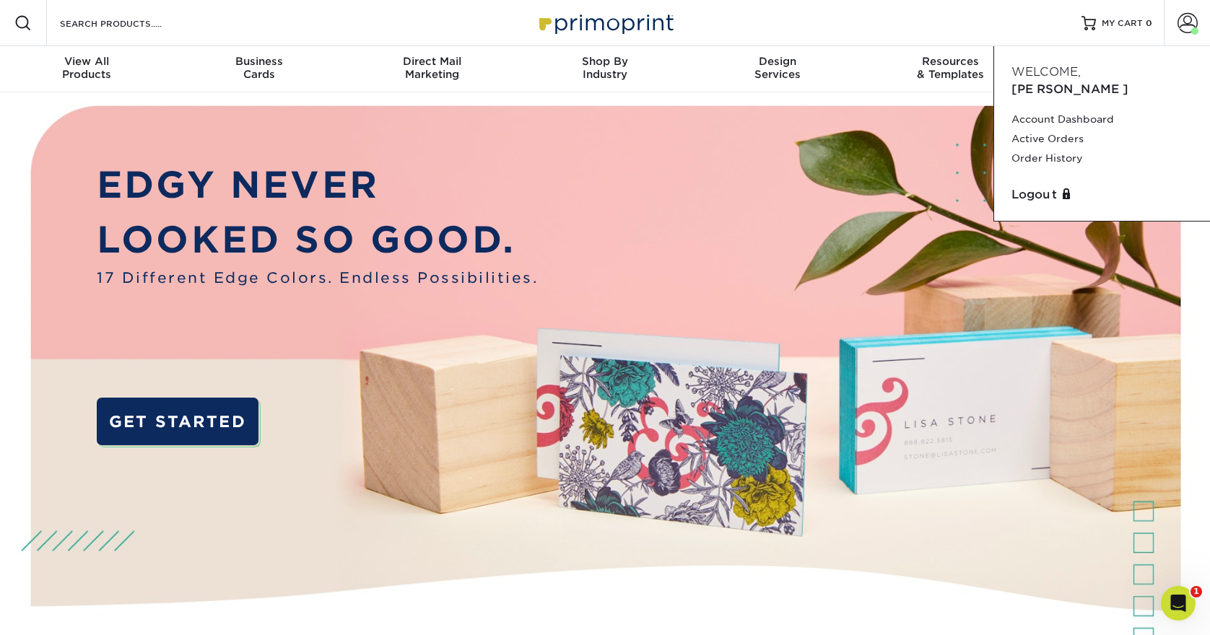
drag, startPoint x: 1079, startPoint y: 98, endPoint x: 527, endPoint y: 370, distance: 615.1
click at [1079, 110] on link "Account Dashboard" at bounding box center [1102, 119] width 181 height 19
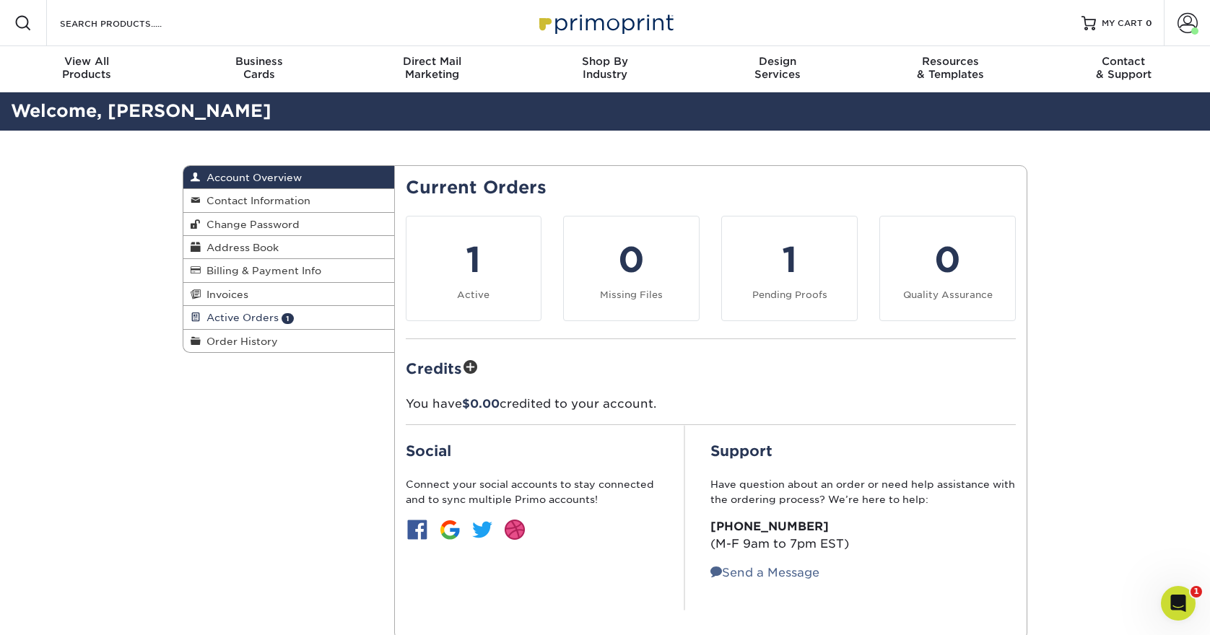
click at [265, 321] on span "Active Orders" at bounding box center [240, 318] width 78 height 12
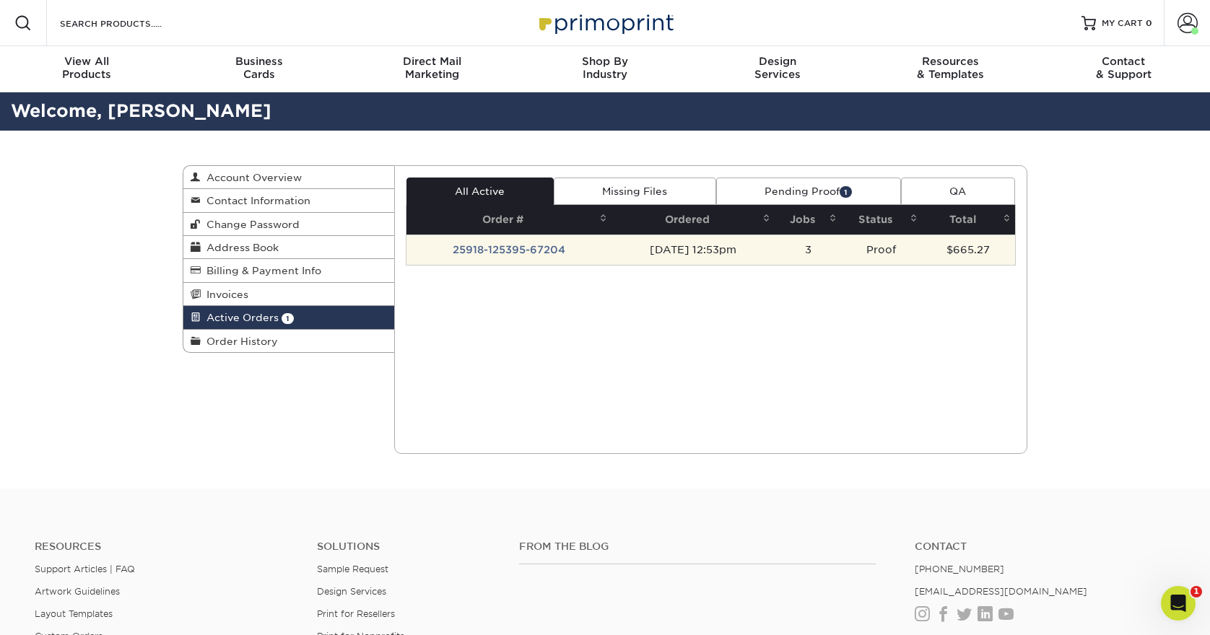
click at [545, 257] on td "25918-125395-67204" at bounding box center [508, 250] width 205 height 30
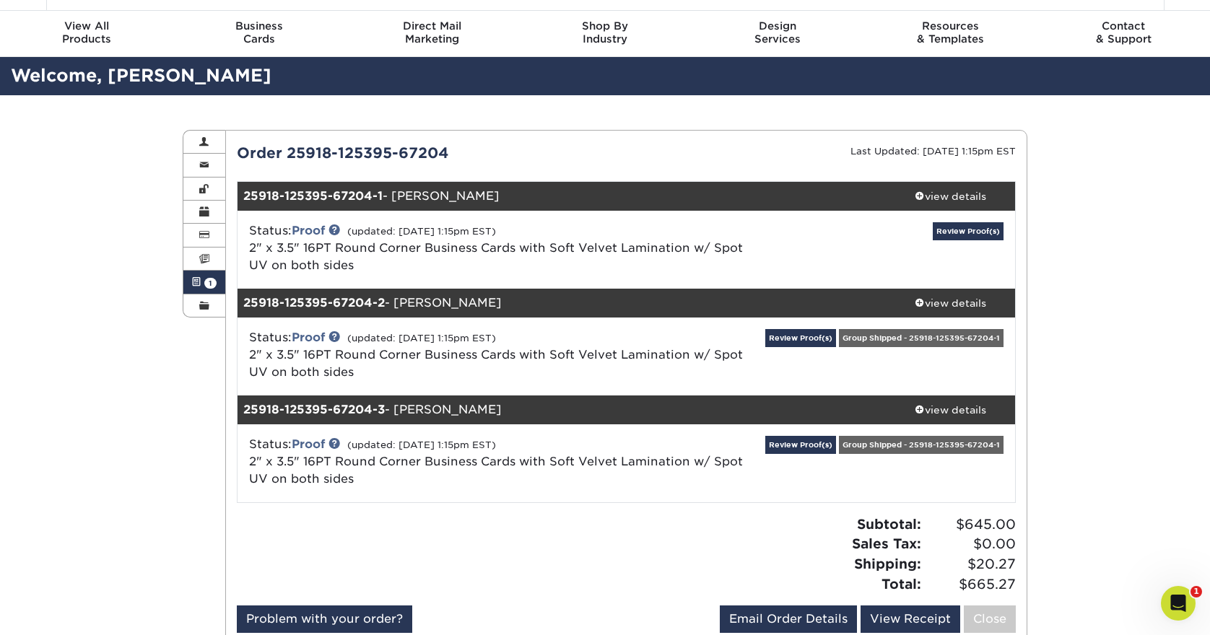
scroll to position [41, 0]
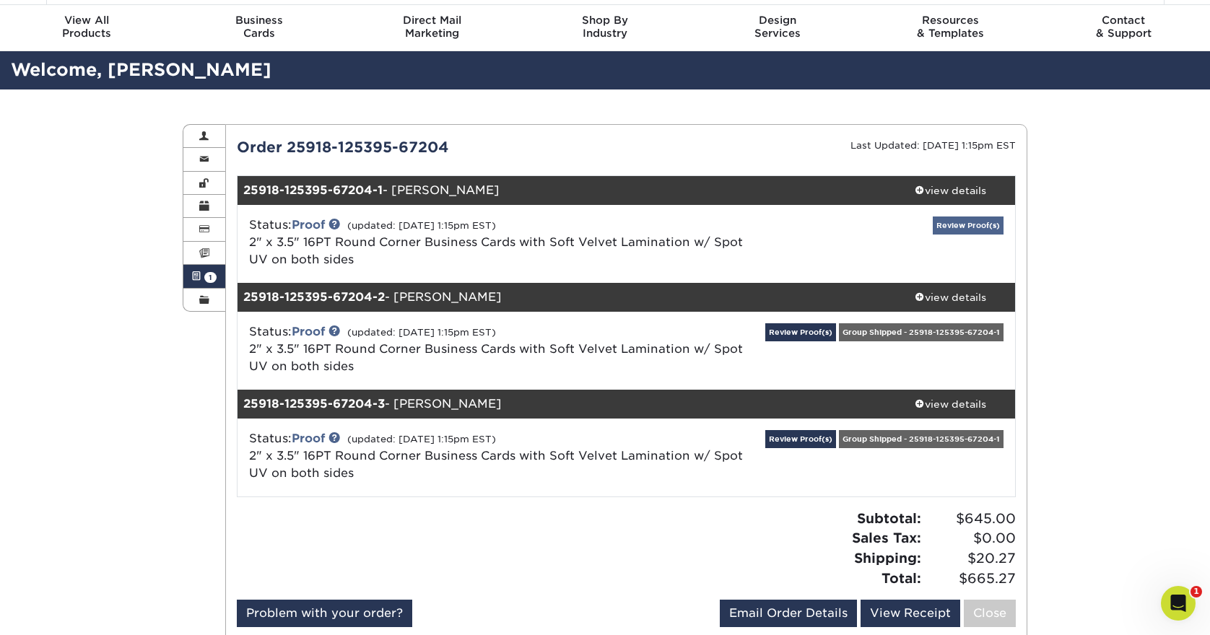
click at [965, 224] on link "Review Proof(s)" at bounding box center [968, 226] width 71 height 18
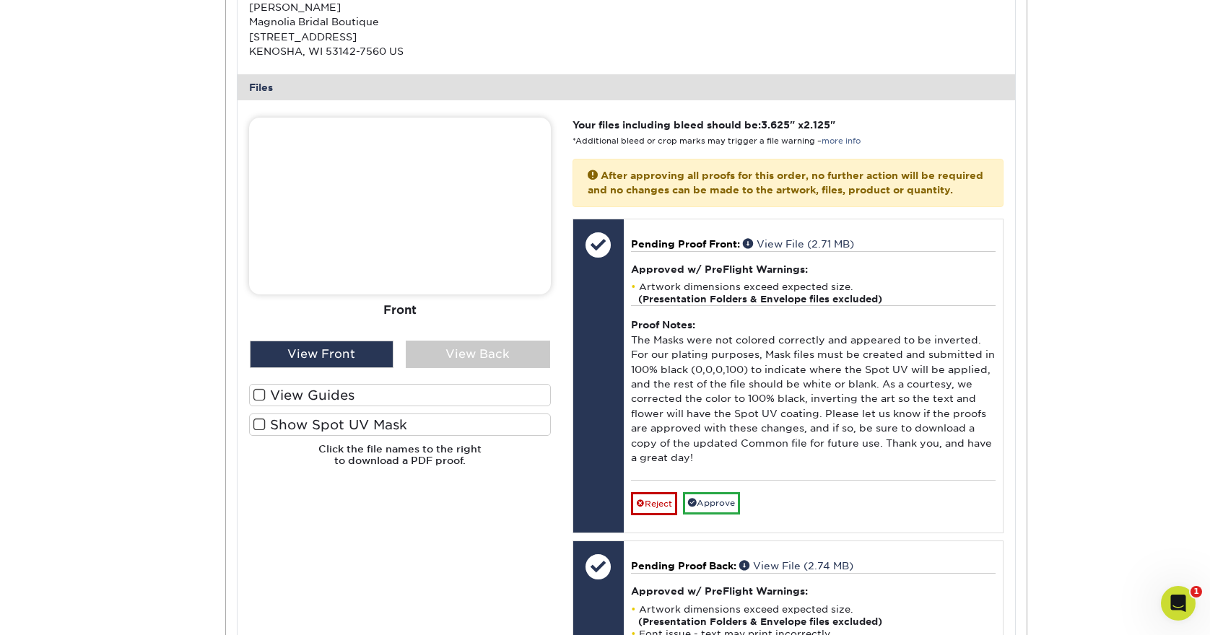
scroll to position [567, 0]
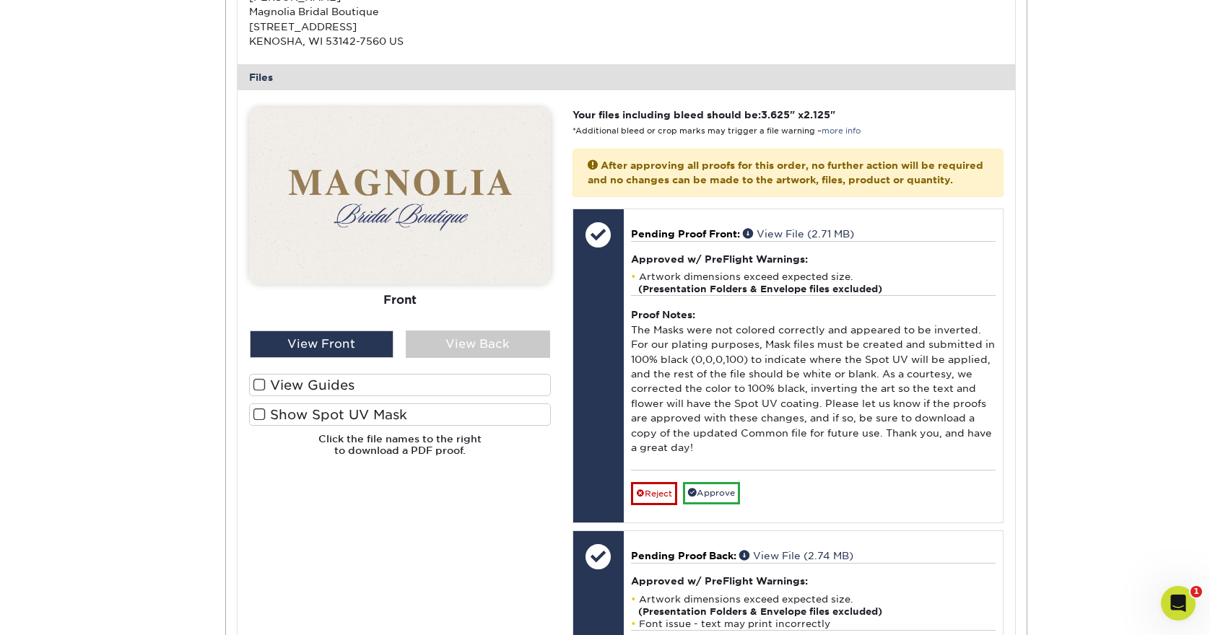
click at [416, 377] on label "View Guides" at bounding box center [400, 385] width 302 height 22
click at [0, 0] on input "View Guides" at bounding box center [0, 0] width 0 height 0
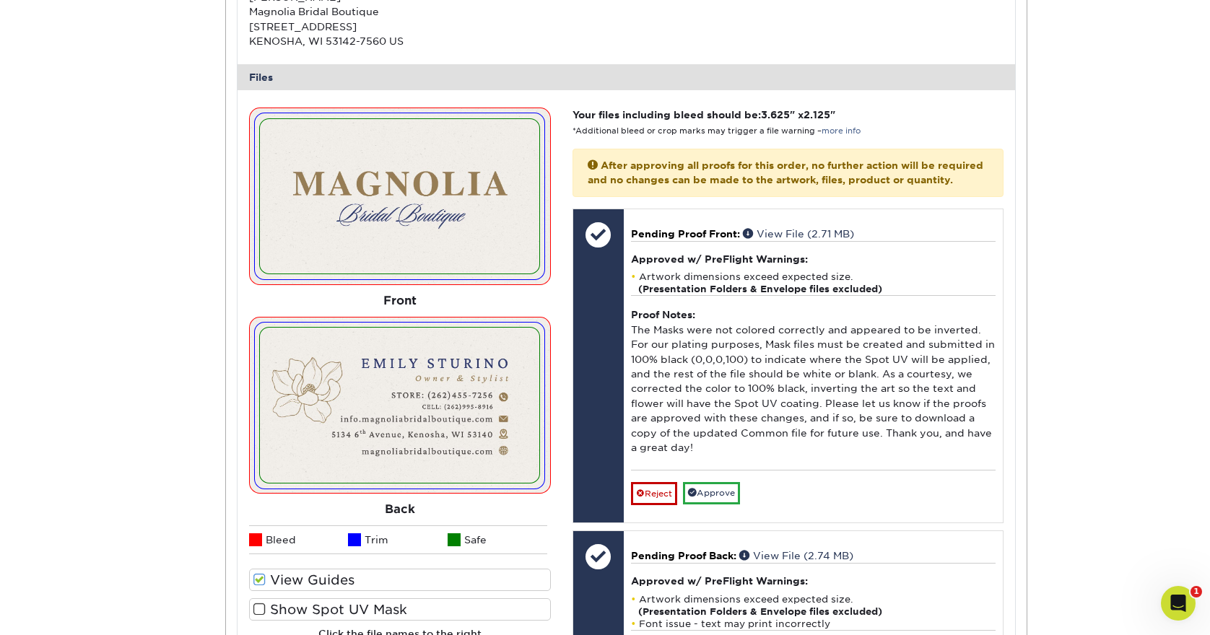
click at [422, 602] on label "Show Spot UV Mask" at bounding box center [400, 610] width 302 height 22
click at [0, 0] on input "Show Spot UV Mask" at bounding box center [0, 0] width 0 height 0
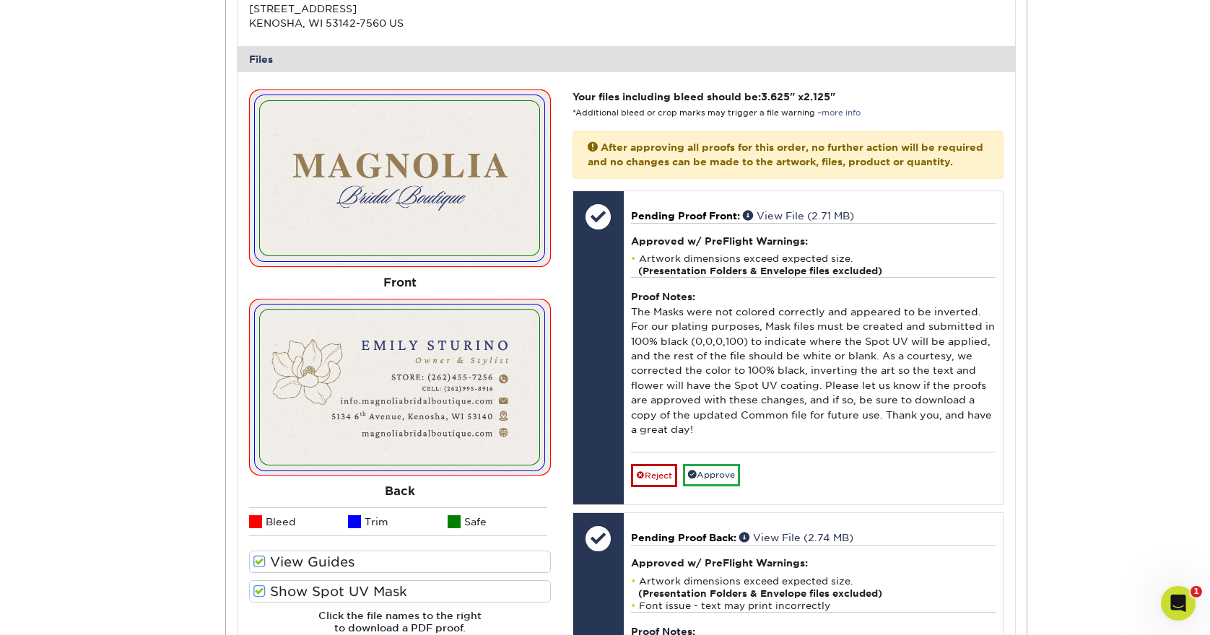
scroll to position [586, 0]
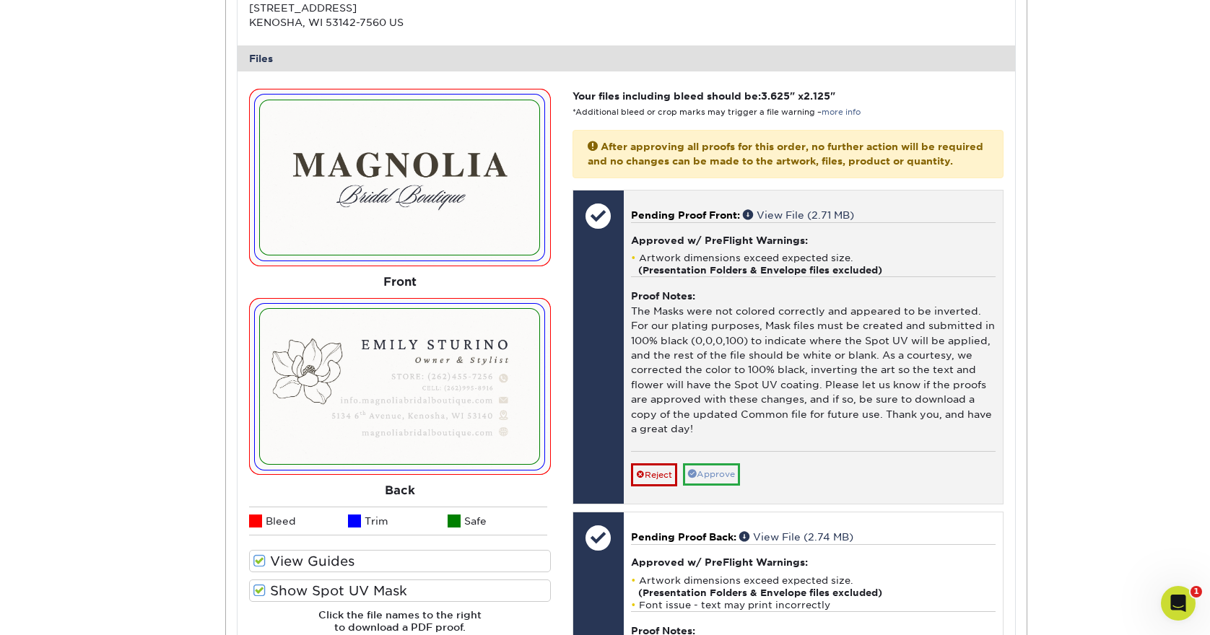
click at [732, 466] on link "Approve" at bounding box center [711, 475] width 57 height 22
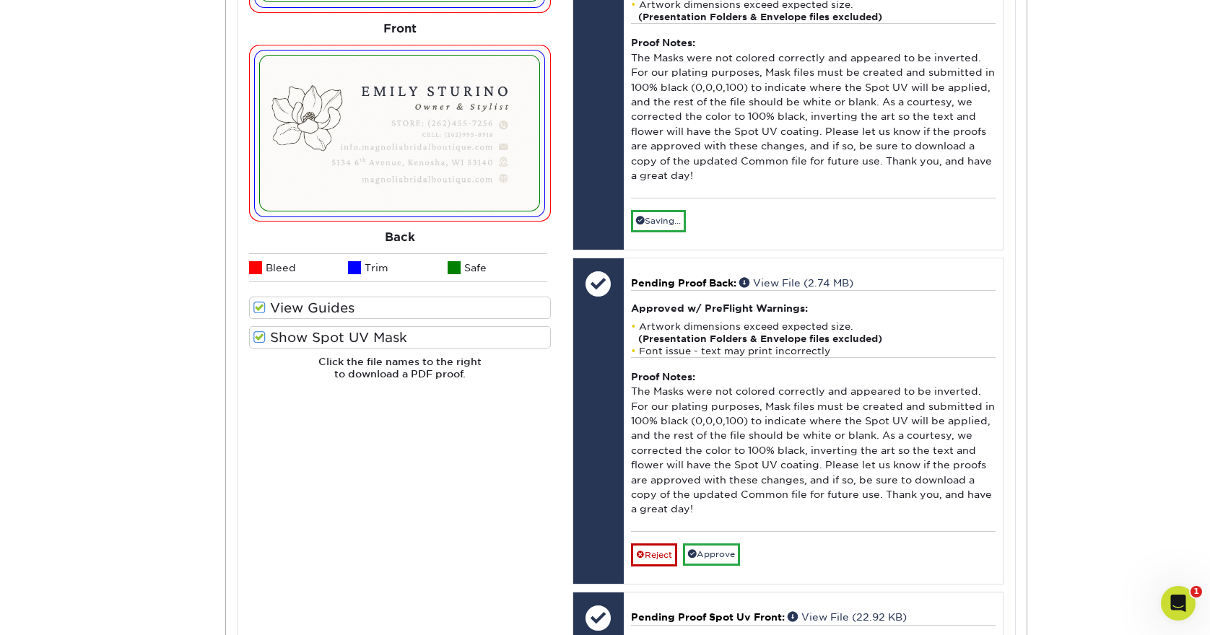
scroll to position [851, 0]
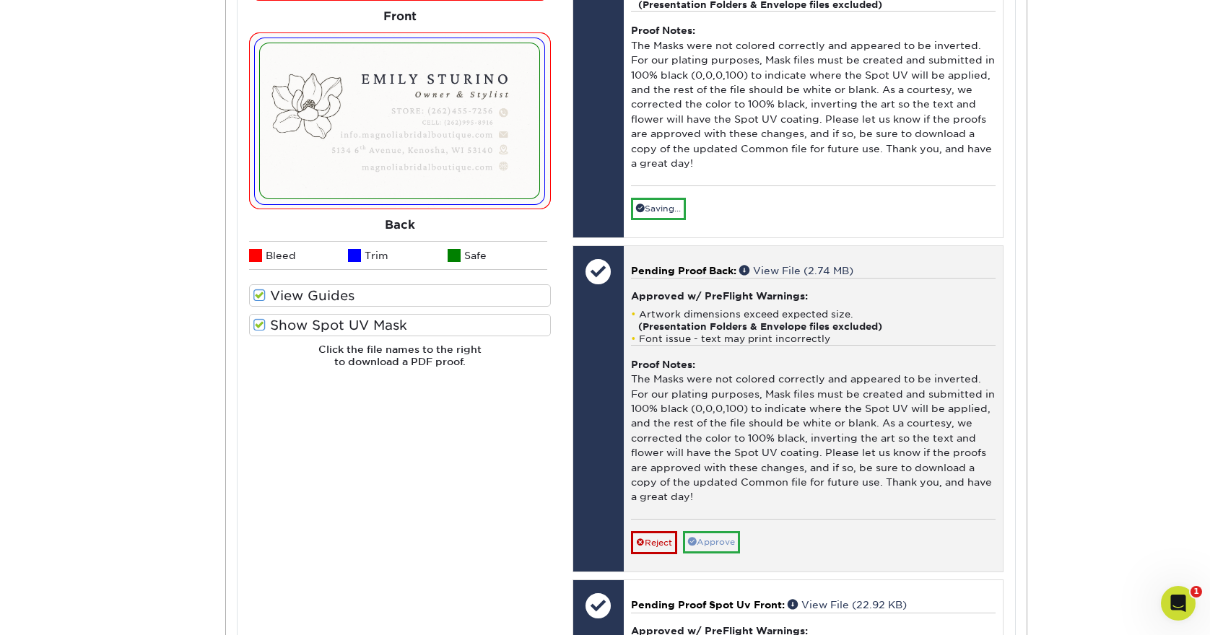
click at [728, 531] on link "Approve" at bounding box center [711, 542] width 57 height 22
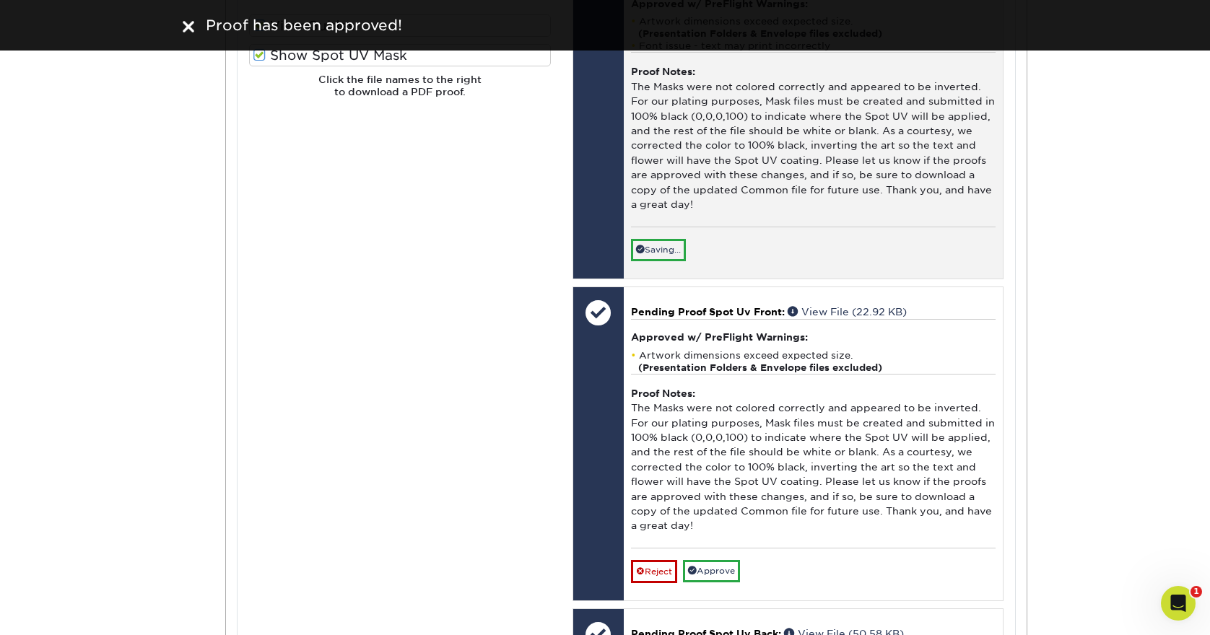
scroll to position [1126, 0]
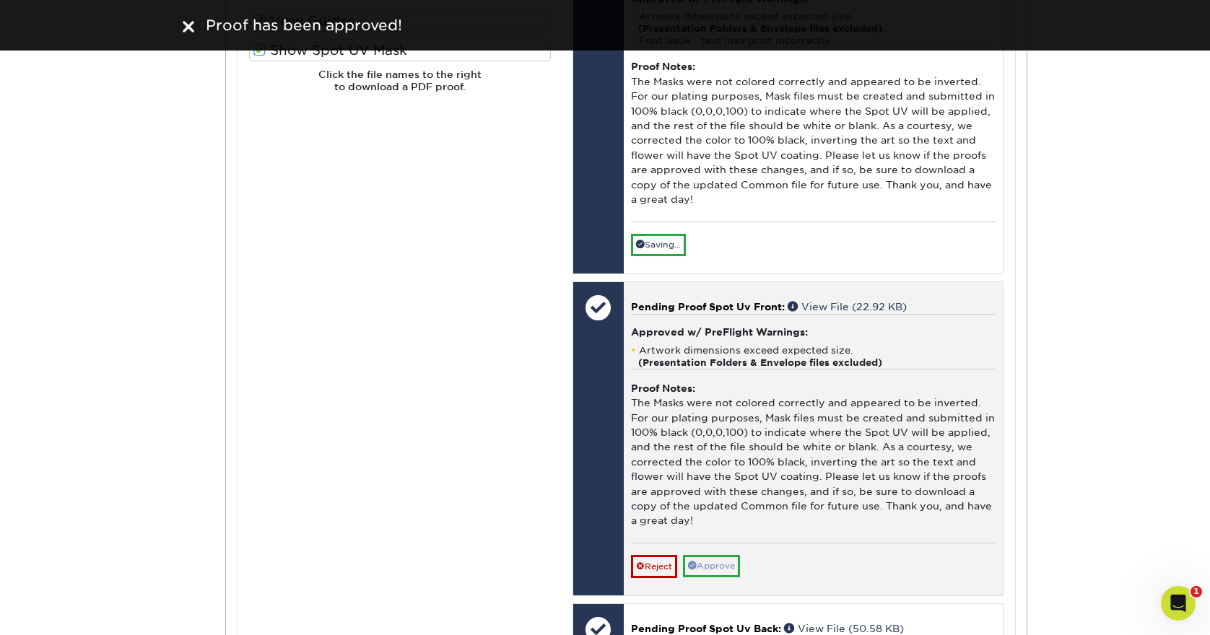
click at [731, 555] on link "Approve" at bounding box center [711, 566] width 57 height 22
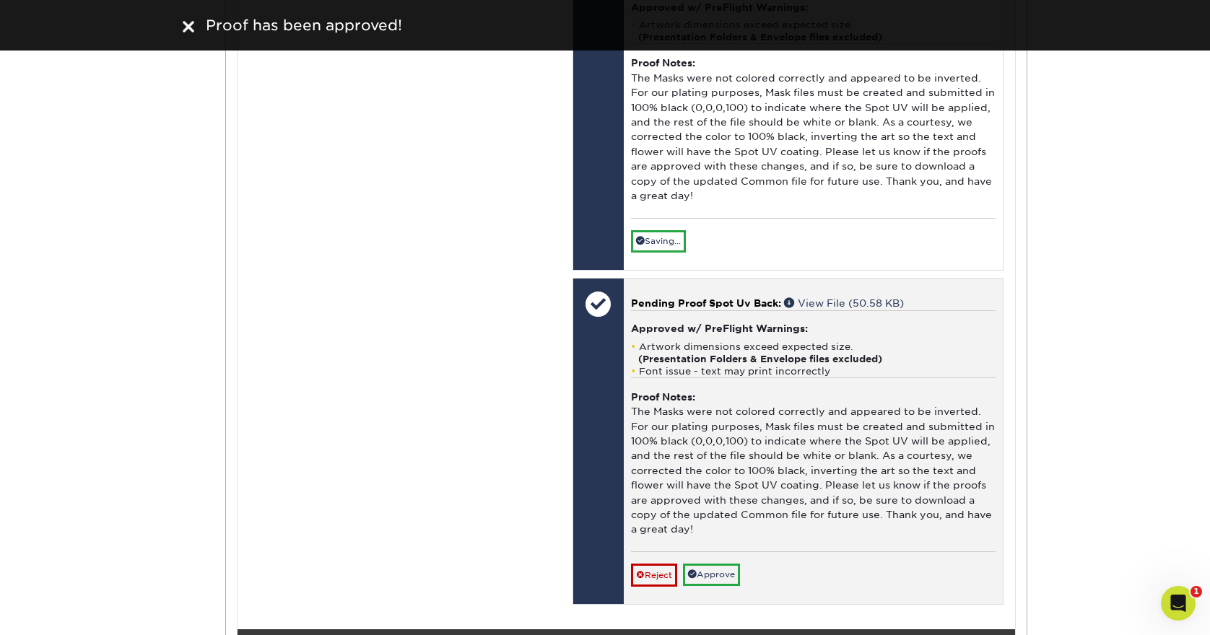
scroll to position [1450, 0]
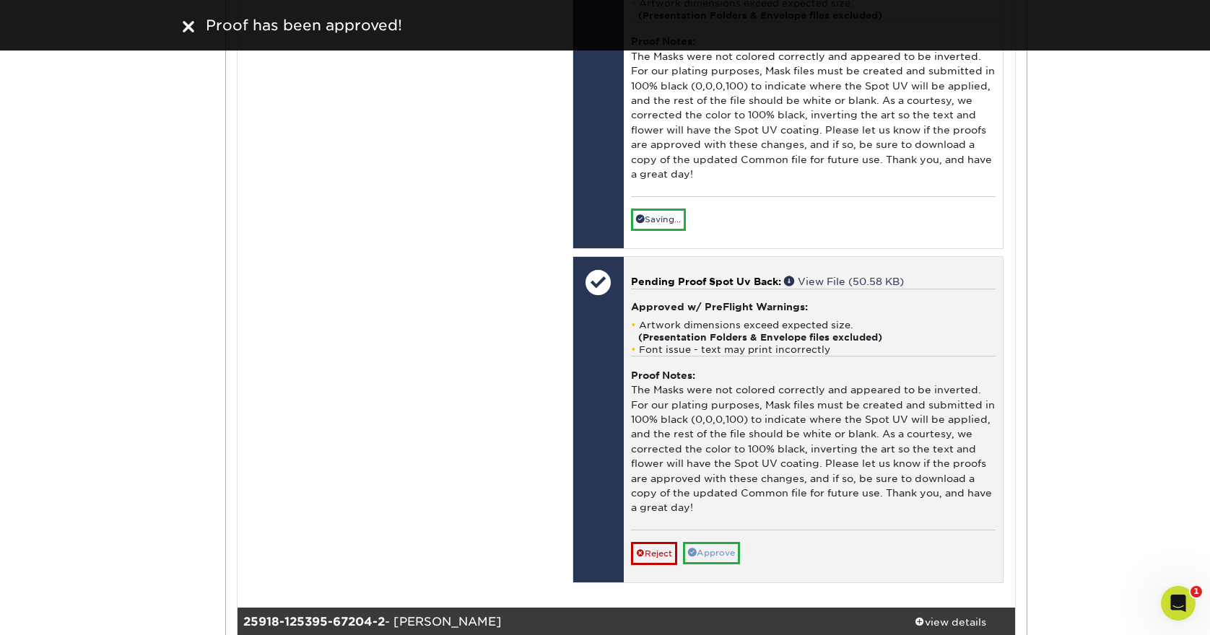
click at [723, 542] on link "Approve" at bounding box center [711, 553] width 57 height 22
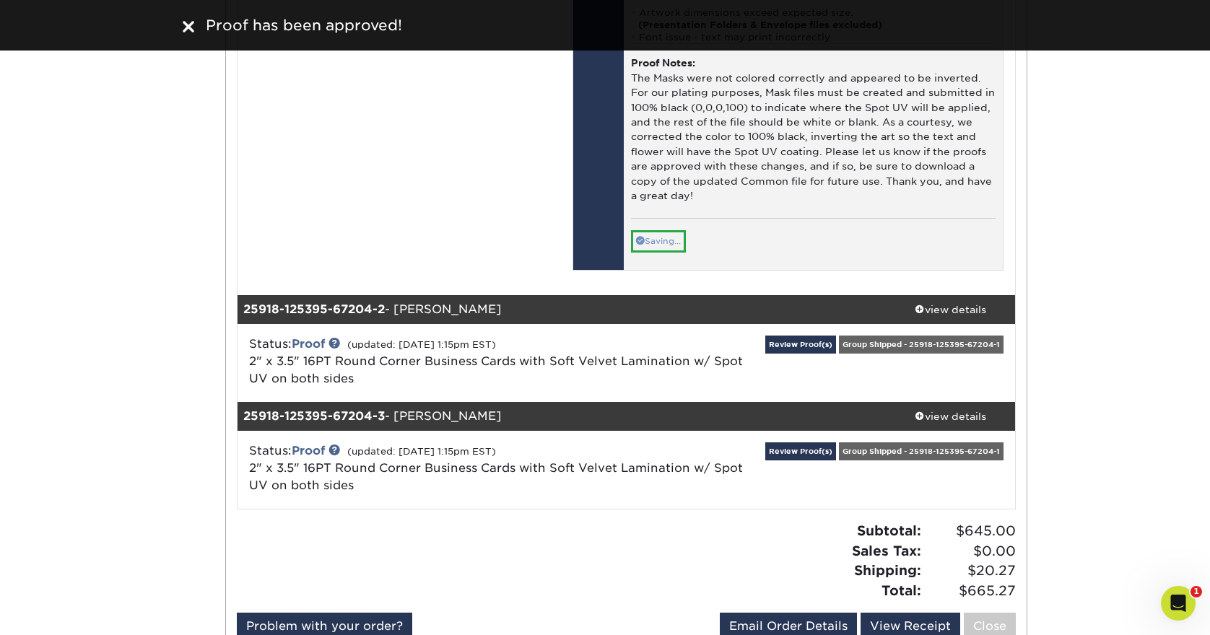
scroll to position [1866, 0]
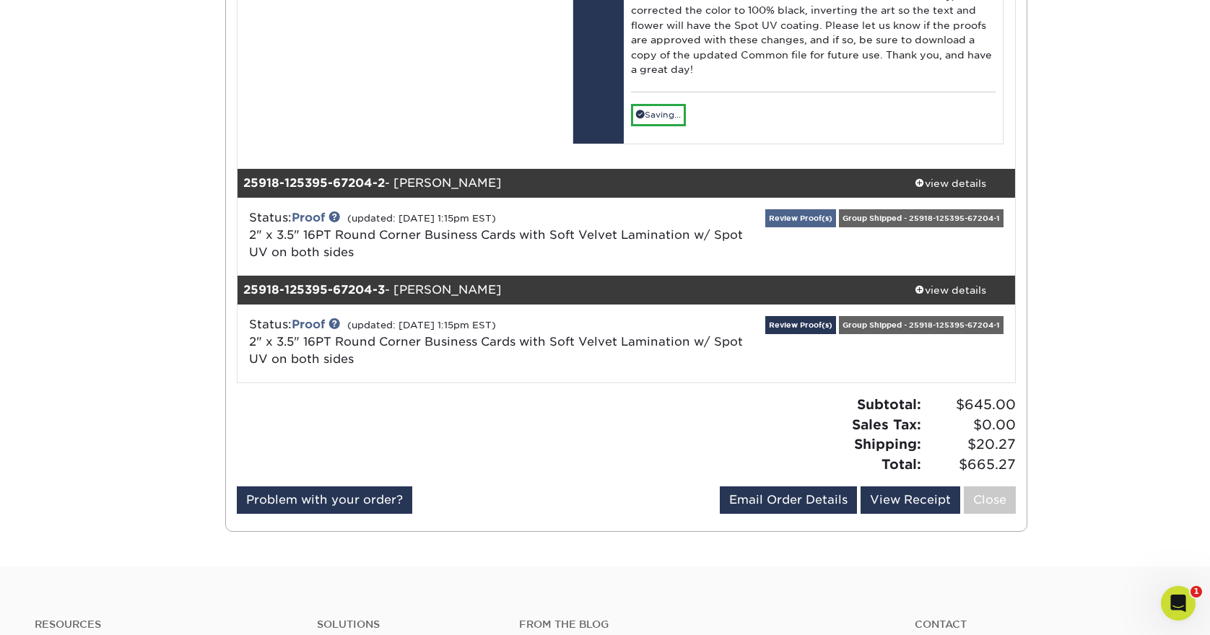
click at [806, 209] on link "Review Proof(s)" at bounding box center [800, 218] width 71 height 18
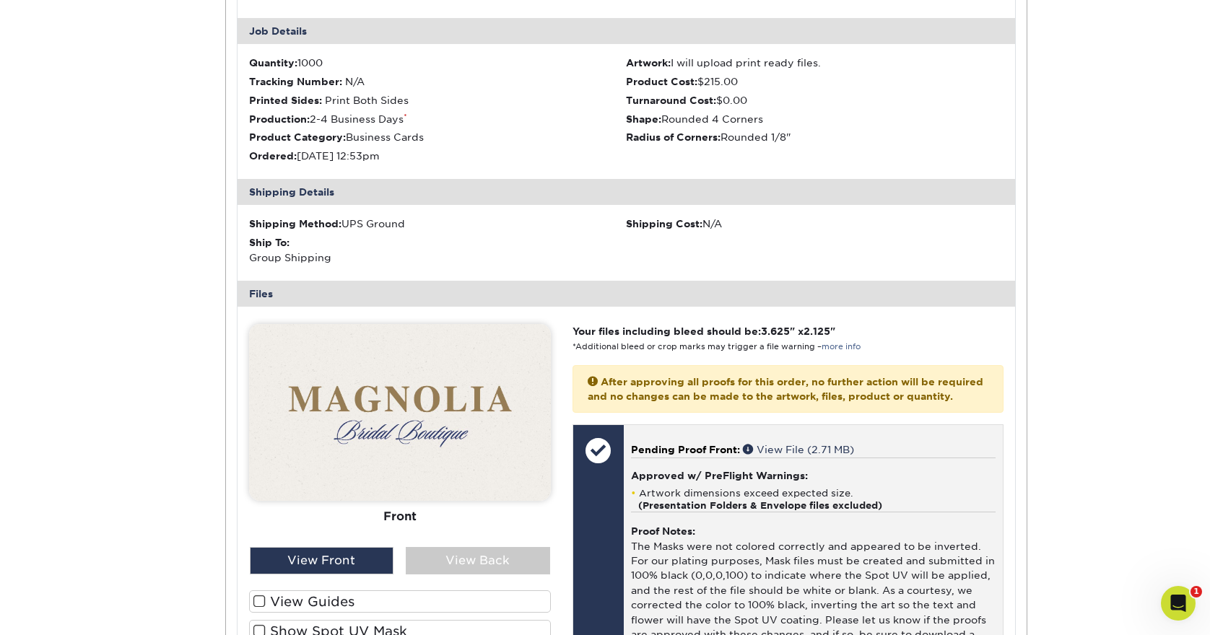
scroll to position [2111, 0]
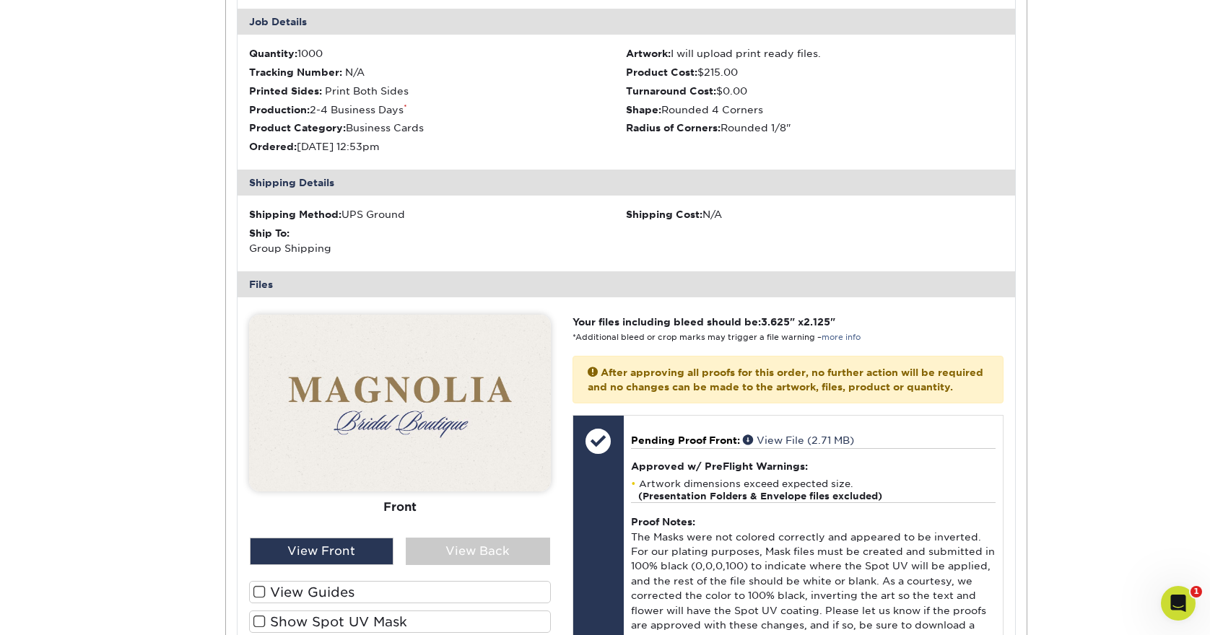
click at [321, 581] on label "View Guides" at bounding box center [400, 592] width 302 height 22
click at [0, 0] on input "View Guides" at bounding box center [0, 0] width 0 height 0
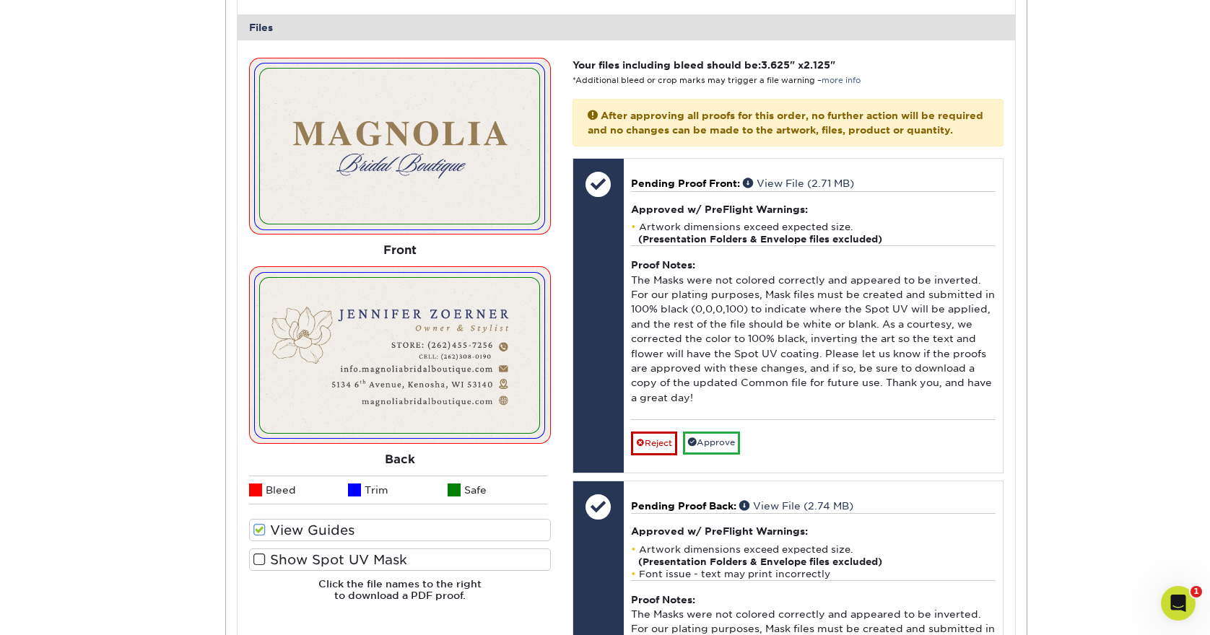
scroll to position [2372, 0]
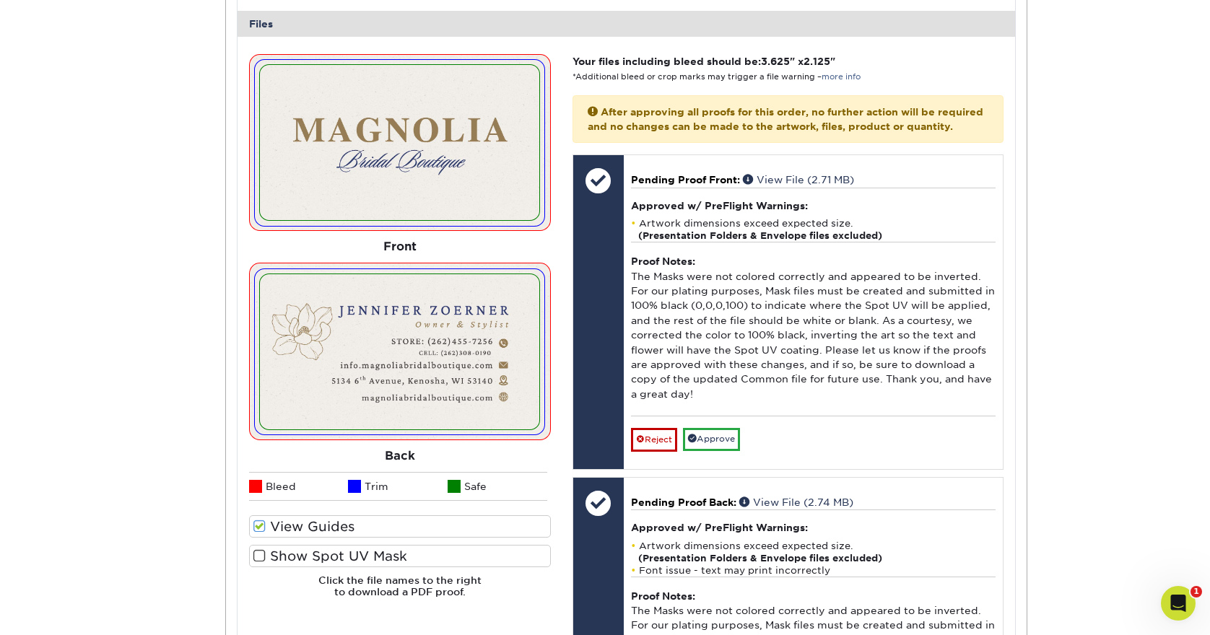
click at [310, 545] on label "Show Spot UV Mask" at bounding box center [400, 556] width 302 height 22
click at [0, 0] on input "Show Spot UV Mask" at bounding box center [0, 0] width 0 height 0
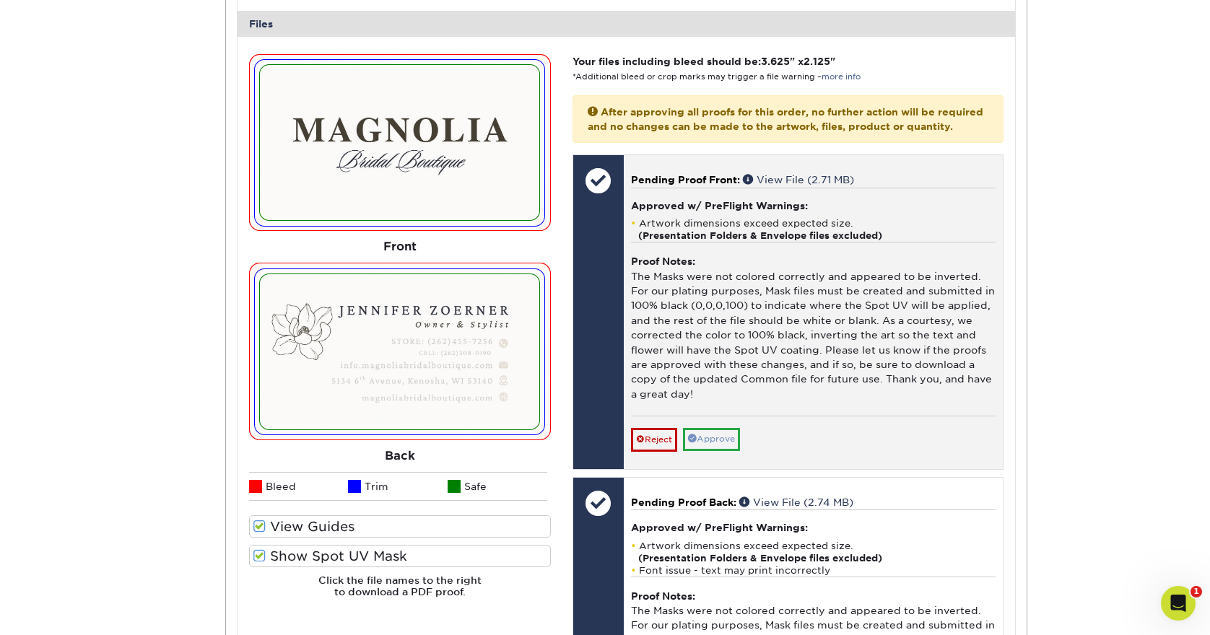
click at [710, 428] on link "Approve" at bounding box center [711, 439] width 57 height 22
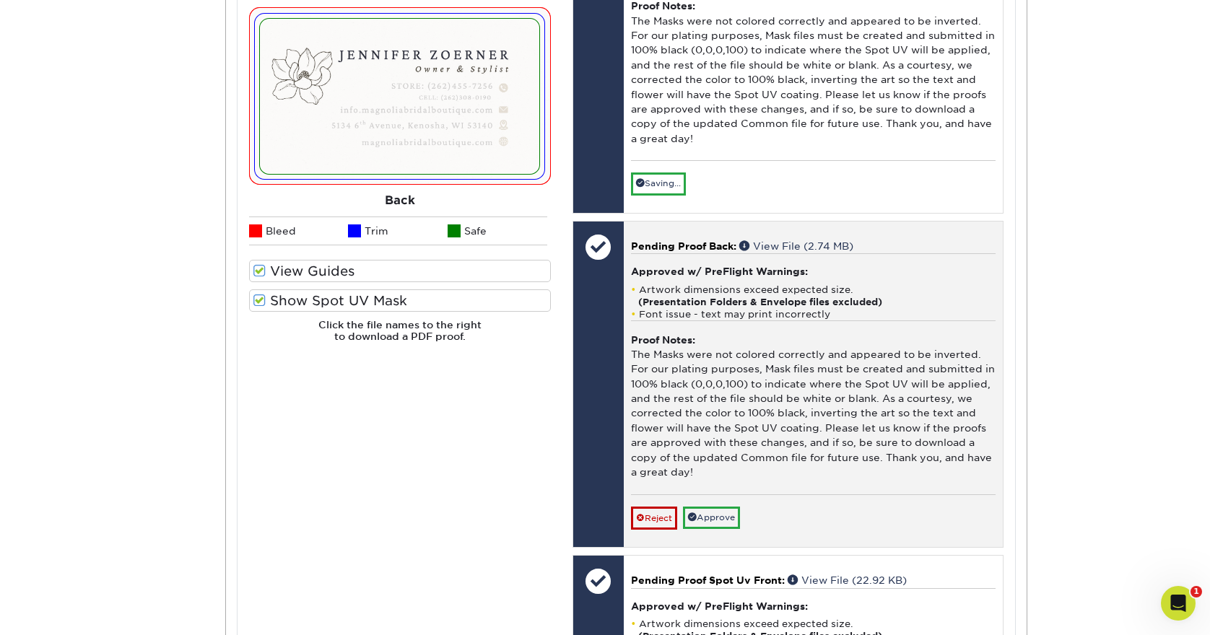
scroll to position [2627, 0]
click at [722, 507] on link "Approve" at bounding box center [711, 518] width 57 height 22
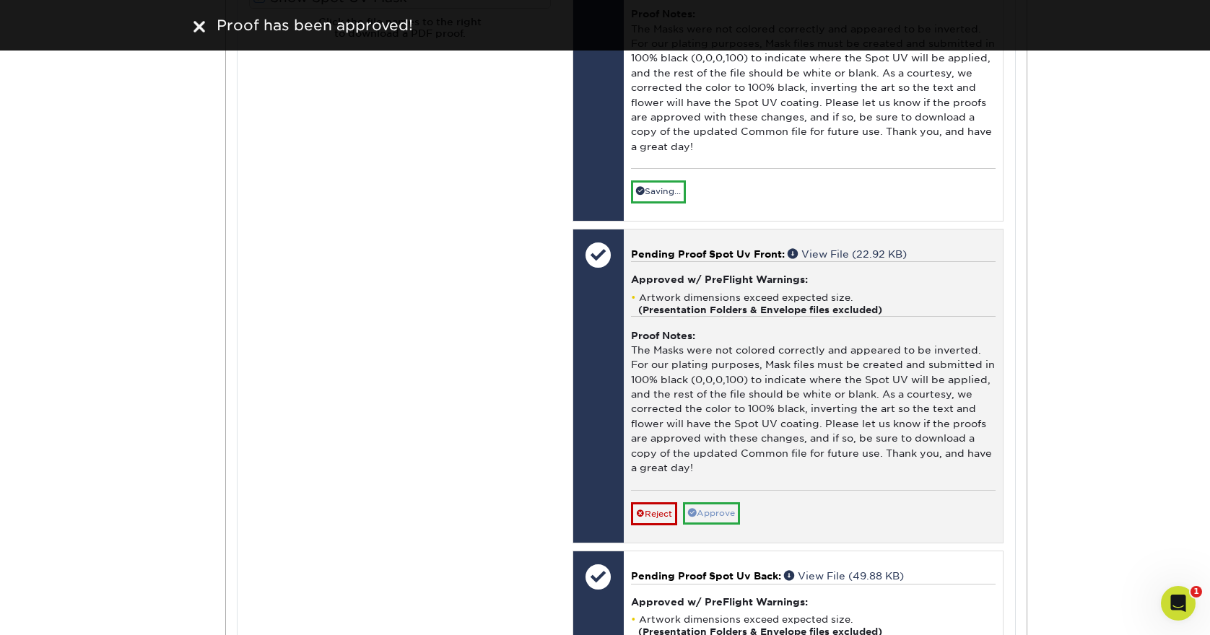
scroll to position [2930, 0]
click at [723, 503] on link "Approve" at bounding box center [711, 514] width 57 height 22
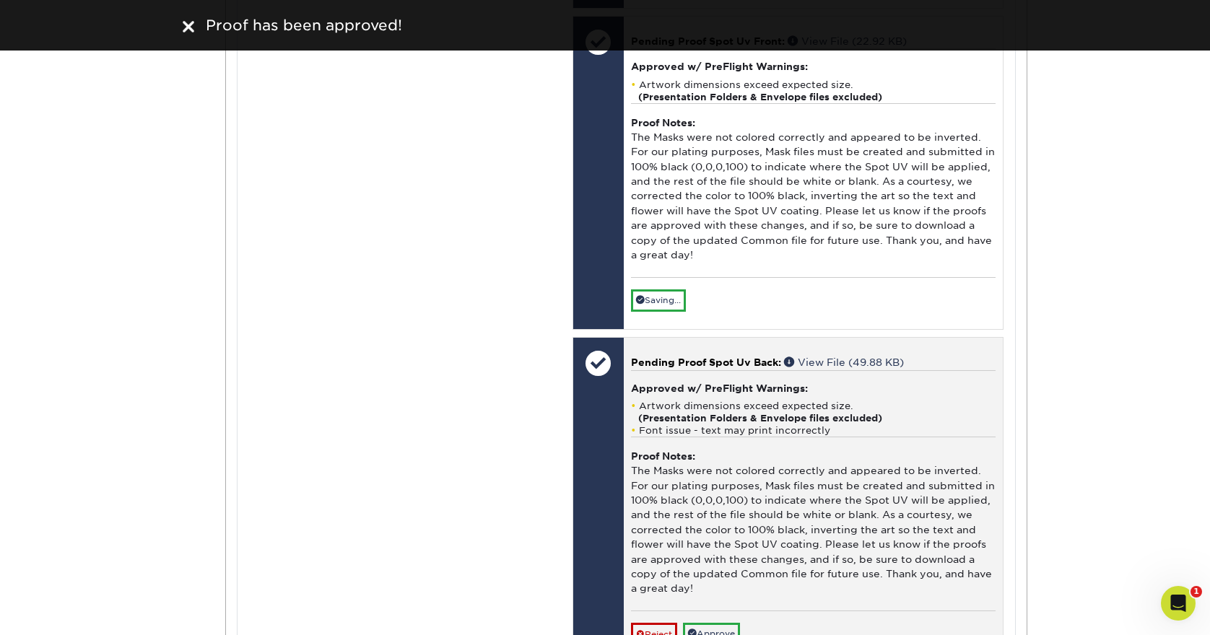
scroll to position [3219, 0]
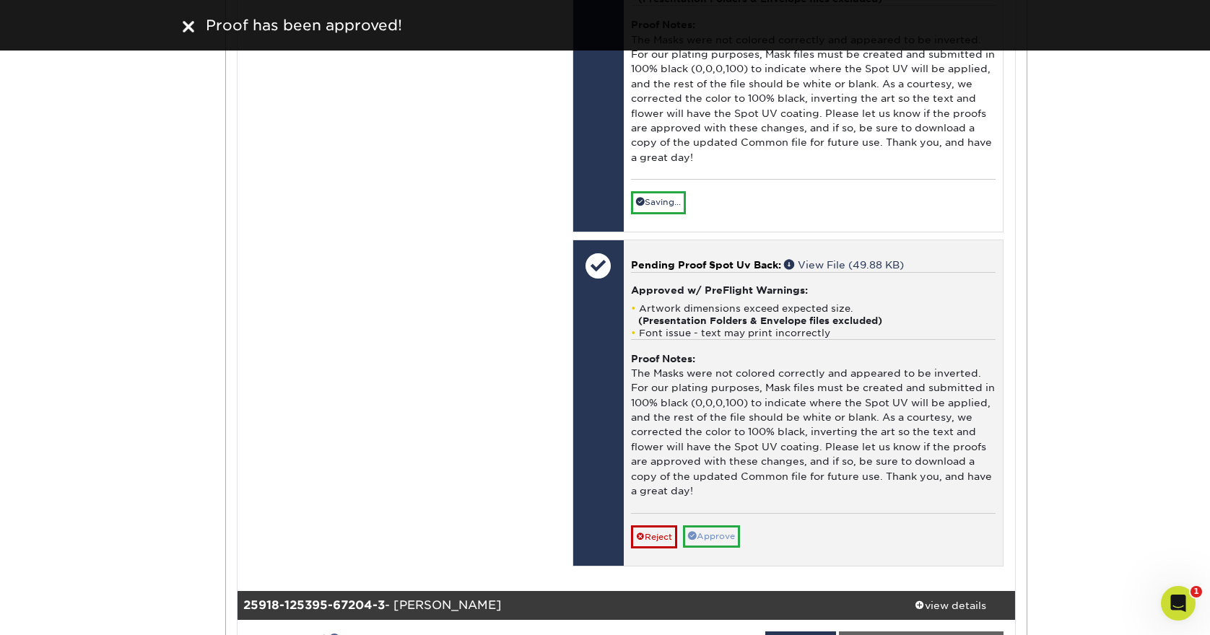
click at [718, 526] on link "Approve" at bounding box center [711, 537] width 57 height 22
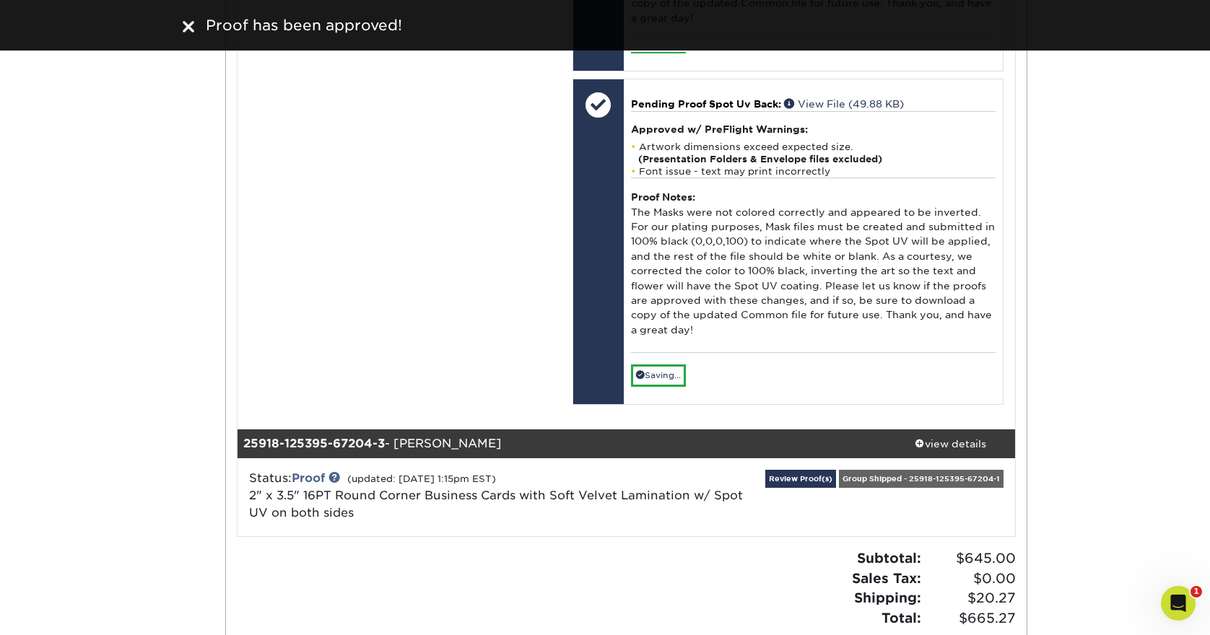
scroll to position [3366, 0]
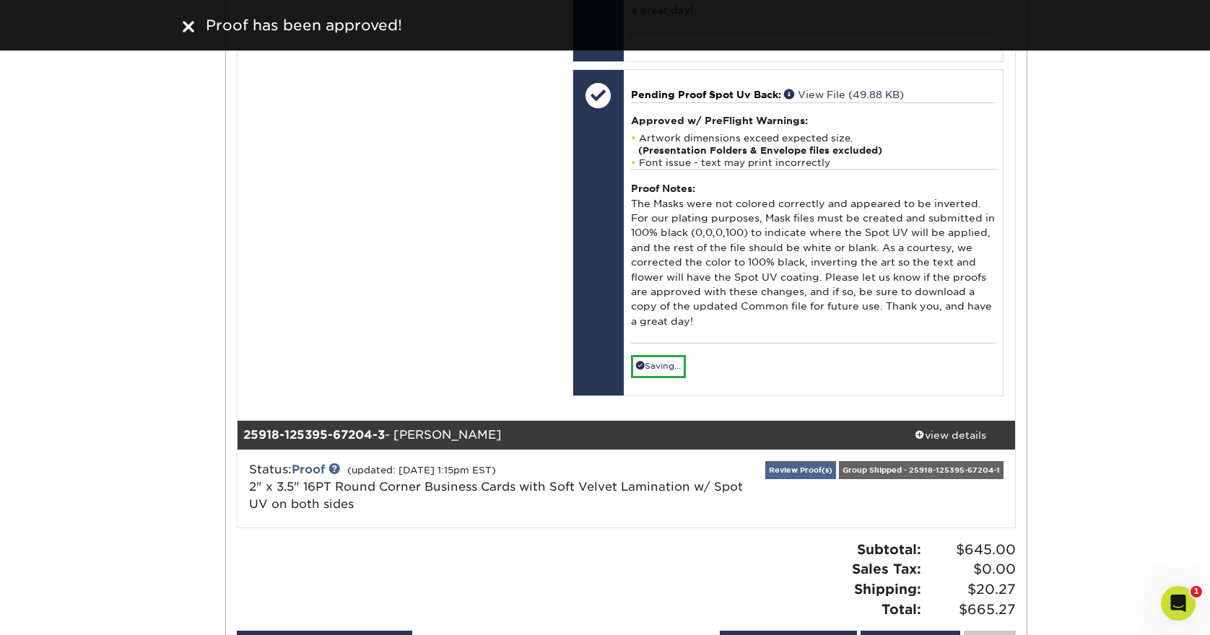
click at [810, 461] on link "Review Proof(s)" at bounding box center [800, 470] width 71 height 18
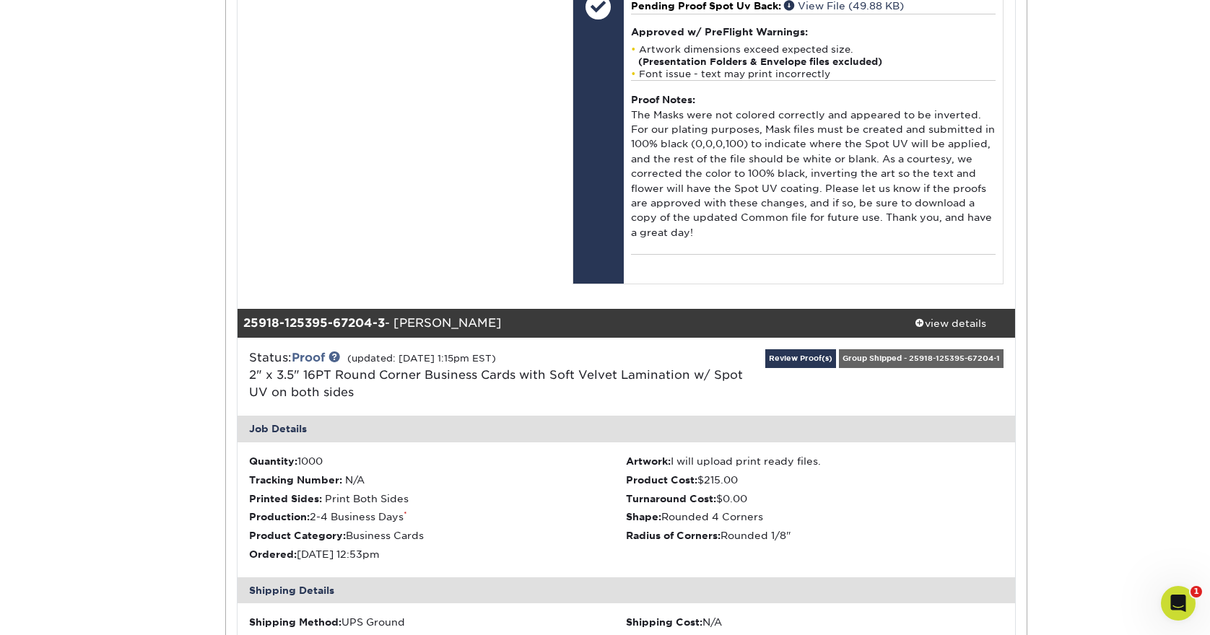
scroll to position [3455, 0]
click at [757, 416] on div "Job Details" at bounding box center [627, 429] width 778 height 26
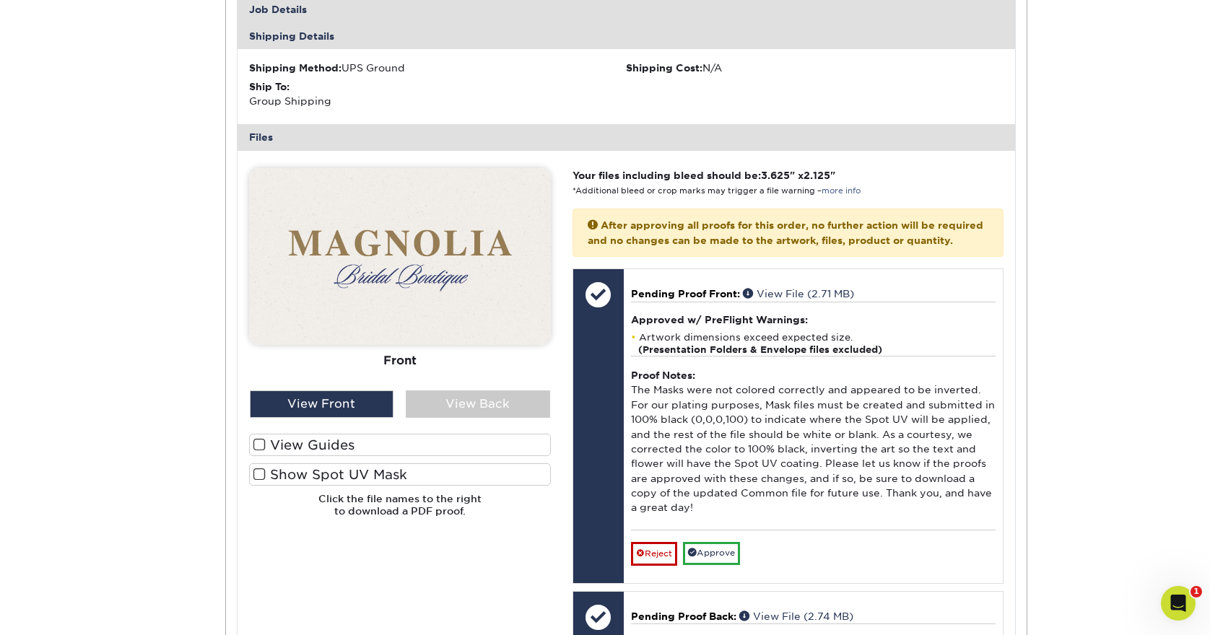
scroll to position [3881, 0]
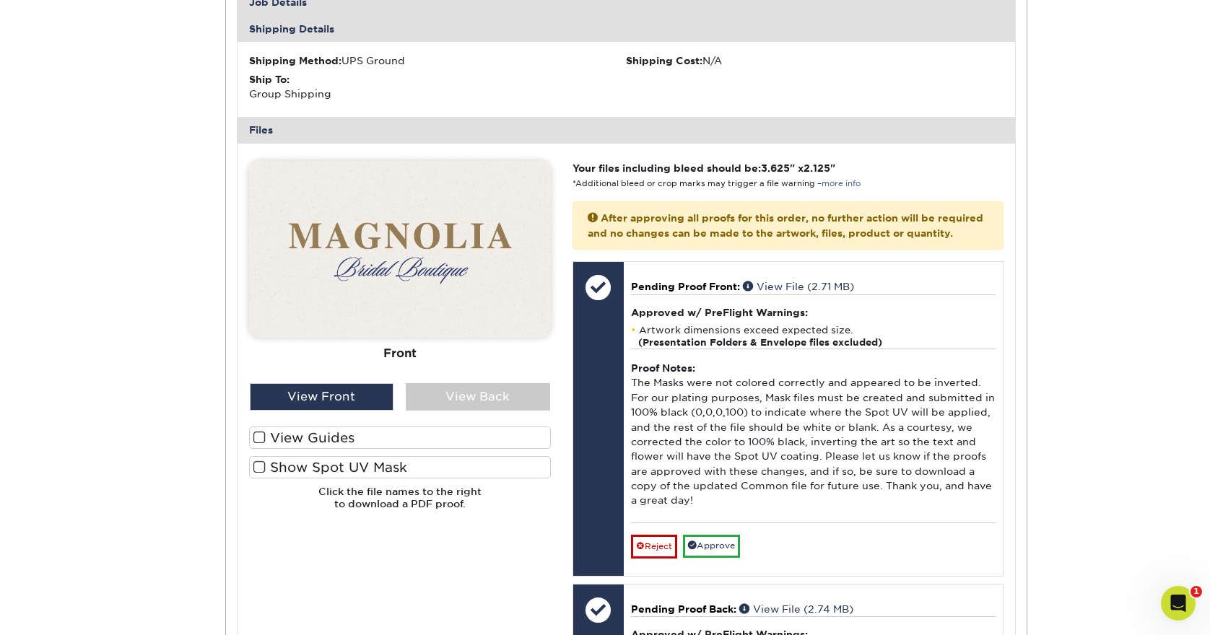
click at [308, 427] on label "View Guides" at bounding box center [400, 438] width 302 height 22
click at [0, 0] on input "View Guides" at bounding box center [0, 0] width 0 height 0
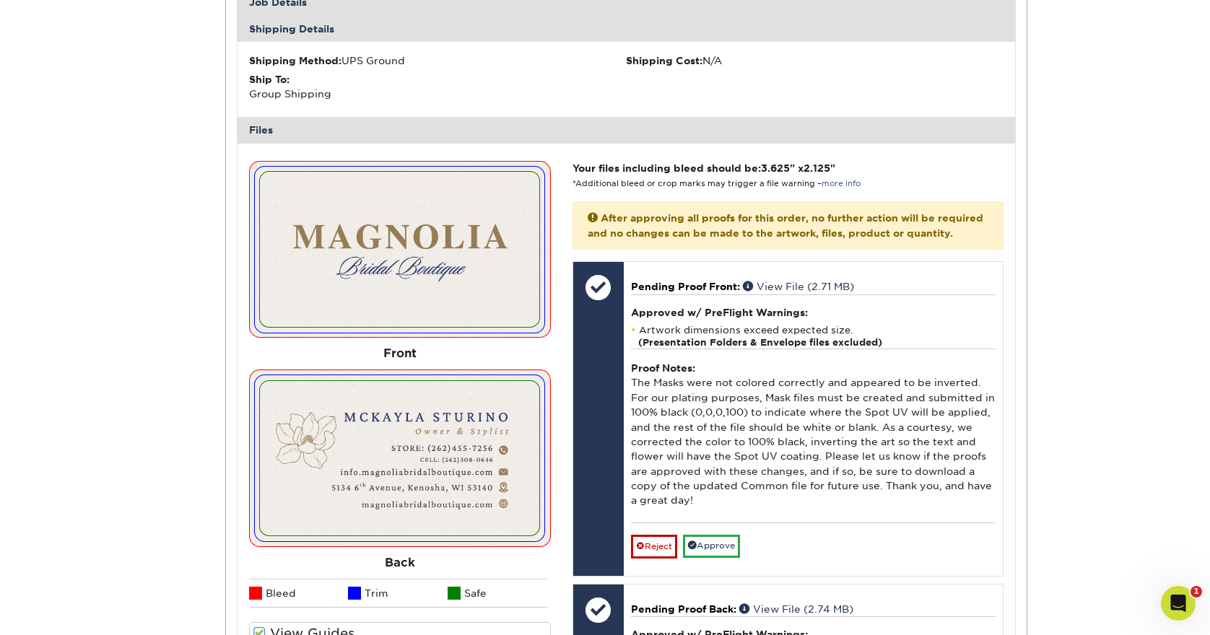
click at [298, 579] on li "Bleed" at bounding box center [299, 593] width 100 height 29
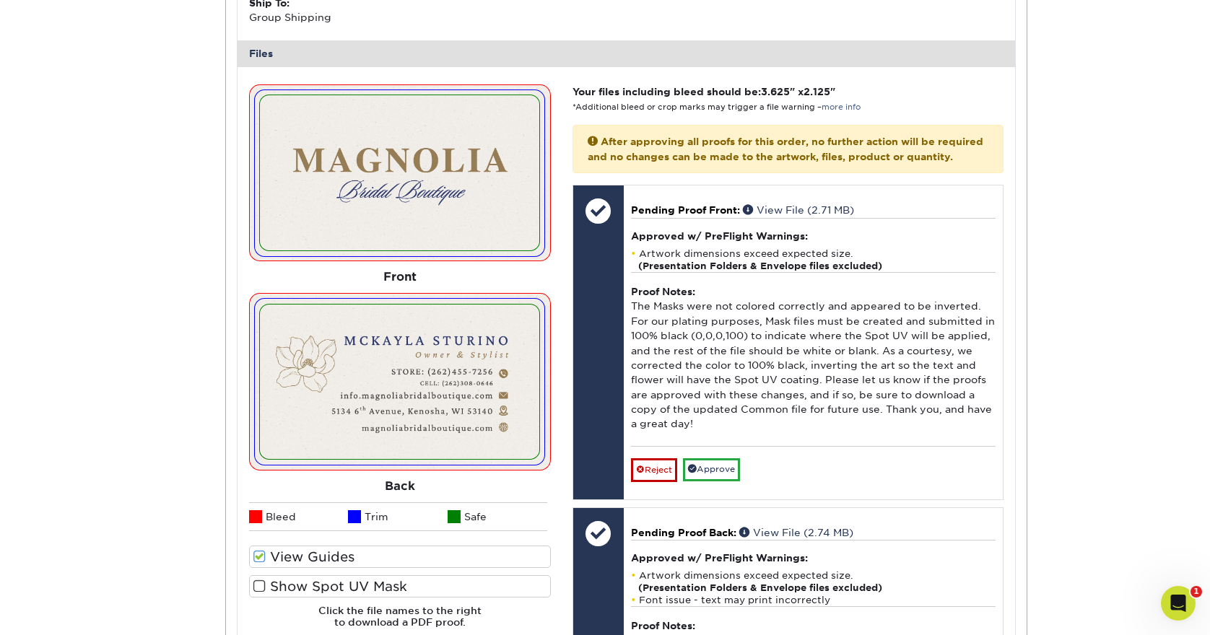
scroll to position [3955, 0]
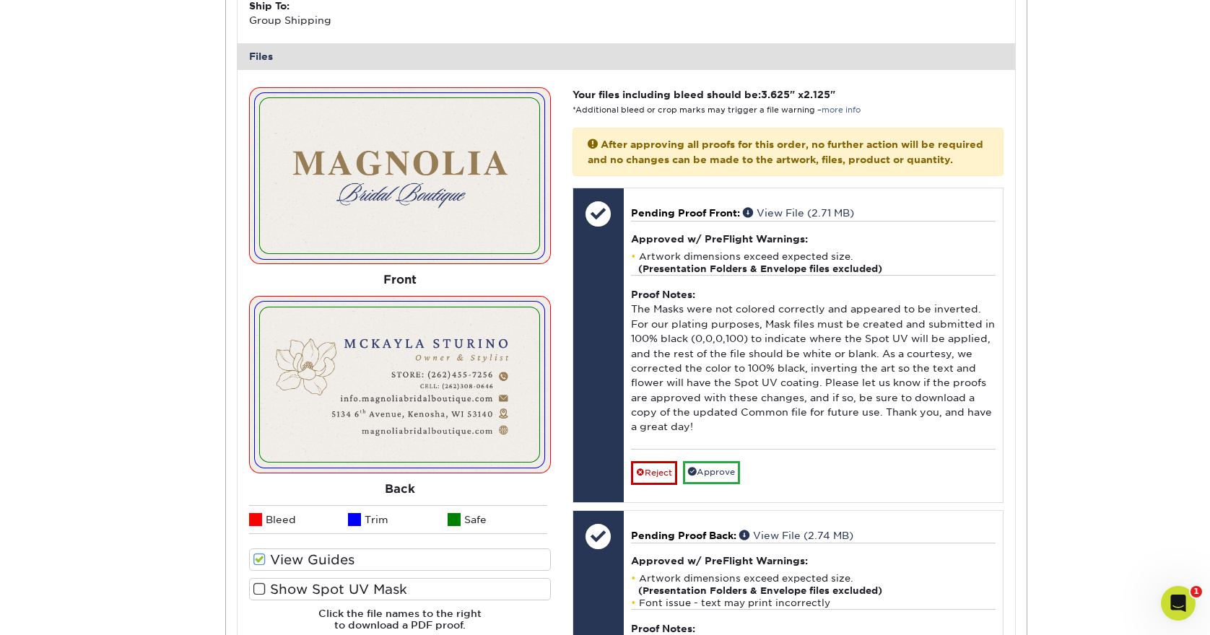
click at [295, 578] on label "Show Spot UV Mask" at bounding box center [400, 589] width 302 height 22
click at [0, 0] on input "Show Spot UV Mask" at bounding box center [0, 0] width 0 height 0
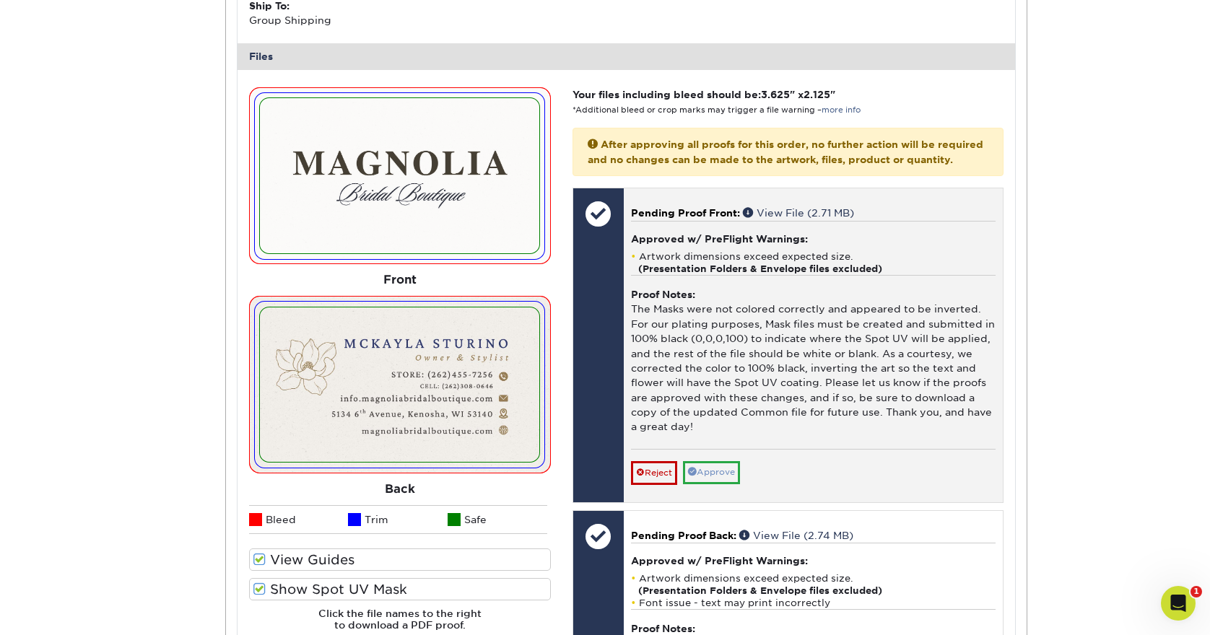
click at [710, 461] on link "Approve" at bounding box center [711, 472] width 57 height 22
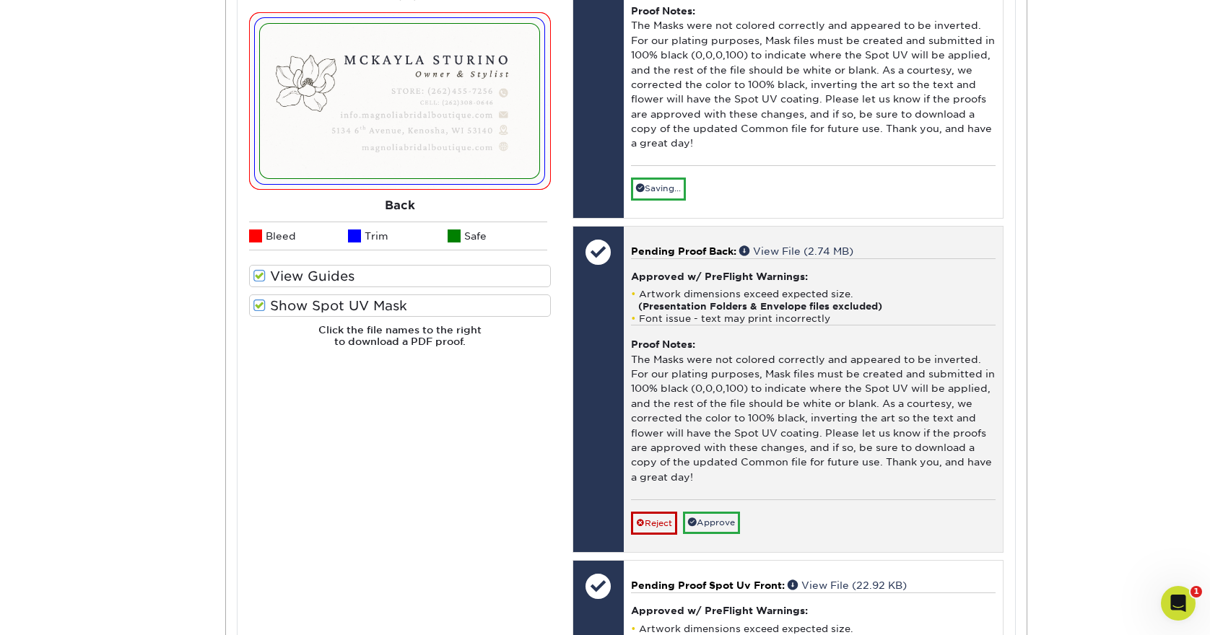
scroll to position [4247, 0]
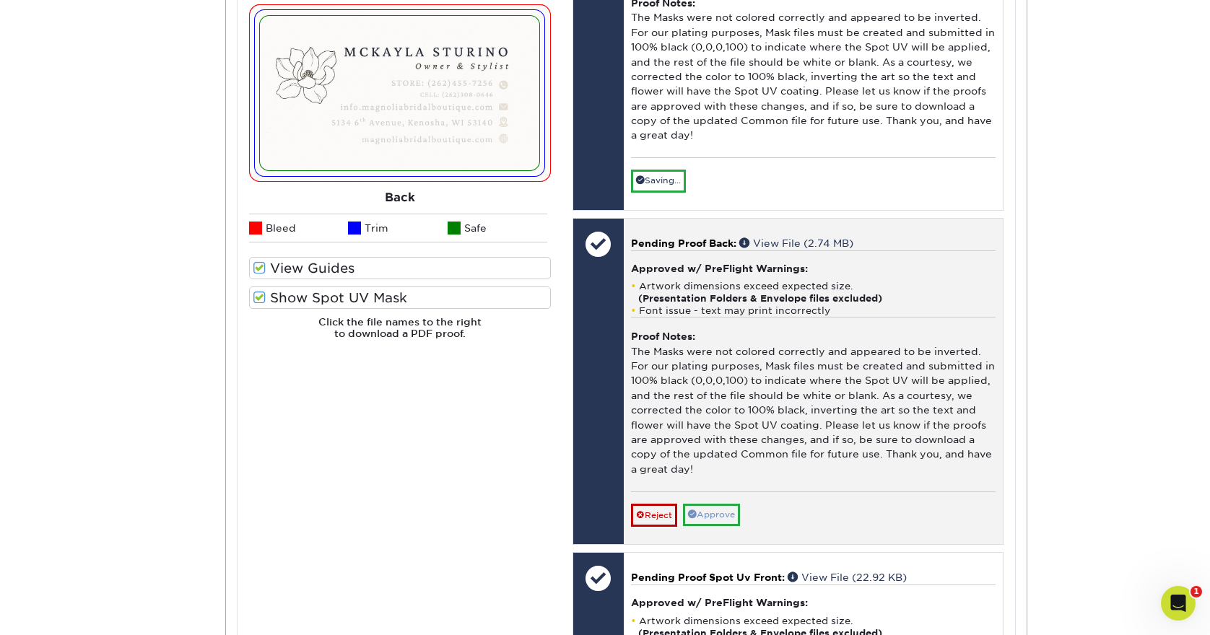
click at [710, 504] on link "Approve" at bounding box center [711, 515] width 57 height 22
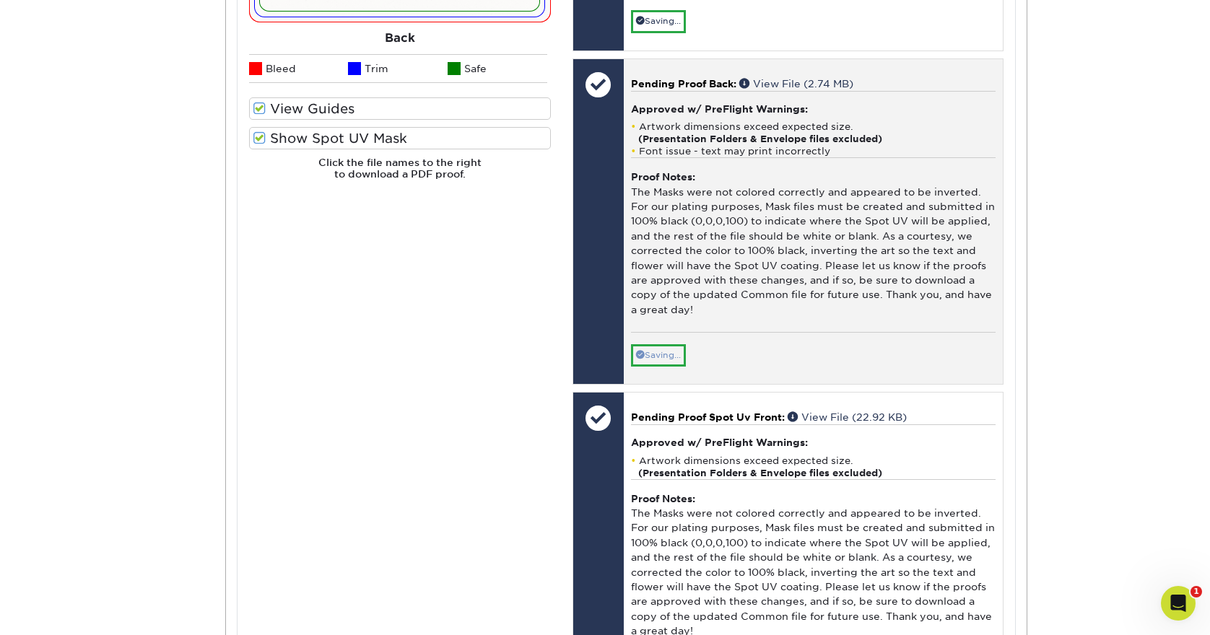
scroll to position [4495, 0]
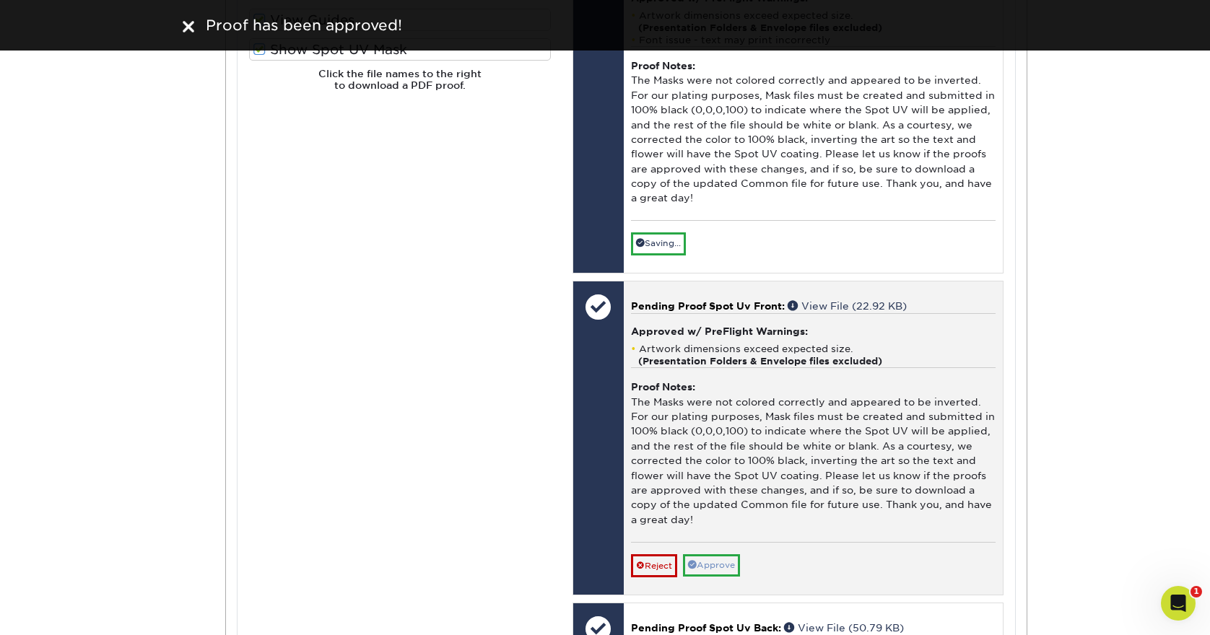
click at [723, 554] on link "Approve" at bounding box center [711, 565] width 57 height 22
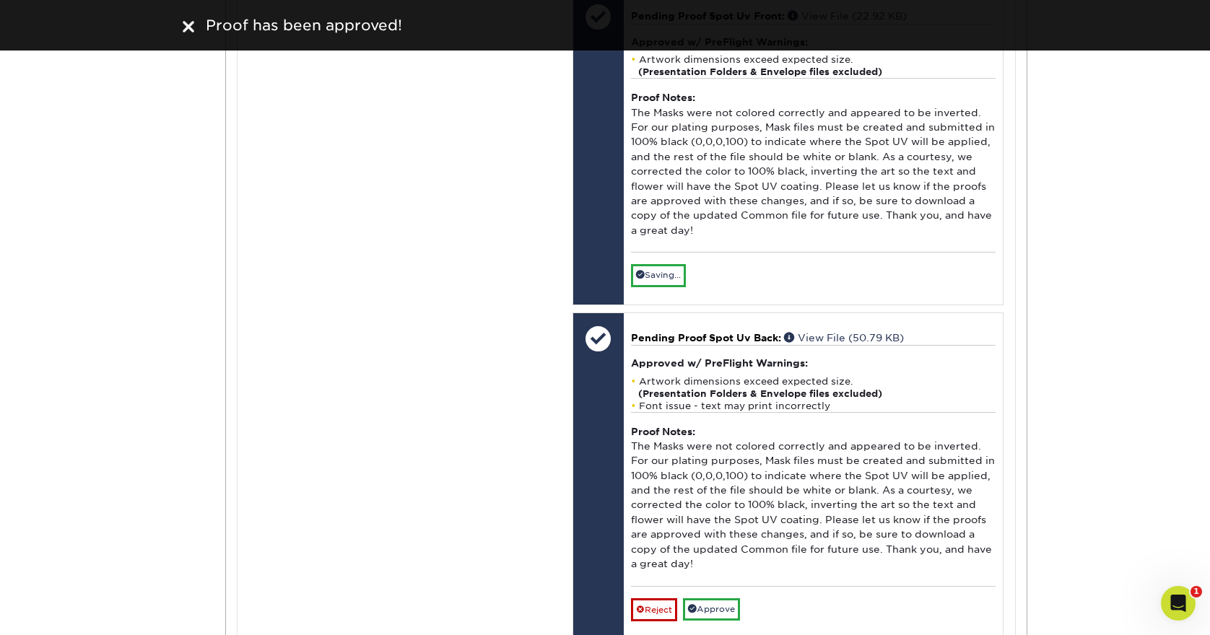
scroll to position [4837, 0]
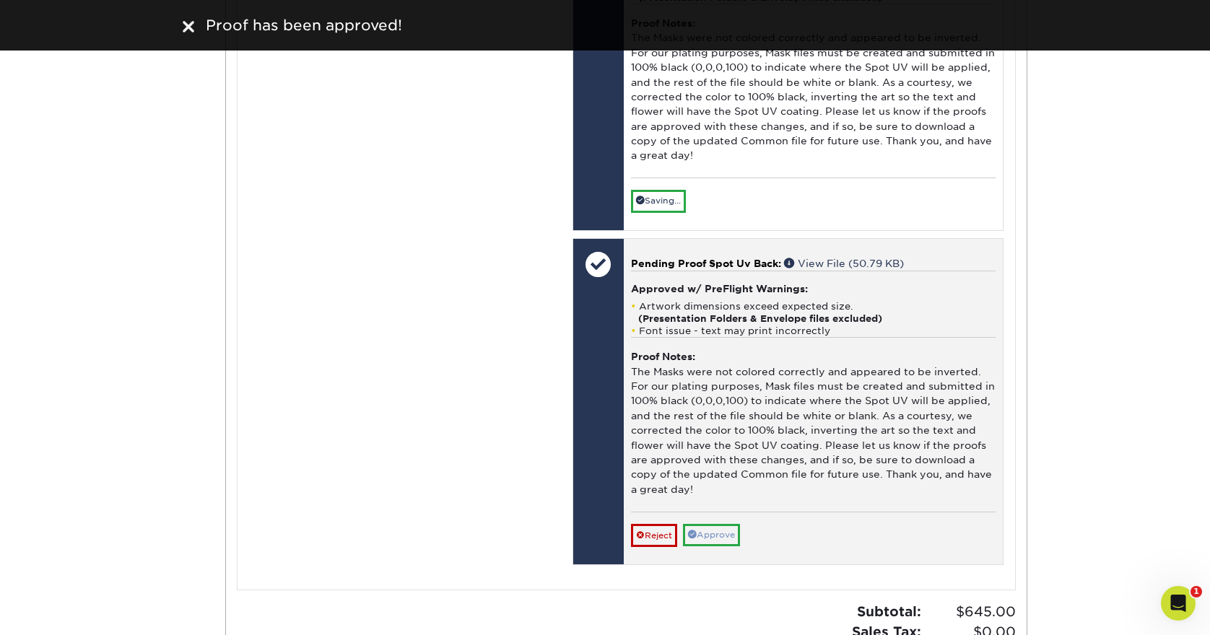
click at [718, 524] on link "Approve" at bounding box center [711, 535] width 57 height 22
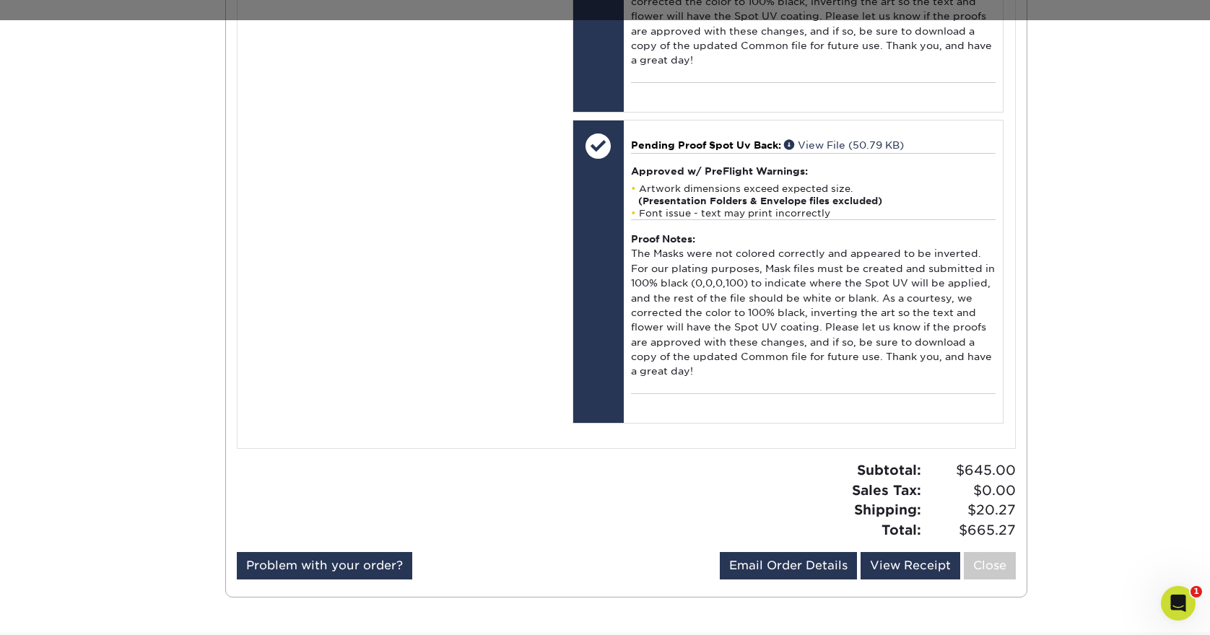
scroll to position [4932, 0]
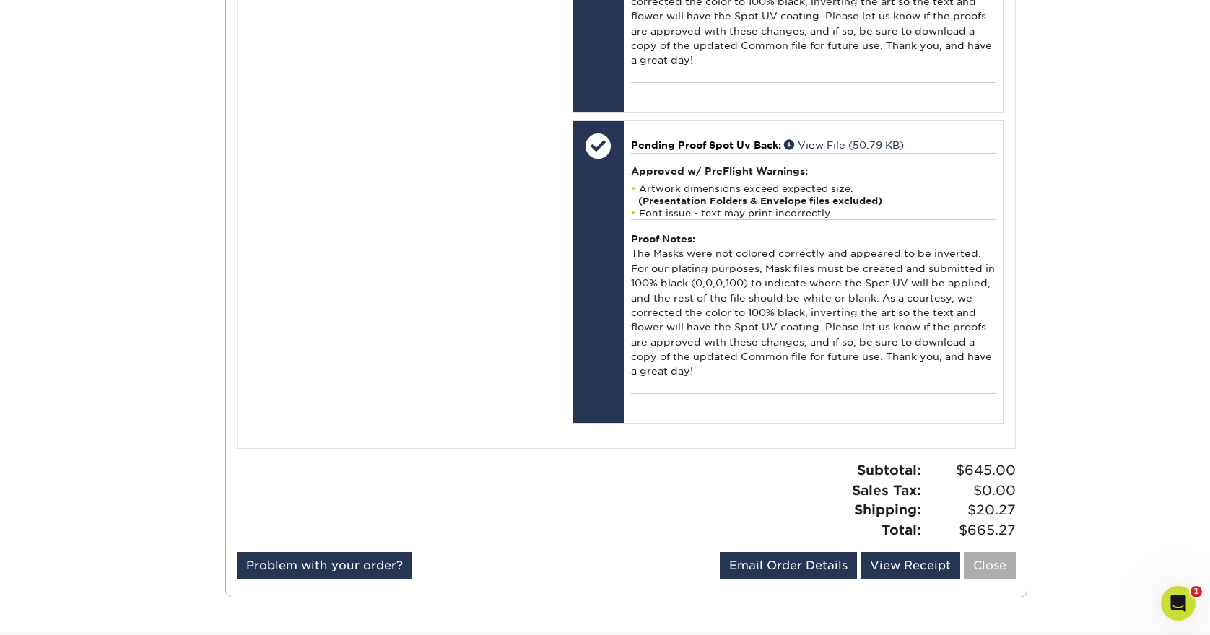
click at [998, 552] on link "Close" at bounding box center [990, 565] width 52 height 27
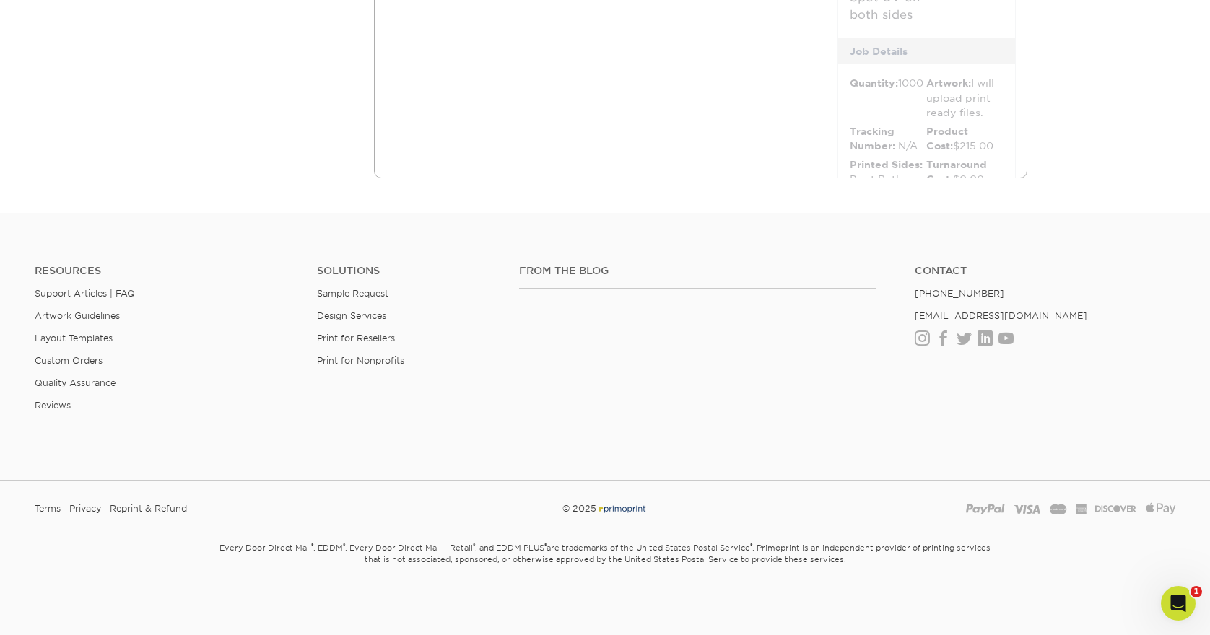
scroll to position [0, 0]
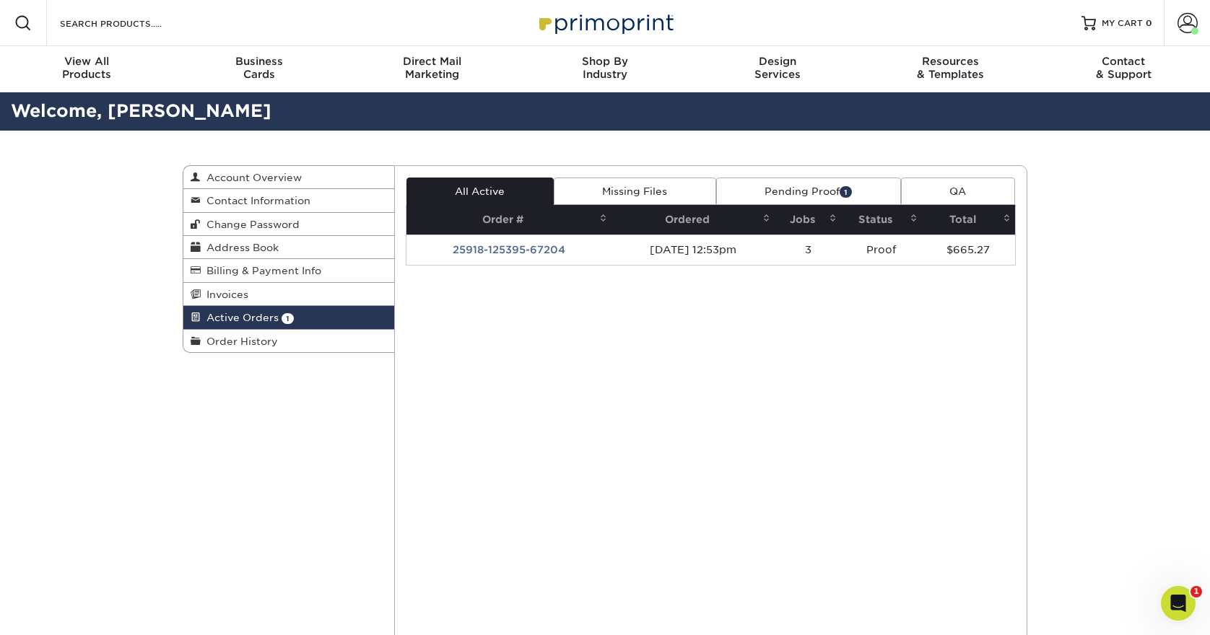
click at [206, 469] on div "Active Orders Account Overview Contact Information Change Password Address Book…" at bounding box center [605, 425] width 866 height 589
